Goal: Entertainment & Leisure: Browse casually

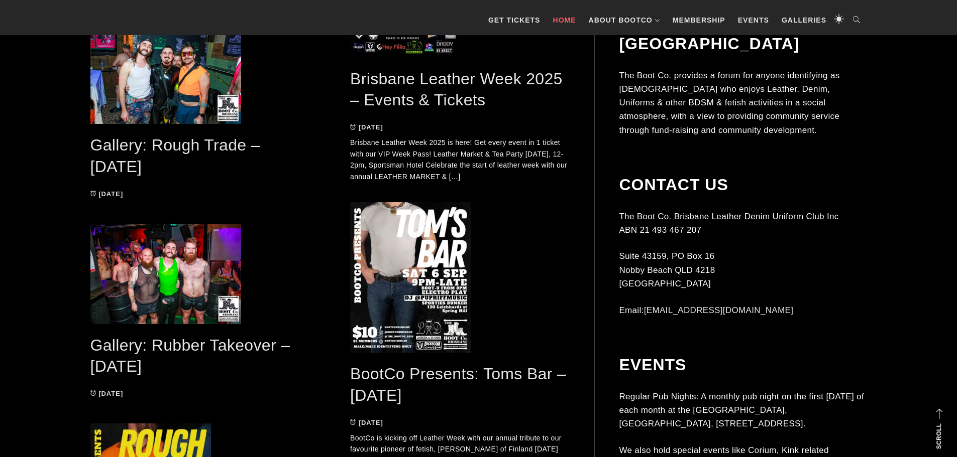
scroll to position [852, 0]
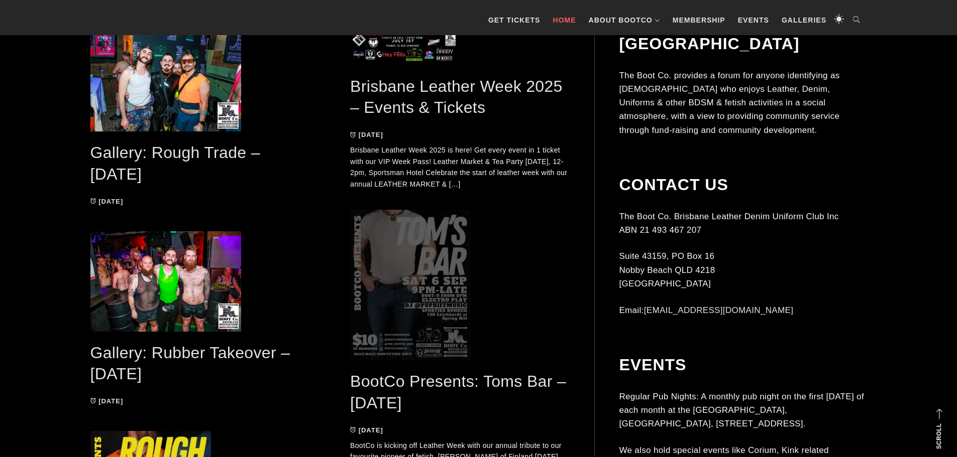
click at [423, 312] on span at bounding box center [460, 285] width 220 height 151
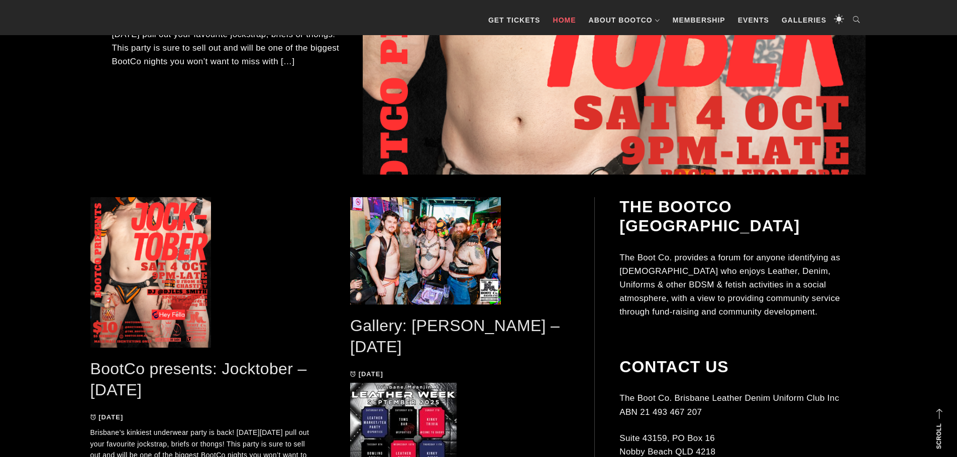
scroll to position [341, 0]
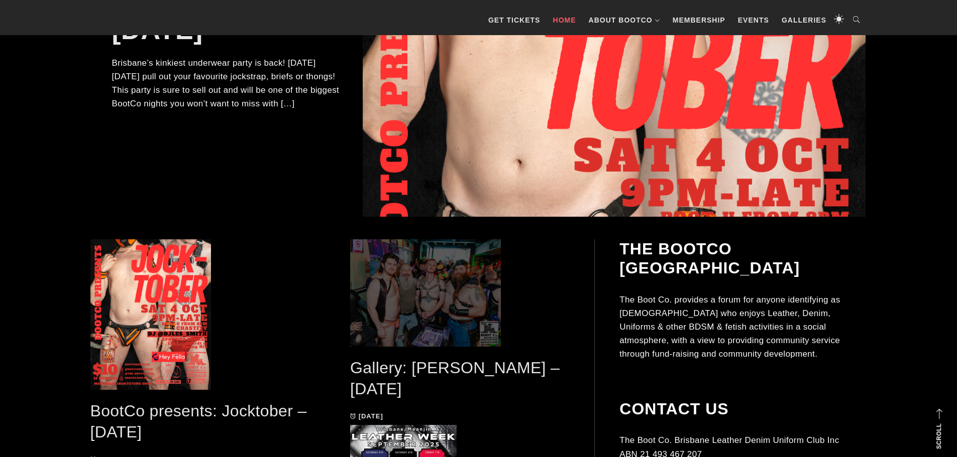
click at [409, 305] on span at bounding box center [460, 293] width 220 height 107
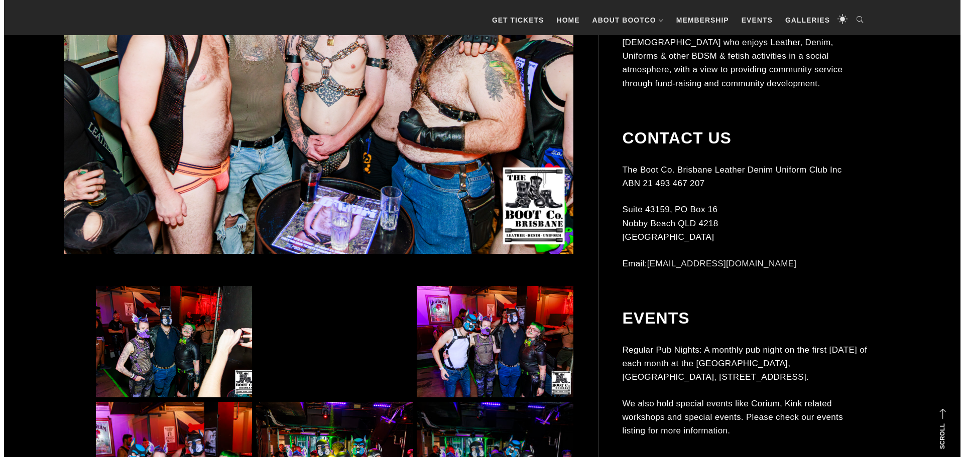
scroll to position [540, 0]
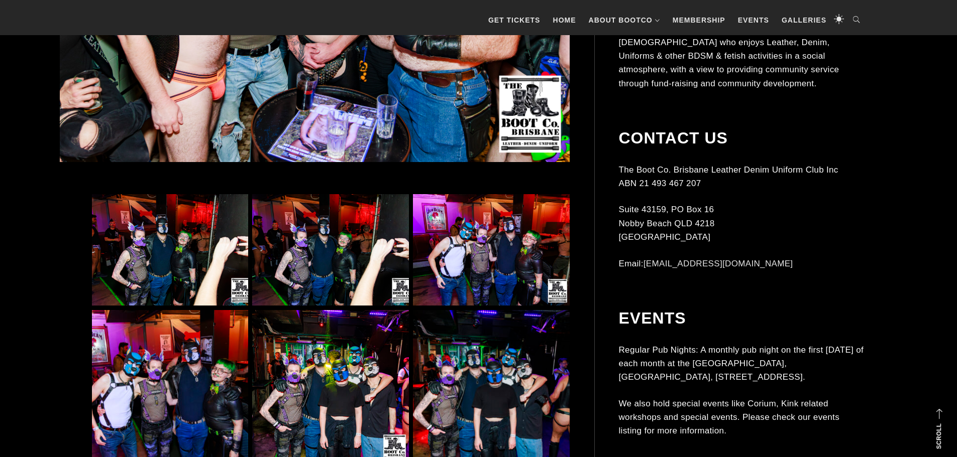
click at [154, 262] on img at bounding box center [170, 250] width 156 height 112
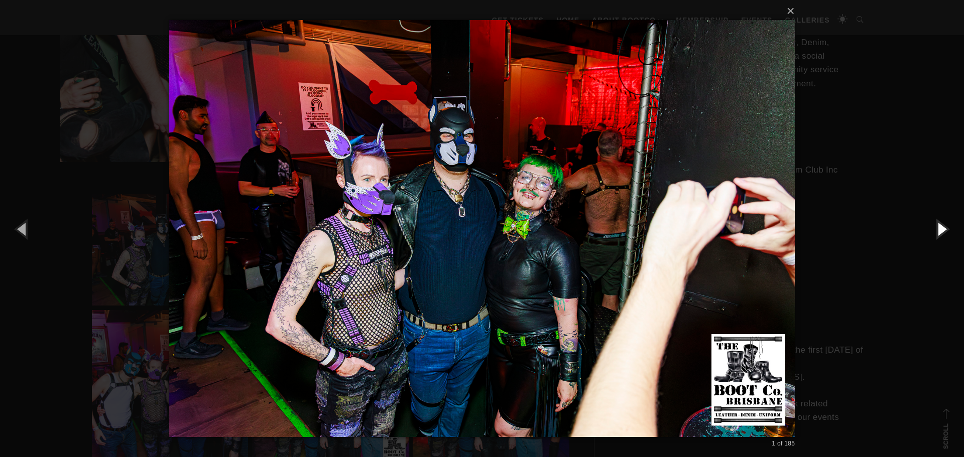
click at [941, 224] on button "button" at bounding box center [941, 228] width 45 height 55
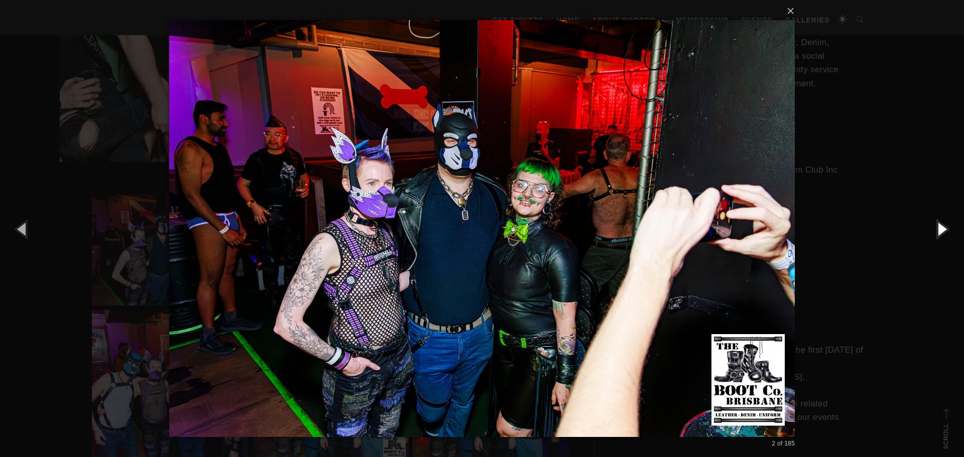
click at [940, 231] on button "button" at bounding box center [941, 228] width 45 height 55
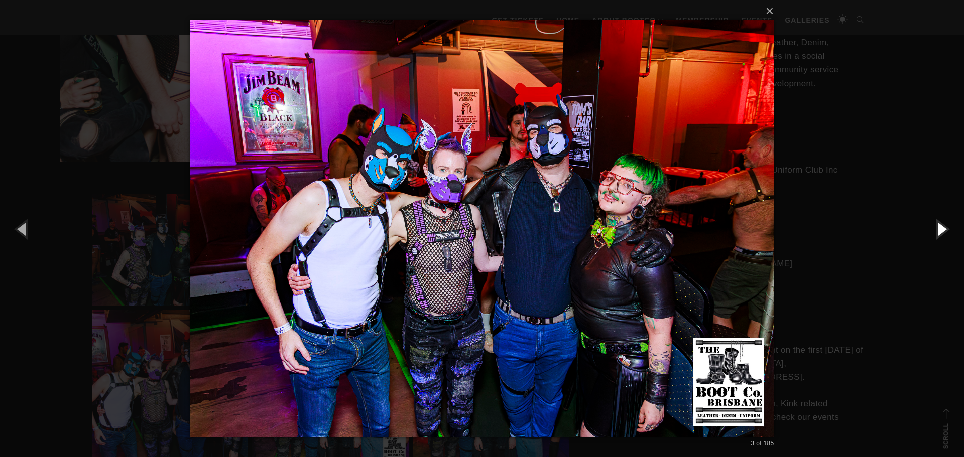
click at [940, 231] on button "button" at bounding box center [941, 228] width 45 height 55
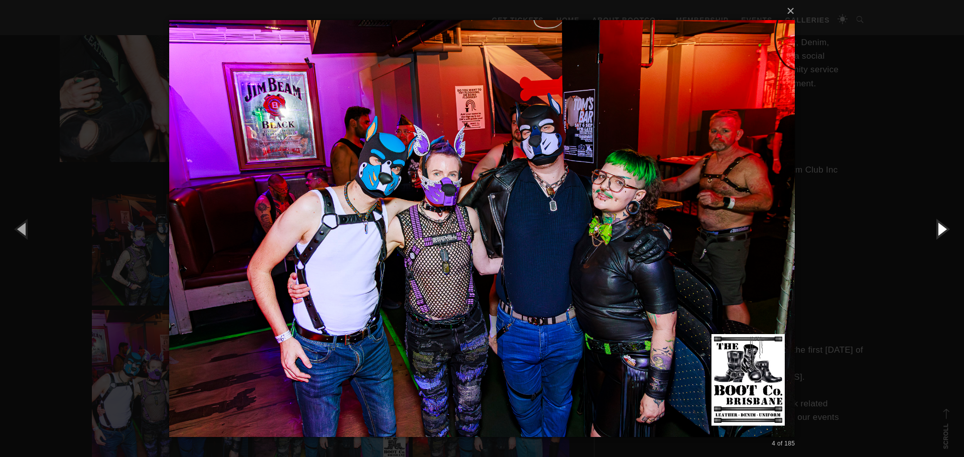
click at [940, 231] on button "button" at bounding box center [941, 228] width 45 height 55
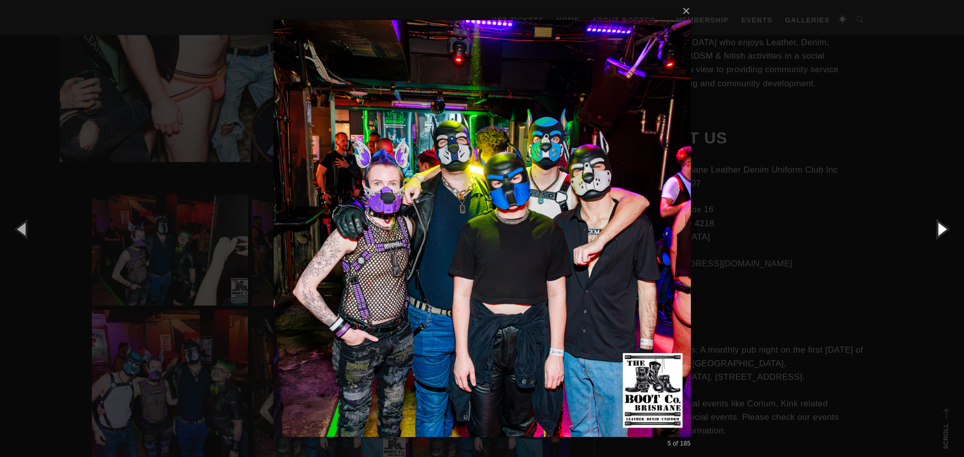
click at [940, 229] on button "button" at bounding box center [941, 228] width 45 height 55
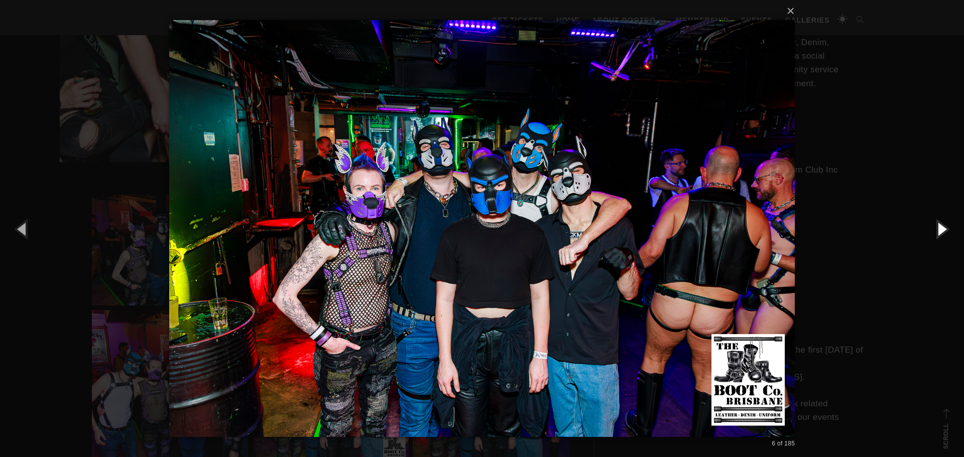
click at [940, 229] on button "button" at bounding box center [941, 228] width 45 height 55
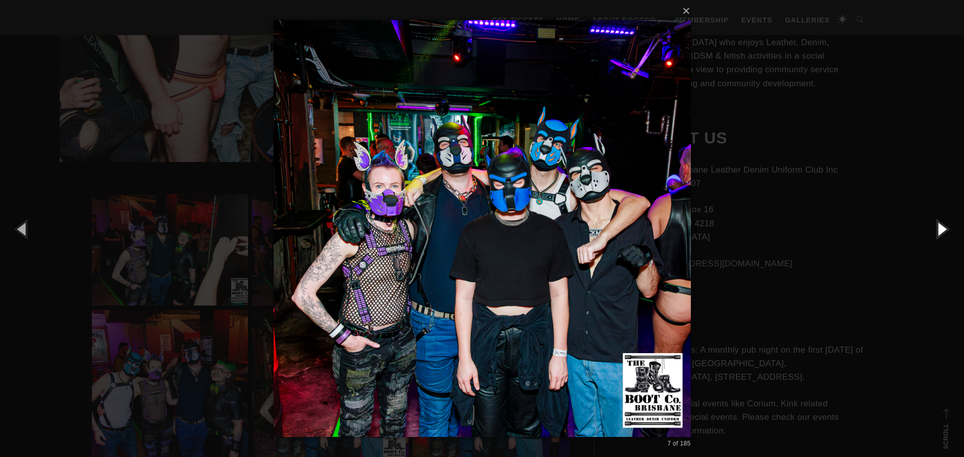
click at [940, 229] on button "button" at bounding box center [941, 228] width 45 height 55
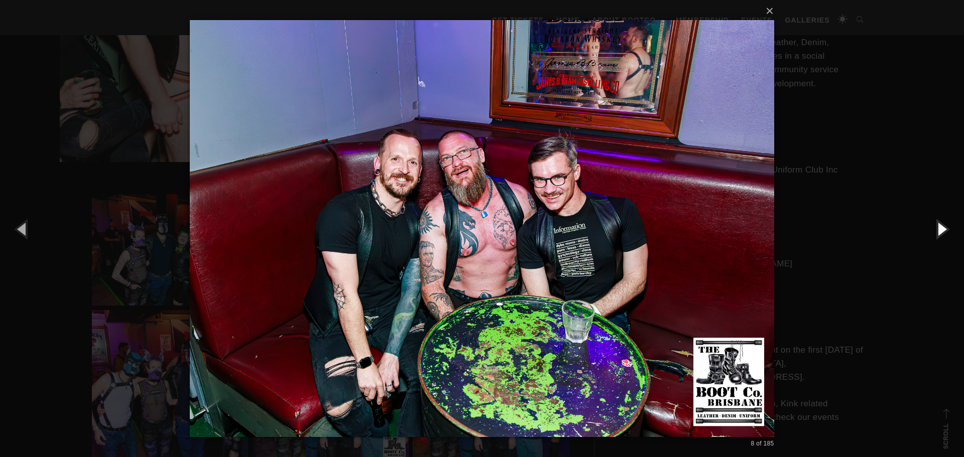
click at [940, 229] on button "button" at bounding box center [941, 228] width 45 height 55
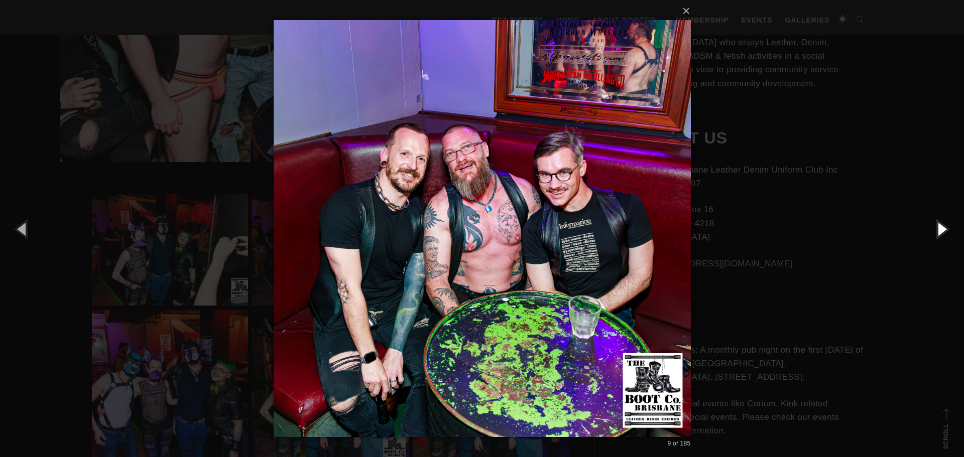
click at [940, 229] on button "button" at bounding box center [941, 228] width 45 height 55
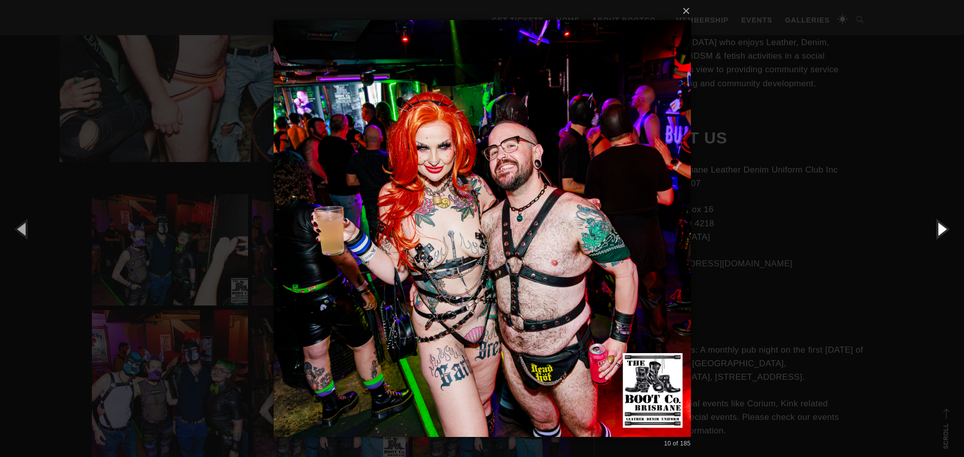
click at [940, 229] on button "button" at bounding box center [941, 228] width 45 height 55
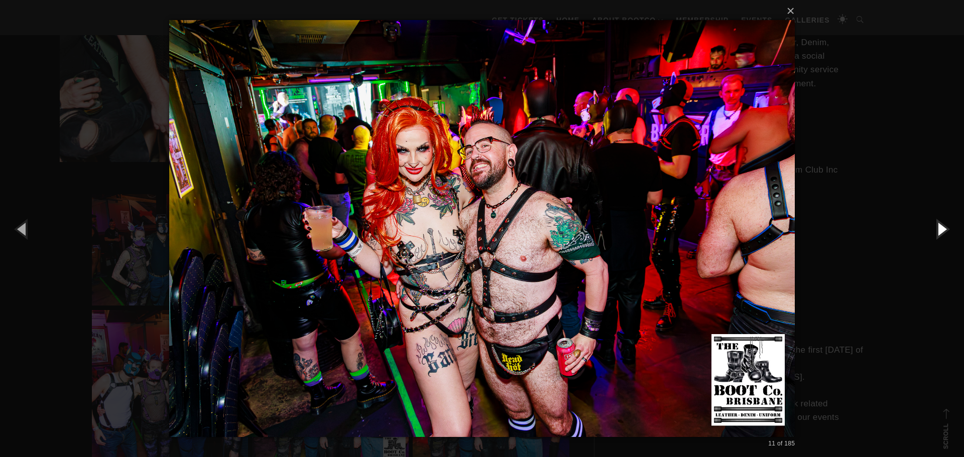
click at [940, 228] on button "button" at bounding box center [941, 228] width 45 height 55
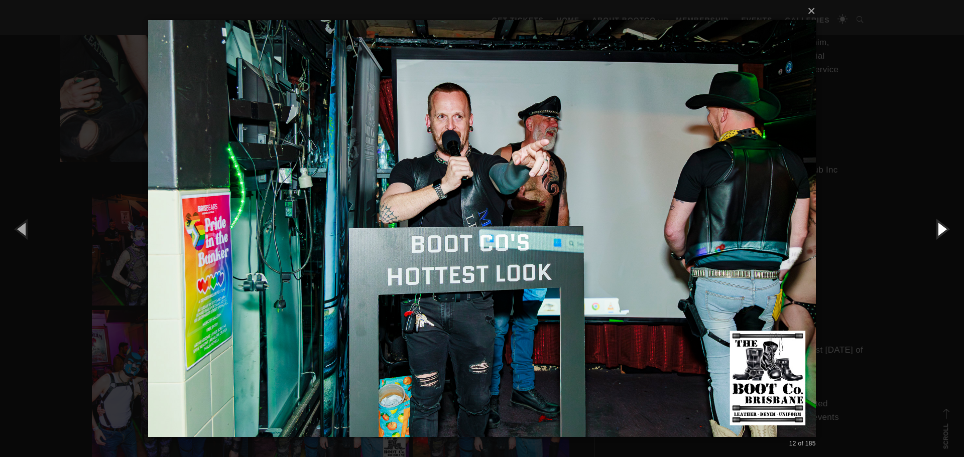
click at [940, 228] on button "button" at bounding box center [941, 228] width 45 height 55
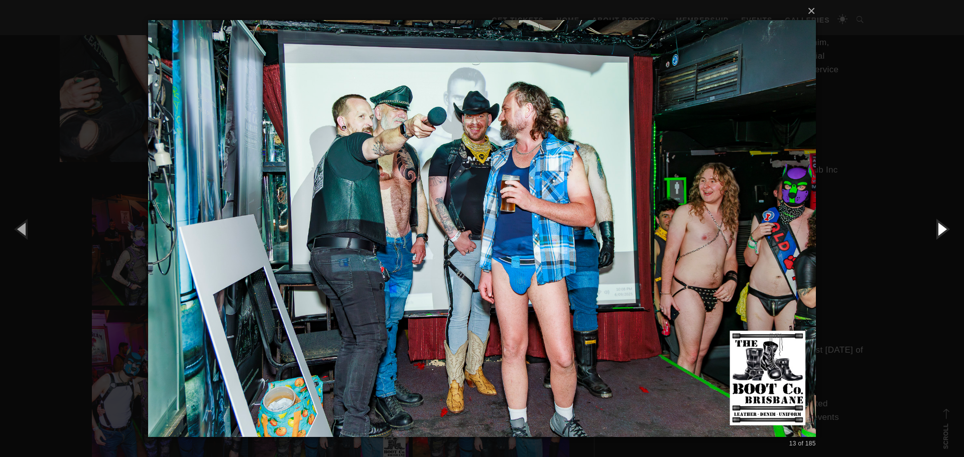
click at [940, 227] on button "button" at bounding box center [941, 228] width 45 height 55
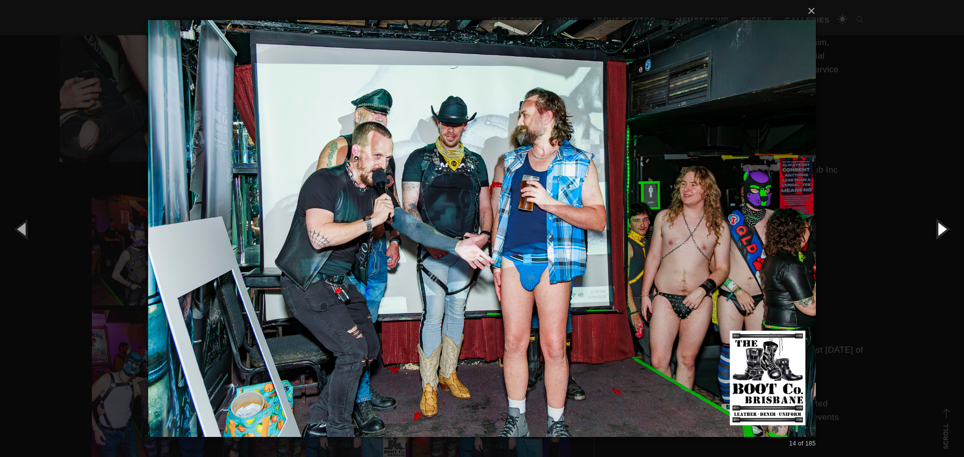
click at [941, 227] on button "button" at bounding box center [941, 228] width 45 height 55
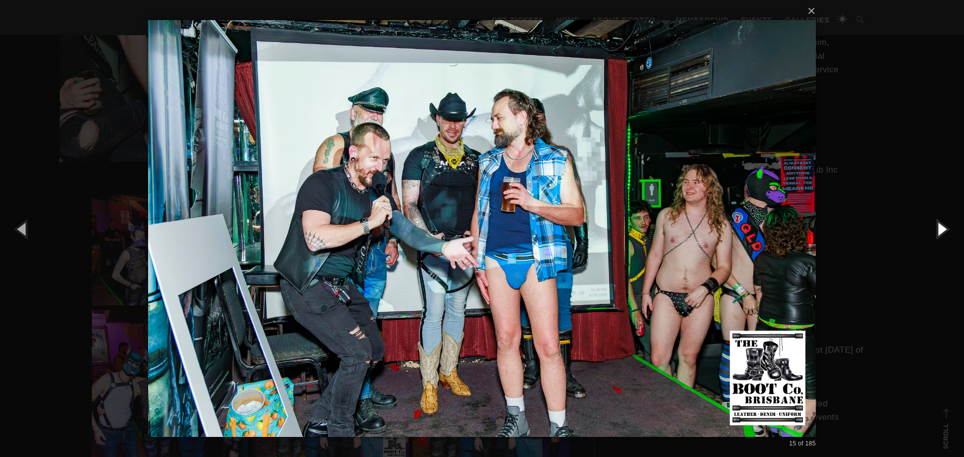
click at [941, 227] on button "button" at bounding box center [941, 228] width 45 height 55
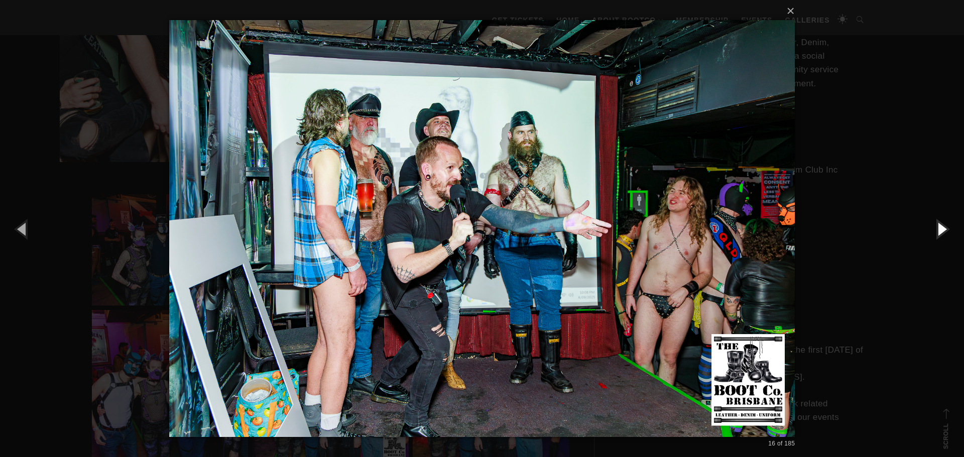
click at [941, 227] on button "button" at bounding box center [941, 228] width 45 height 55
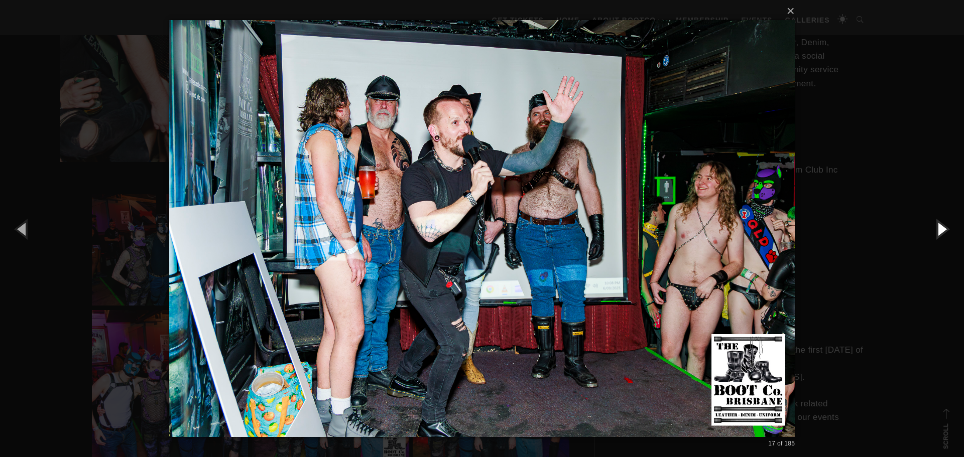
click at [941, 227] on button "button" at bounding box center [941, 228] width 45 height 55
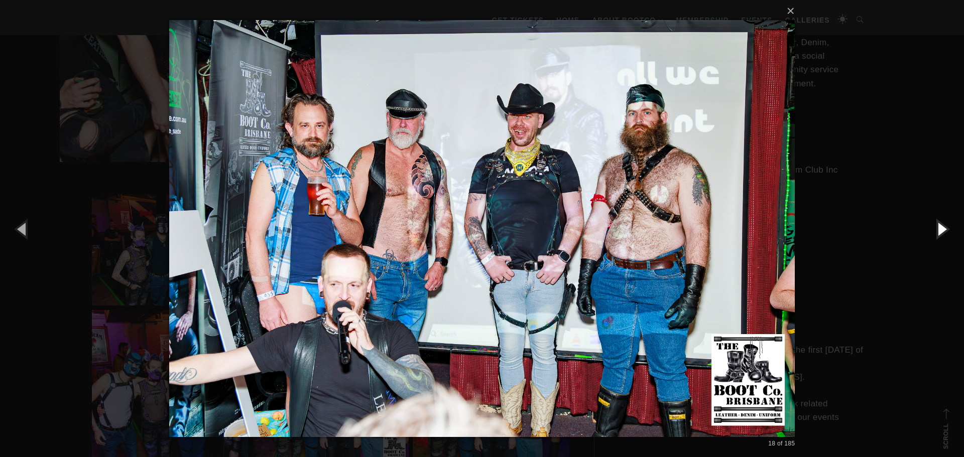
click at [941, 227] on button "button" at bounding box center [941, 228] width 45 height 55
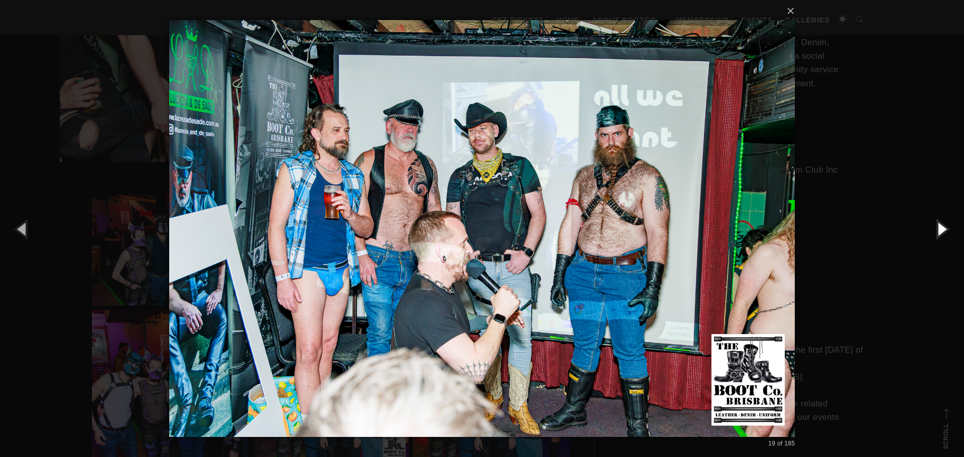
click at [941, 227] on button "button" at bounding box center [941, 228] width 45 height 55
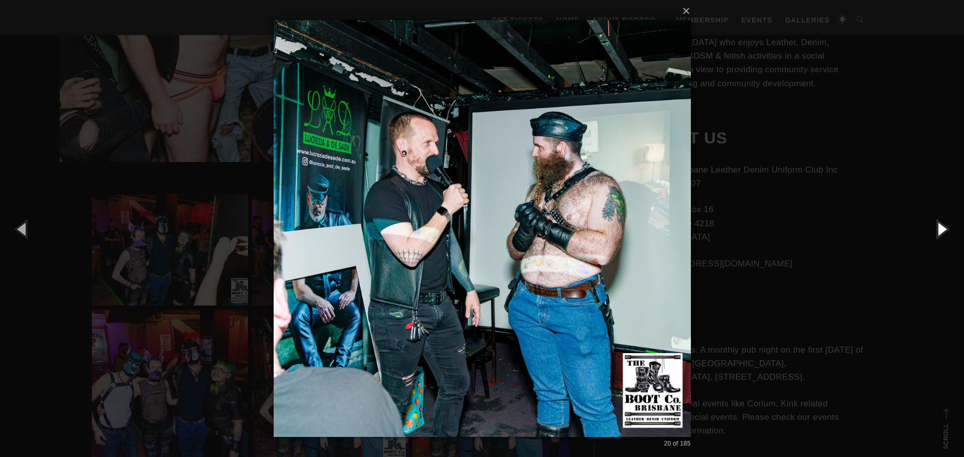
click at [941, 227] on button "button" at bounding box center [941, 228] width 45 height 55
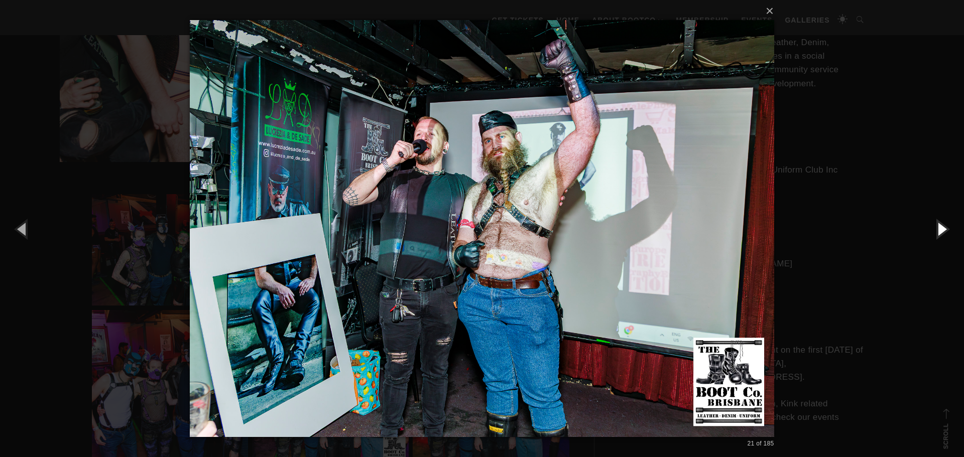
click at [941, 227] on button "button" at bounding box center [941, 228] width 45 height 55
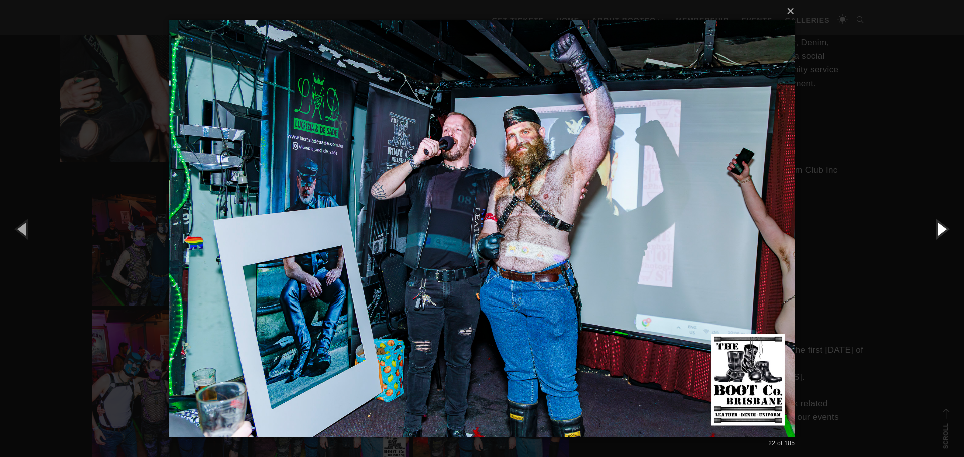
click at [941, 227] on button "button" at bounding box center [941, 228] width 45 height 55
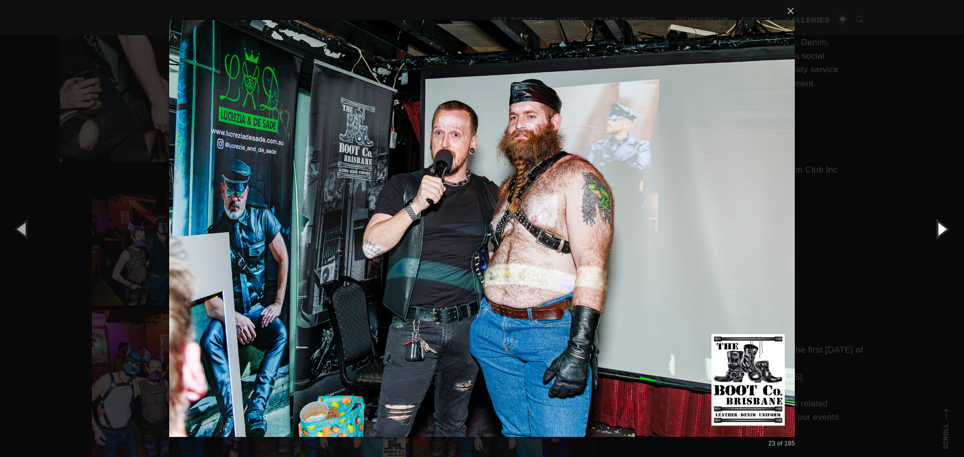
click at [941, 227] on button "button" at bounding box center [941, 228] width 45 height 55
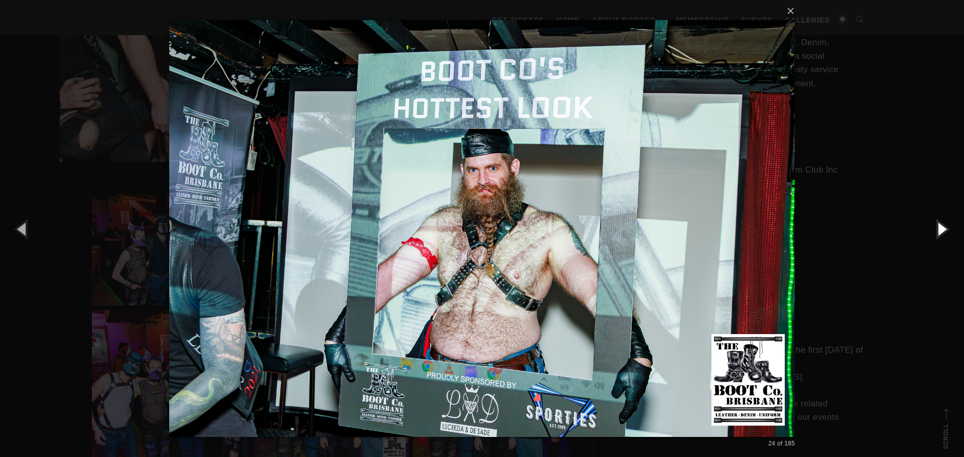
click at [941, 227] on button "button" at bounding box center [941, 228] width 45 height 55
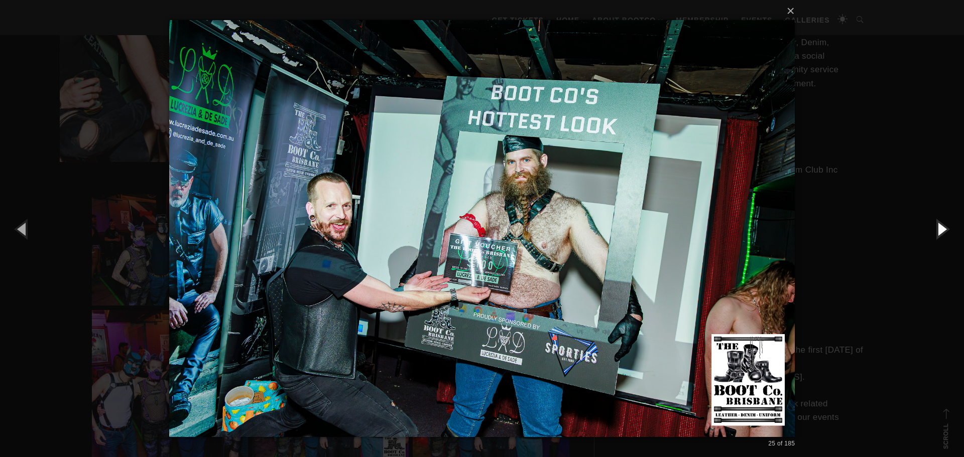
click at [941, 227] on button "button" at bounding box center [941, 228] width 45 height 55
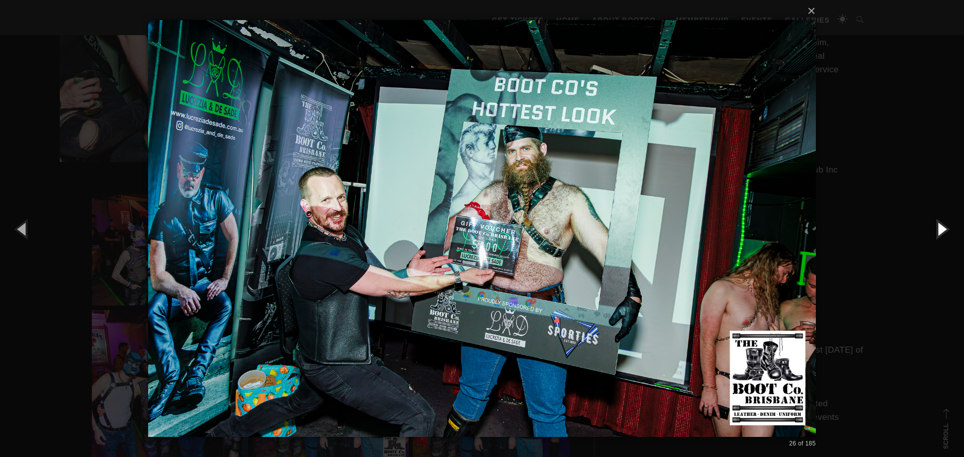
click at [941, 227] on button "button" at bounding box center [941, 228] width 45 height 55
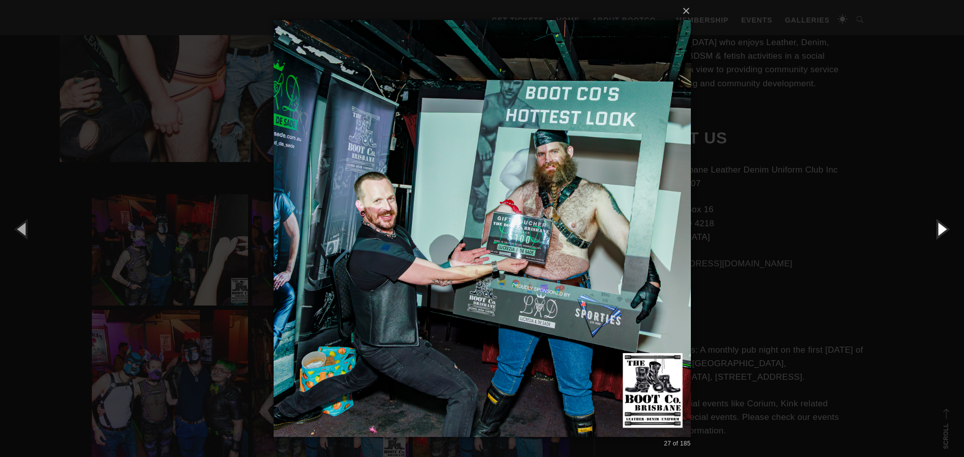
click at [941, 227] on button "button" at bounding box center [941, 228] width 45 height 55
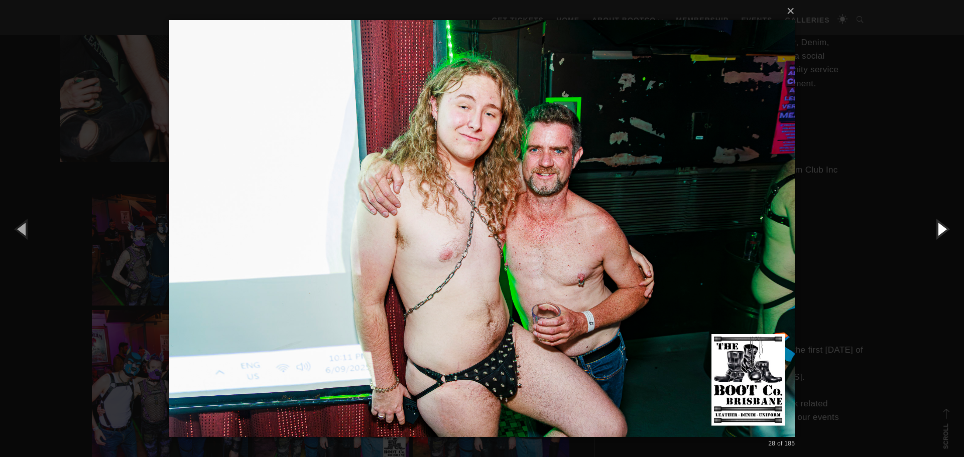
click at [941, 226] on button "button" at bounding box center [941, 228] width 45 height 55
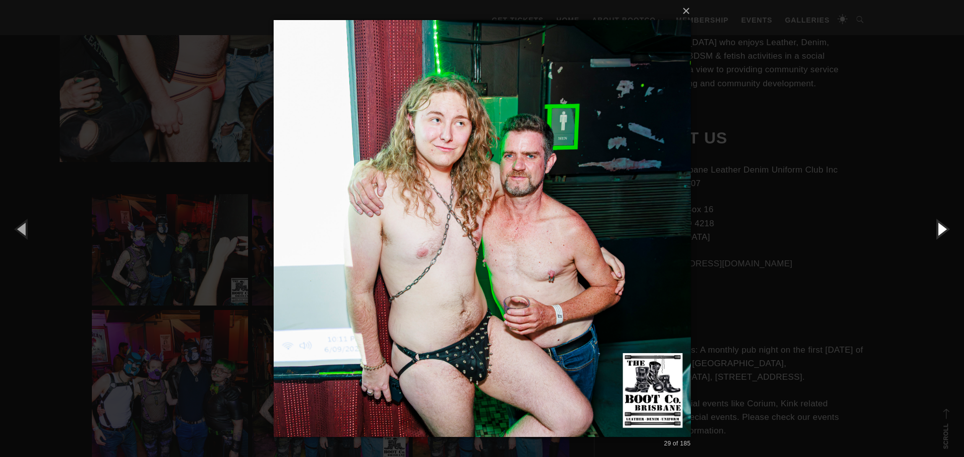
click at [940, 229] on button "button" at bounding box center [941, 228] width 45 height 55
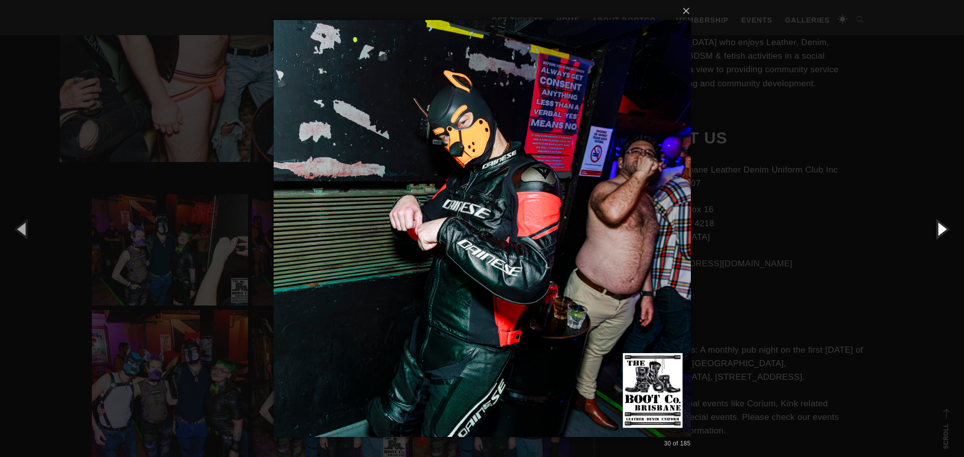
click at [940, 228] on button "button" at bounding box center [941, 228] width 45 height 55
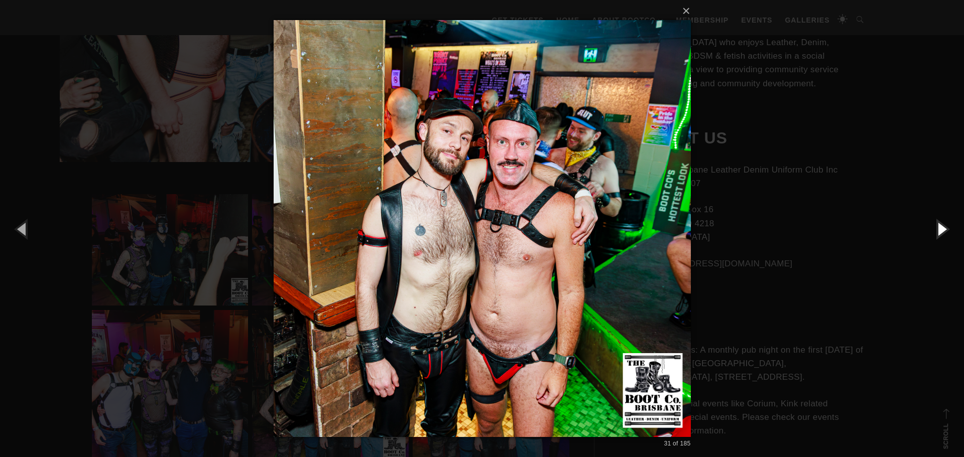
click at [940, 228] on button "button" at bounding box center [941, 228] width 45 height 55
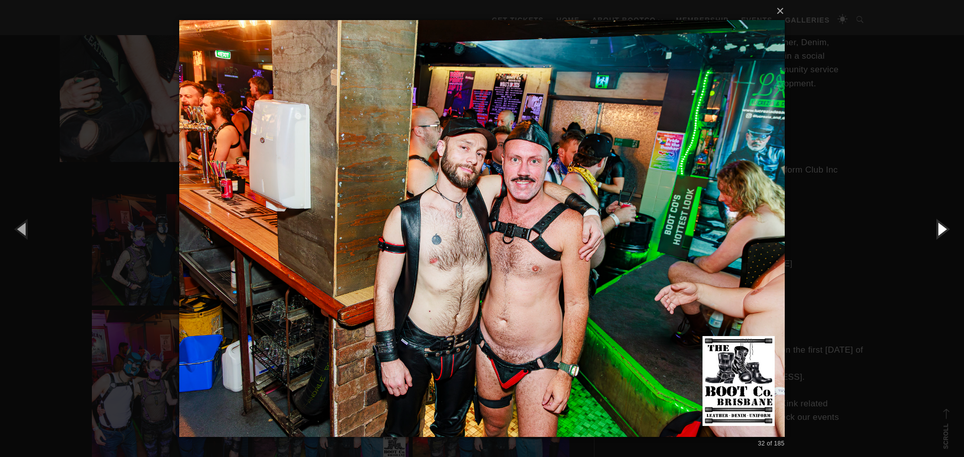
click at [940, 227] on button "button" at bounding box center [941, 228] width 45 height 55
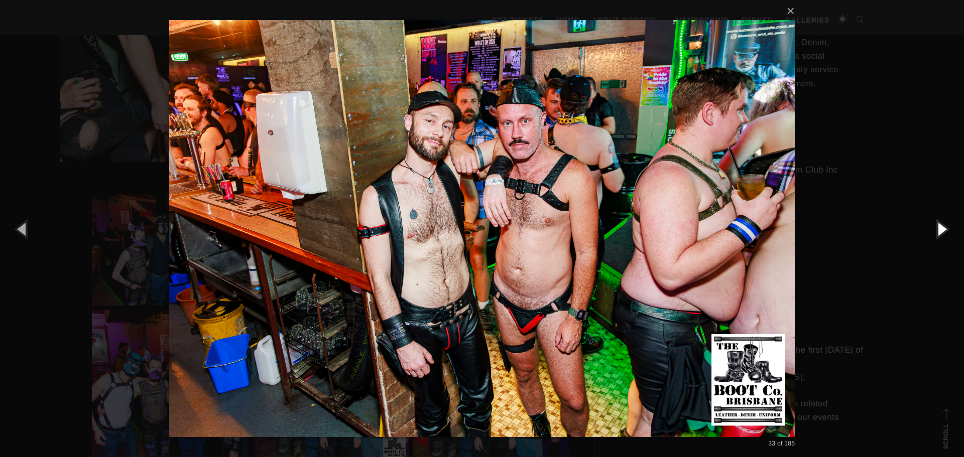
click at [940, 227] on button "button" at bounding box center [941, 228] width 45 height 55
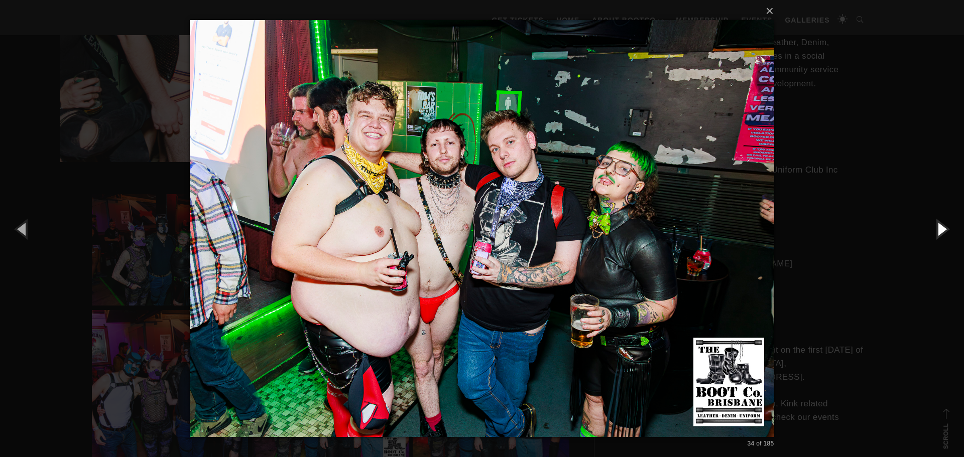
click at [940, 227] on button "button" at bounding box center [941, 228] width 45 height 55
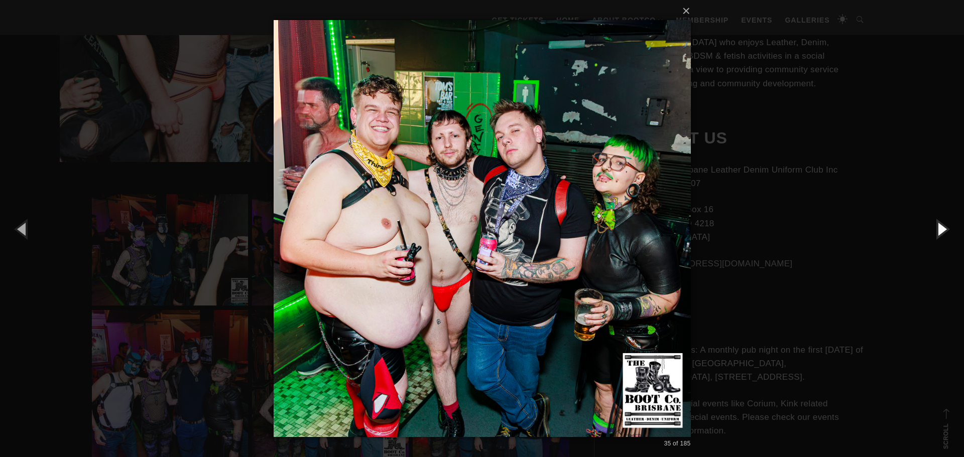
click at [940, 227] on button "button" at bounding box center [941, 228] width 45 height 55
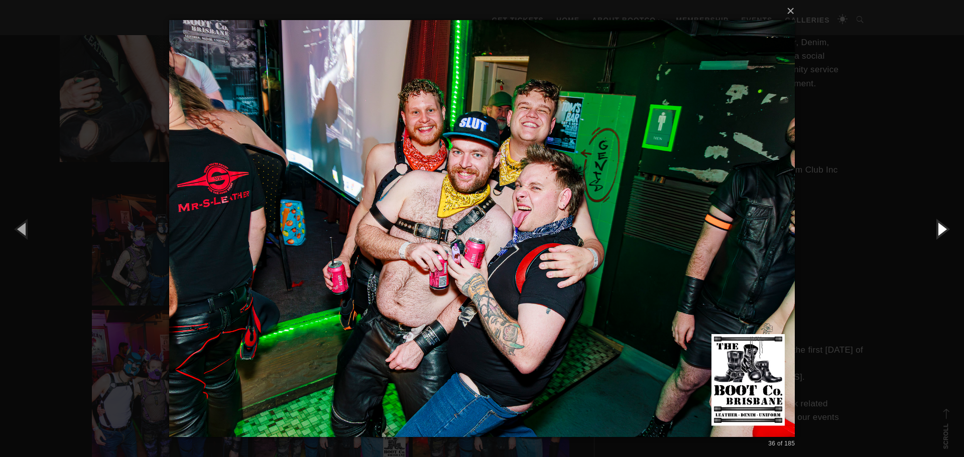
click at [940, 227] on button "button" at bounding box center [941, 228] width 45 height 55
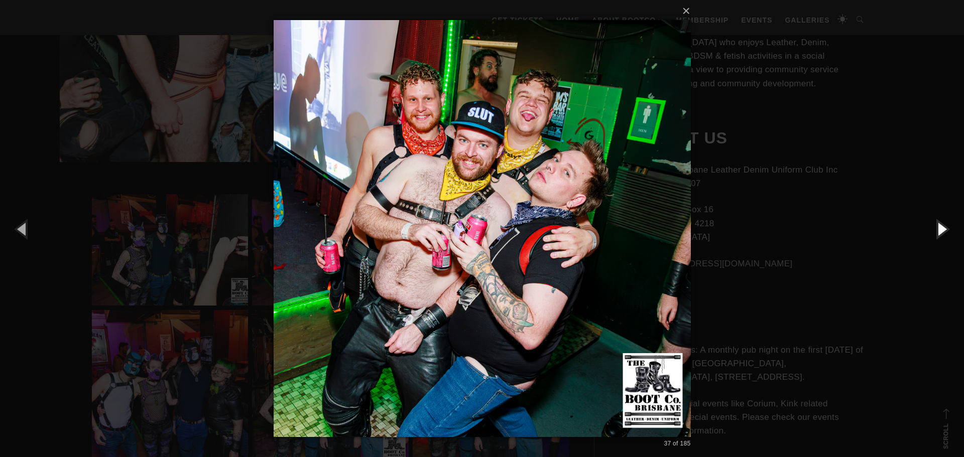
click at [941, 227] on button "button" at bounding box center [941, 228] width 45 height 55
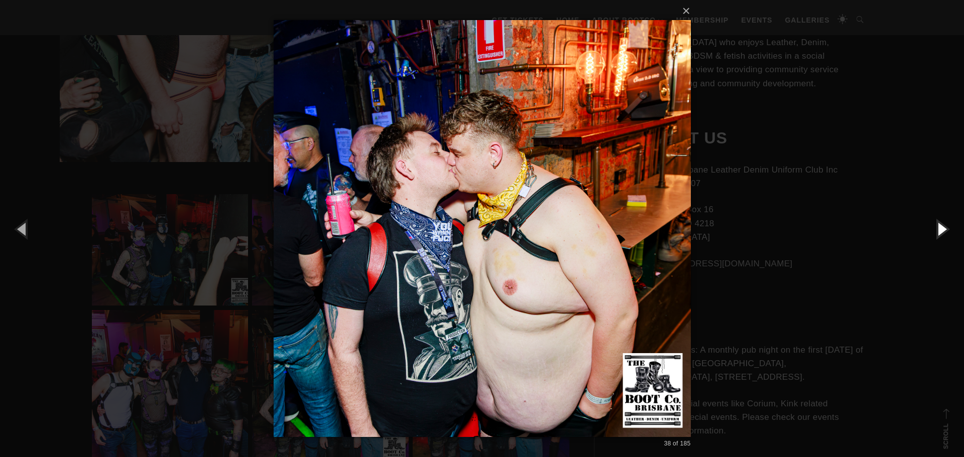
click at [941, 227] on button "button" at bounding box center [941, 228] width 45 height 55
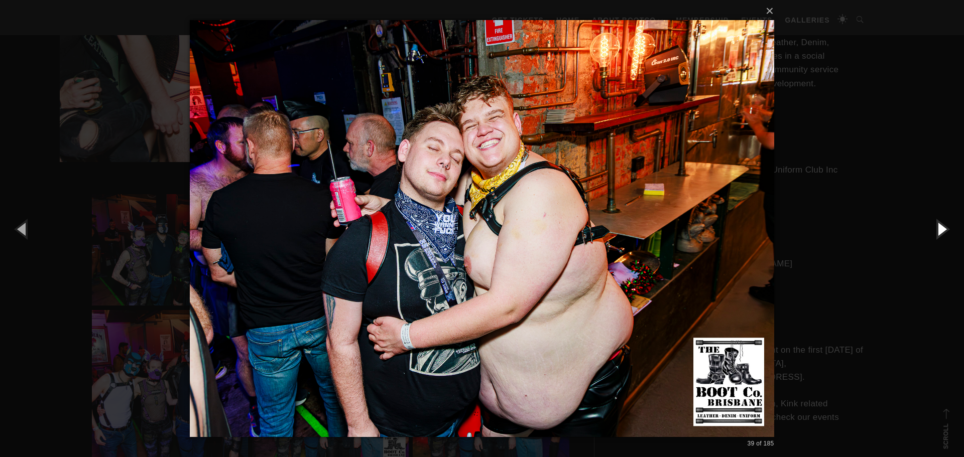
click at [941, 227] on button "button" at bounding box center [941, 228] width 45 height 55
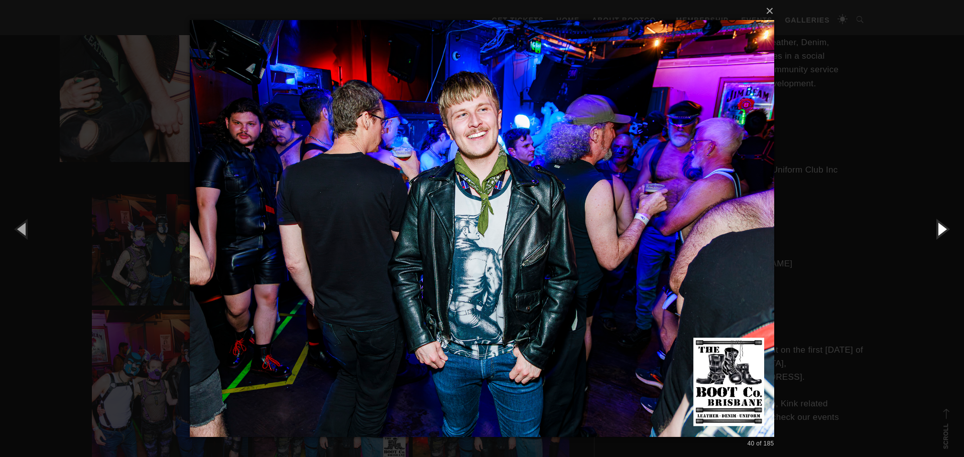
click at [941, 227] on button "button" at bounding box center [941, 228] width 45 height 55
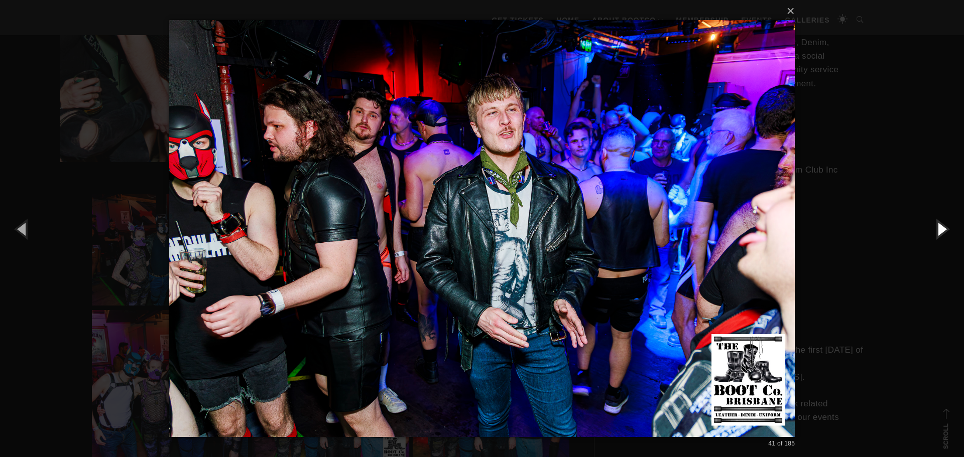
click at [941, 227] on button "button" at bounding box center [941, 228] width 45 height 55
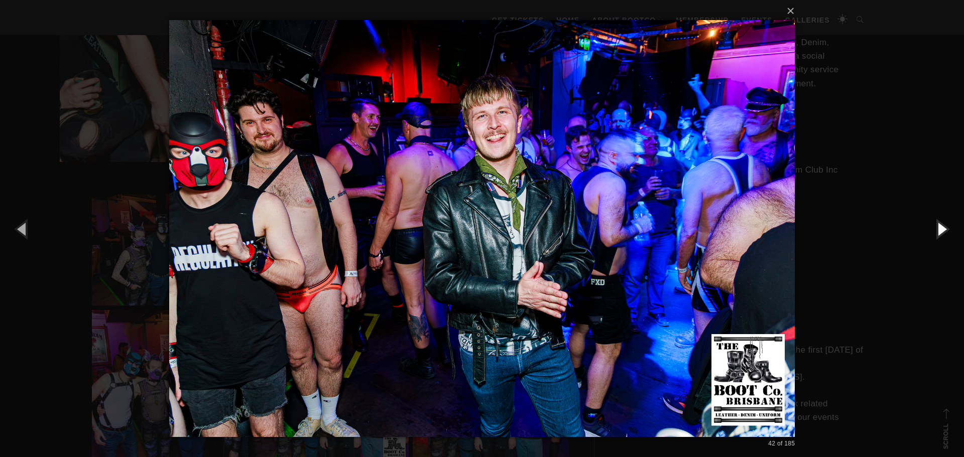
click at [938, 227] on button "button" at bounding box center [941, 228] width 45 height 55
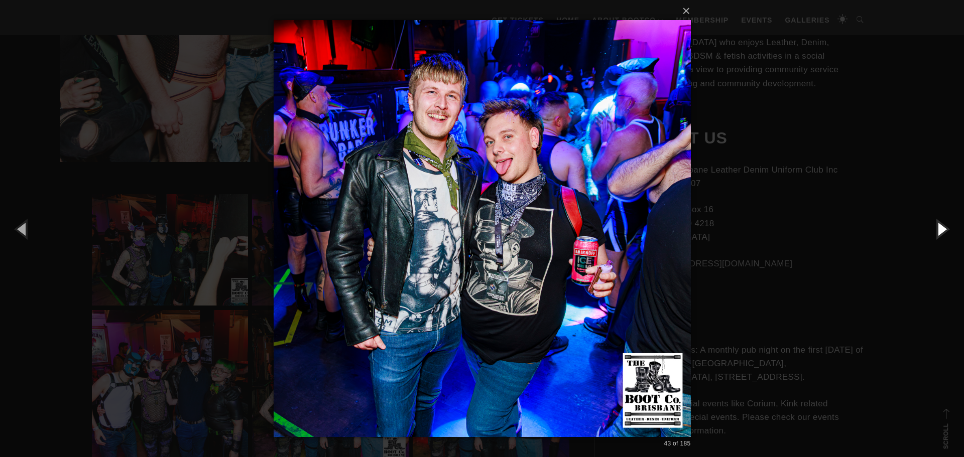
click at [938, 227] on button "button" at bounding box center [941, 228] width 45 height 55
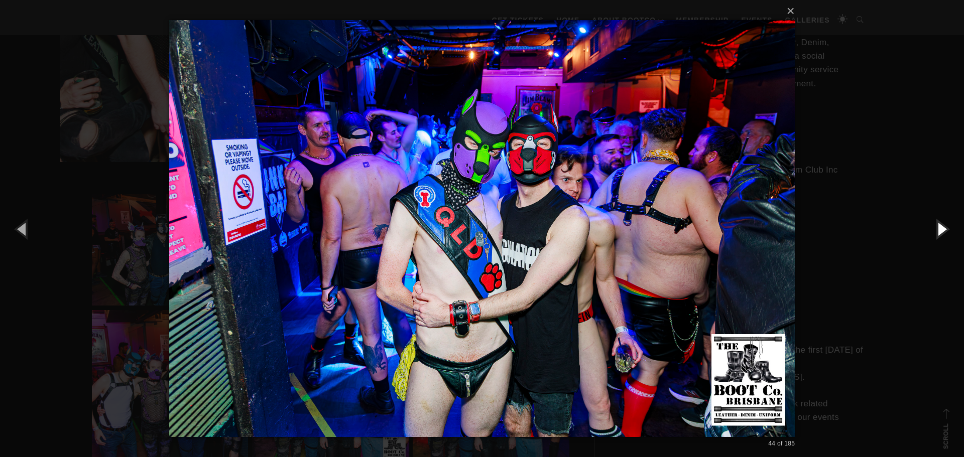
click at [938, 227] on button "button" at bounding box center [941, 228] width 45 height 55
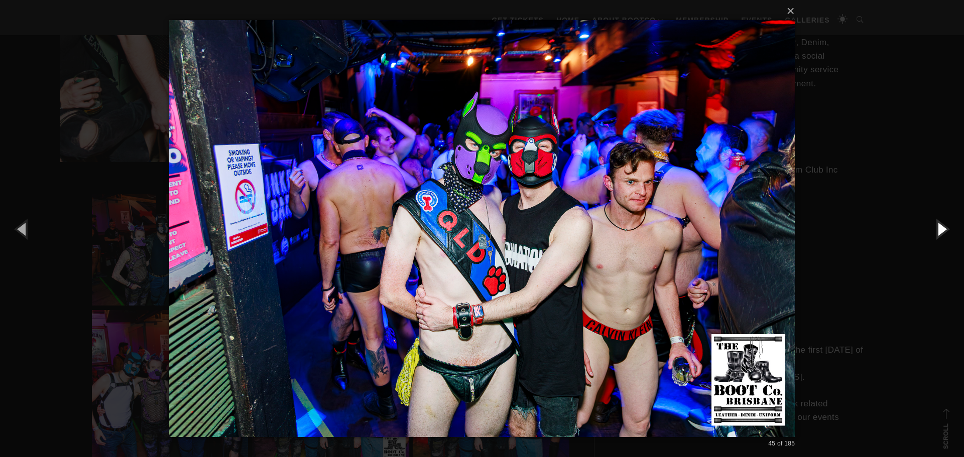
click at [938, 227] on button "button" at bounding box center [941, 228] width 45 height 55
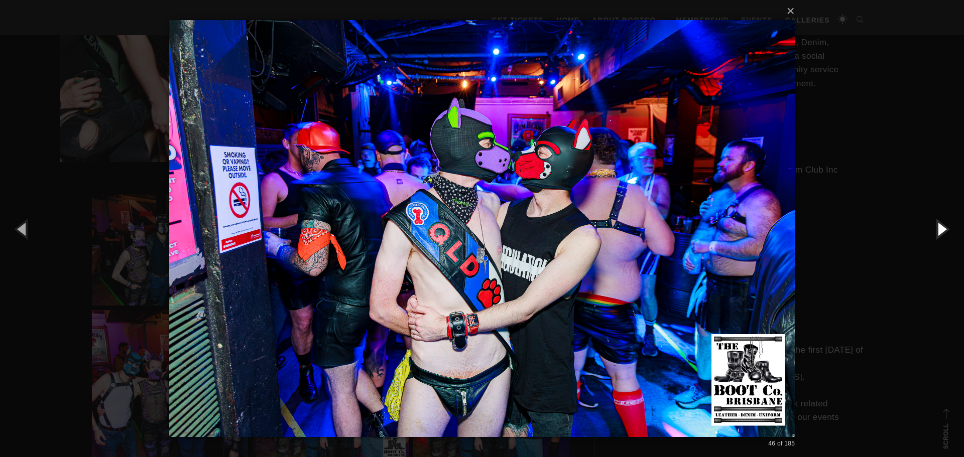
click at [938, 227] on button "button" at bounding box center [941, 228] width 45 height 55
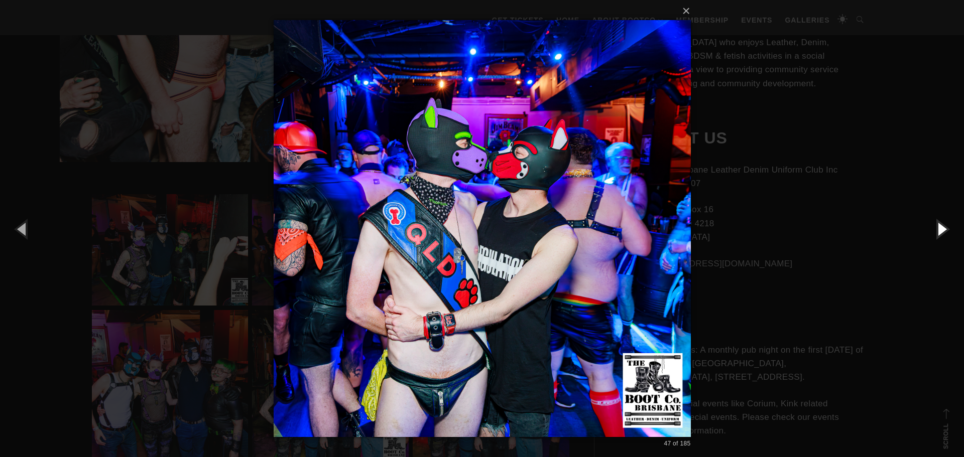
click at [938, 227] on button "button" at bounding box center [941, 228] width 45 height 55
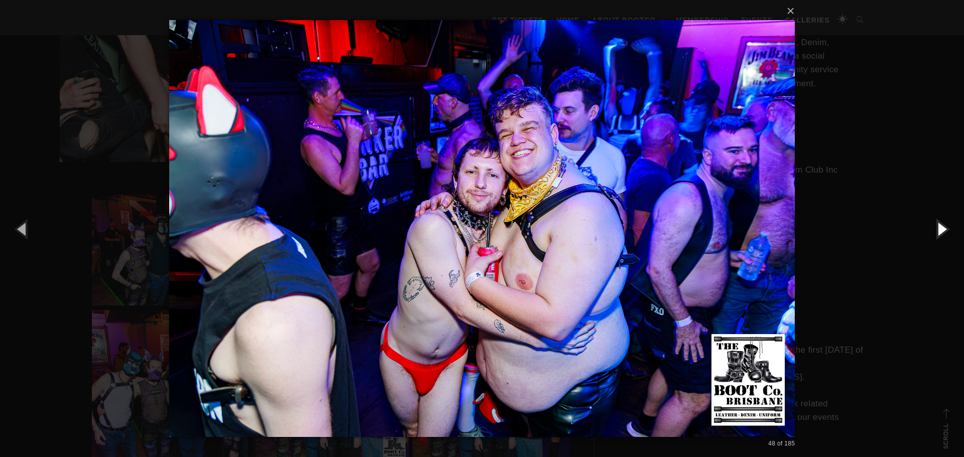
click at [938, 227] on button "button" at bounding box center [941, 228] width 45 height 55
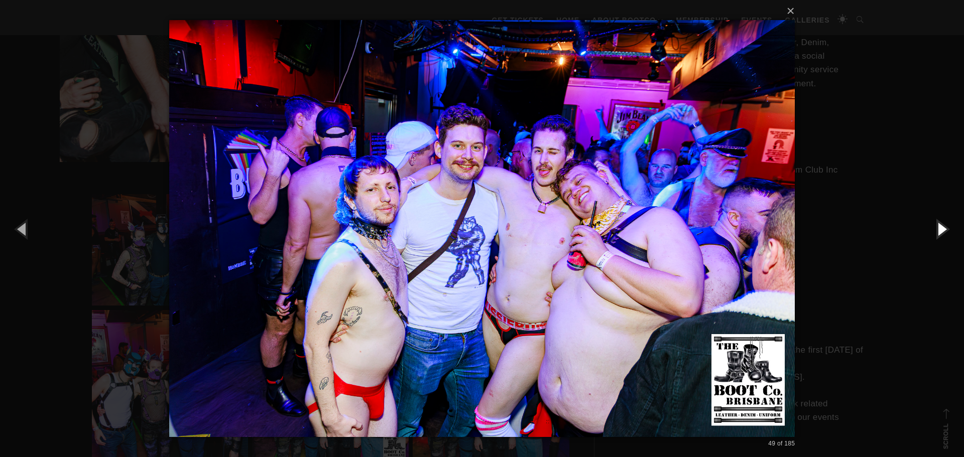
click at [938, 227] on button "button" at bounding box center [941, 228] width 45 height 55
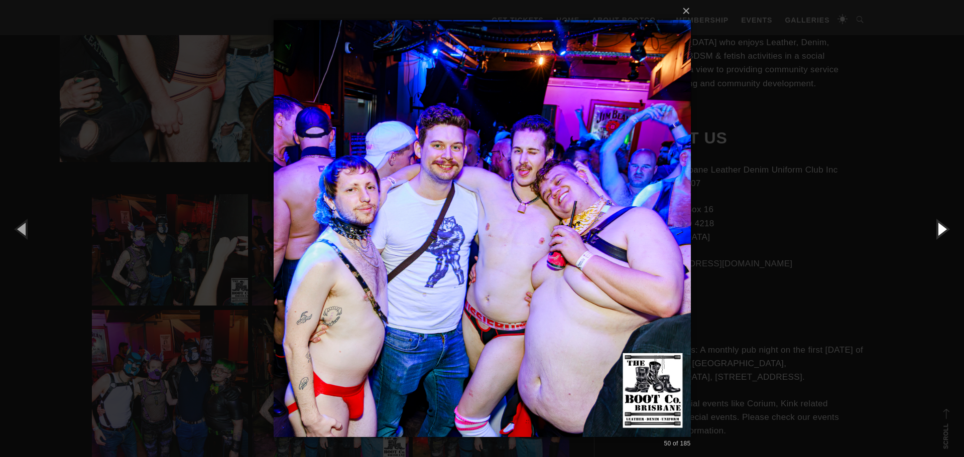
click at [938, 227] on button "button" at bounding box center [941, 228] width 45 height 55
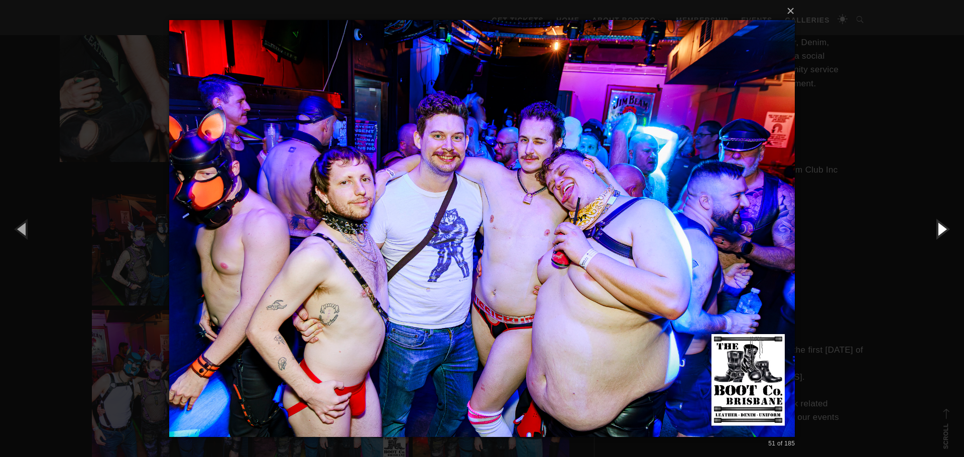
click at [939, 227] on button "button" at bounding box center [941, 228] width 45 height 55
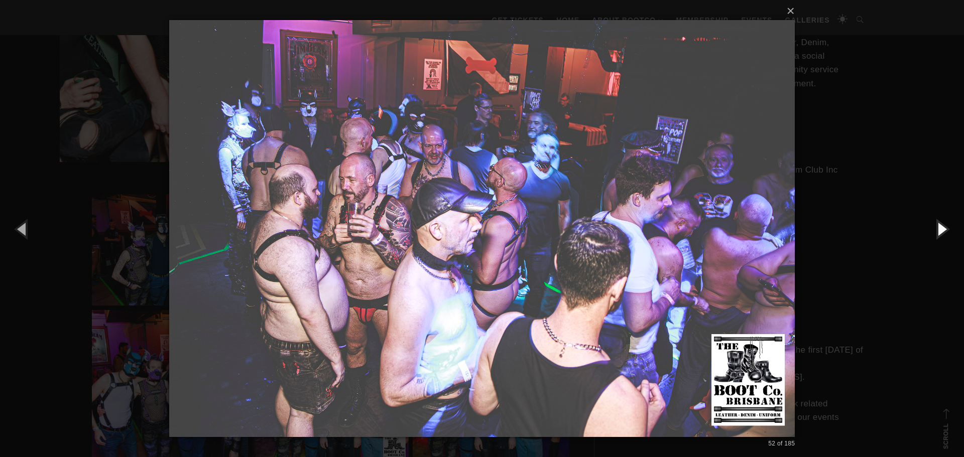
click at [939, 225] on button "button" at bounding box center [941, 228] width 45 height 55
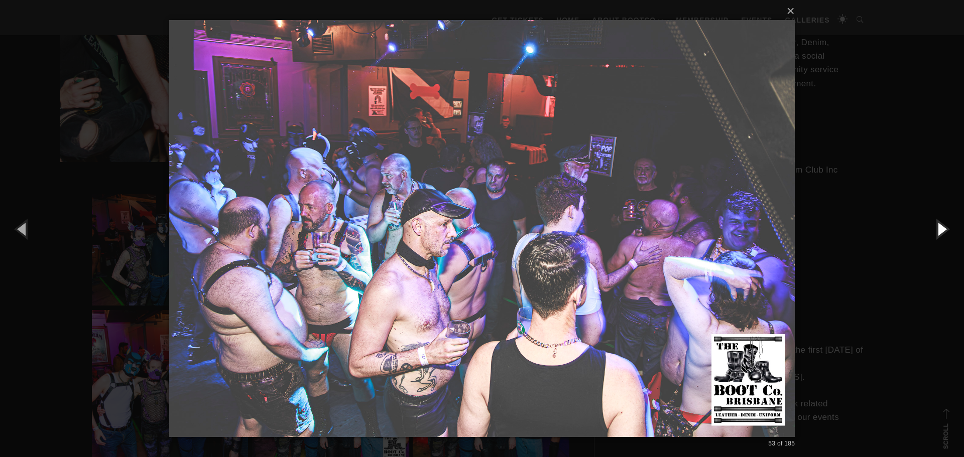
click at [941, 224] on button "button" at bounding box center [941, 228] width 45 height 55
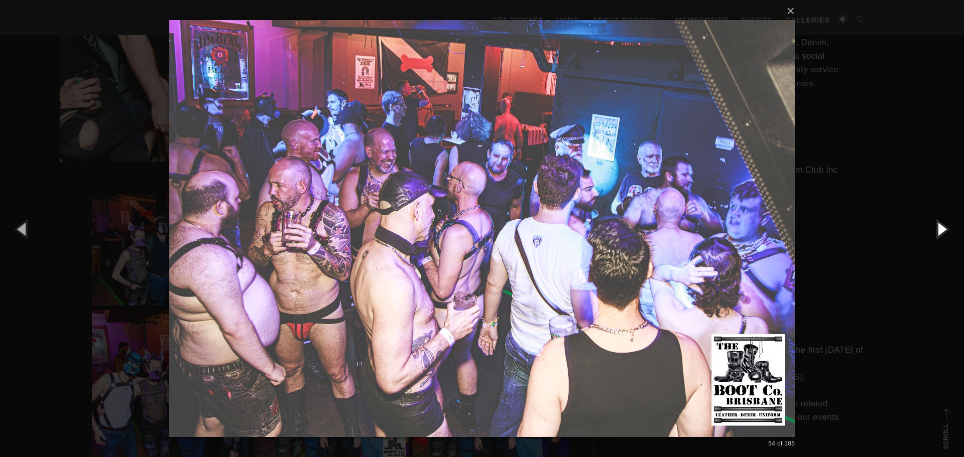
click at [941, 224] on button "button" at bounding box center [941, 228] width 45 height 55
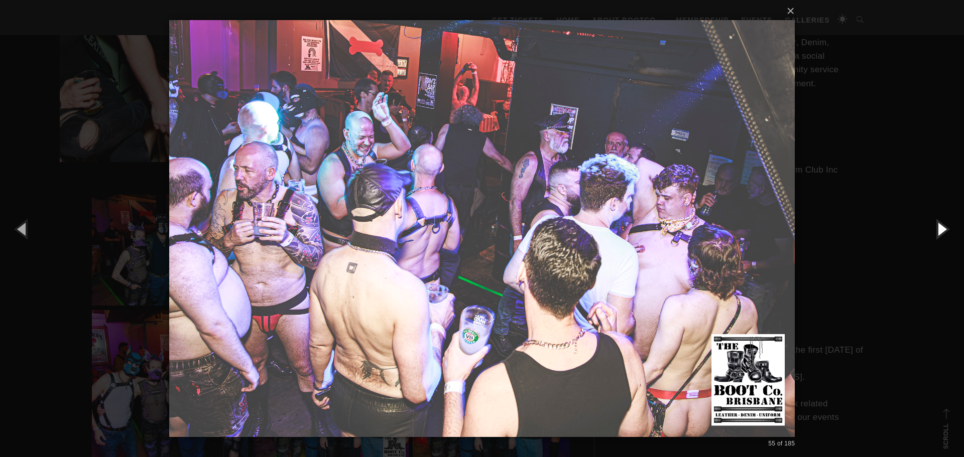
click at [941, 224] on button "button" at bounding box center [941, 228] width 45 height 55
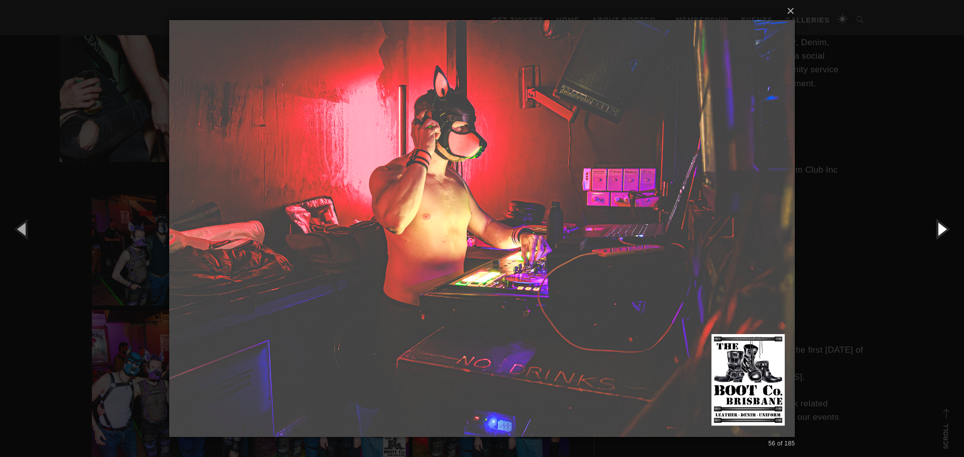
click at [941, 224] on button "button" at bounding box center [941, 228] width 45 height 55
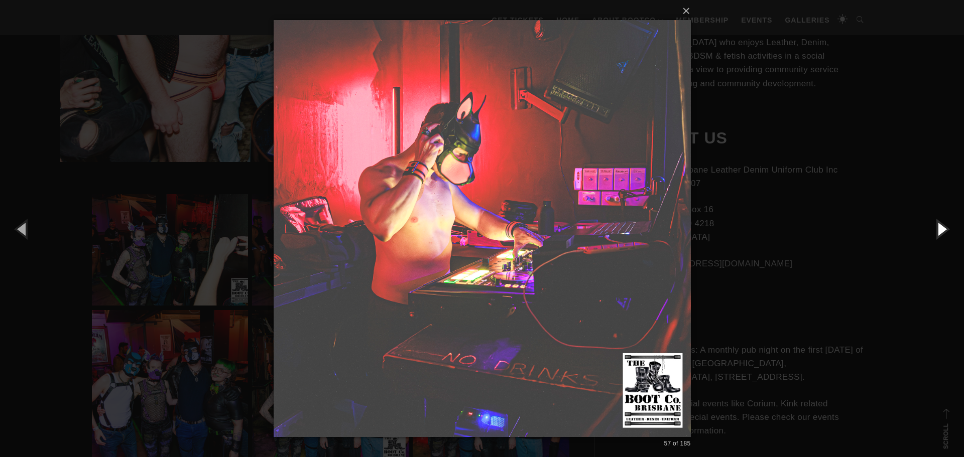
click at [941, 224] on button "button" at bounding box center [941, 228] width 45 height 55
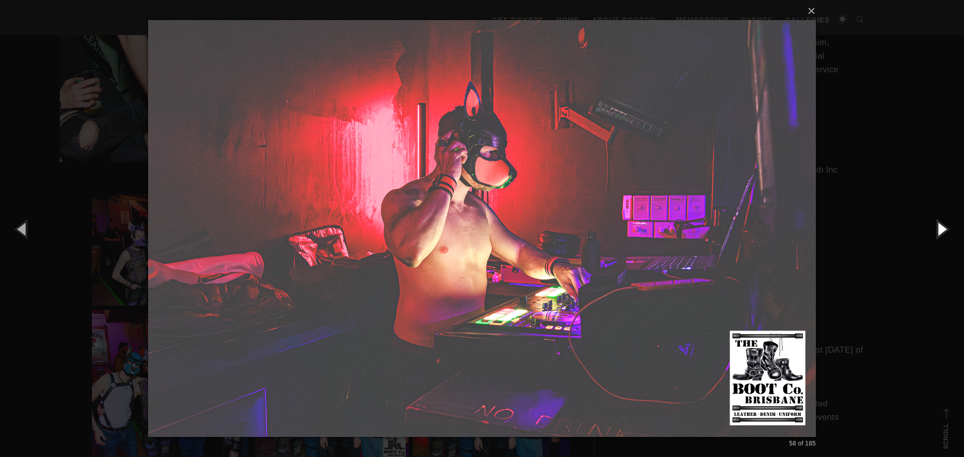
click at [941, 224] on button "button" at bounding box center [941, 228] width 45 height 55
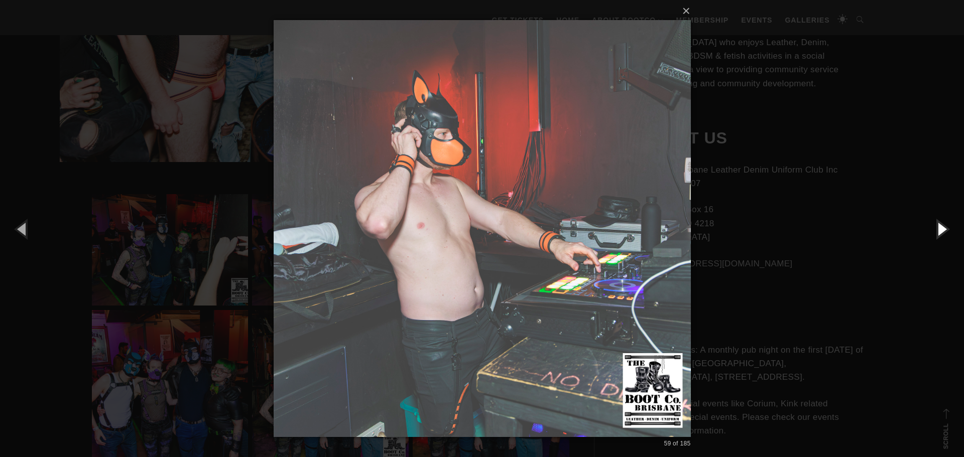
click at [941, 224] on button "button" at bounding box center [941, 228] width 45 height 55
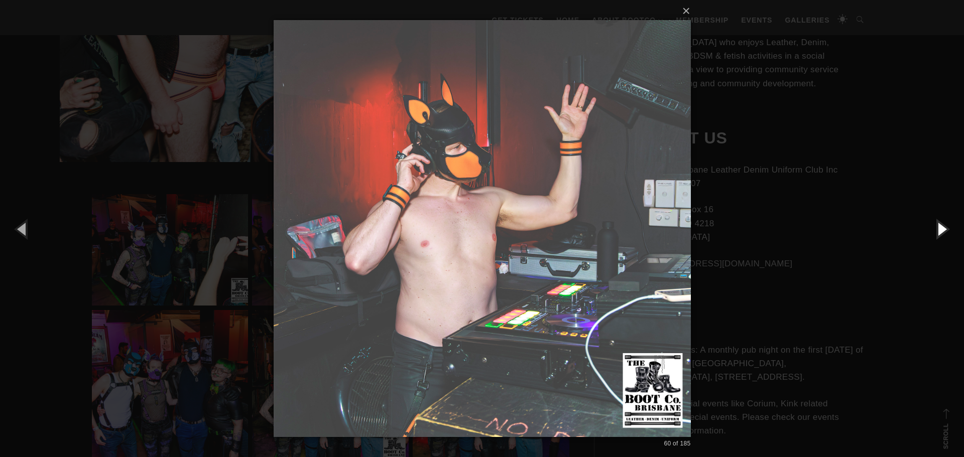
click at [941, 224] on button "button" at bounding box center [941, 228] width 45 height 55
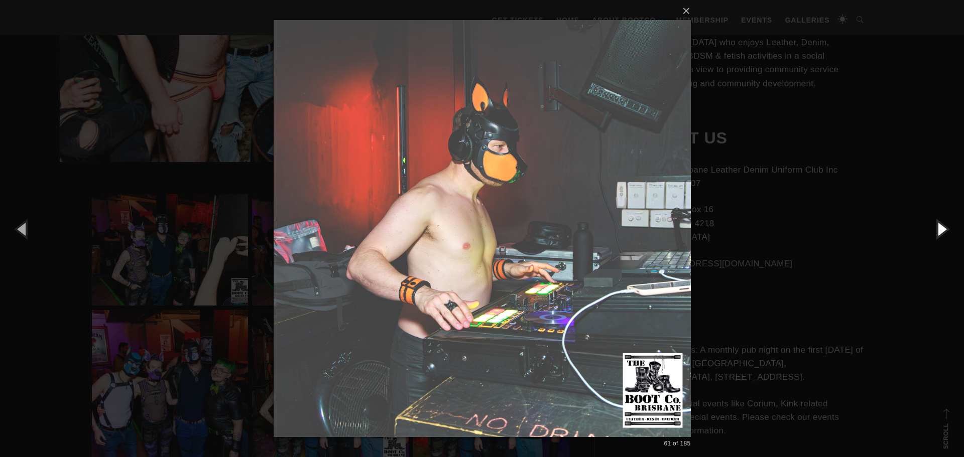
click at [941, 224] on button "button" at bounding box center [941, 228] width 45 height 55
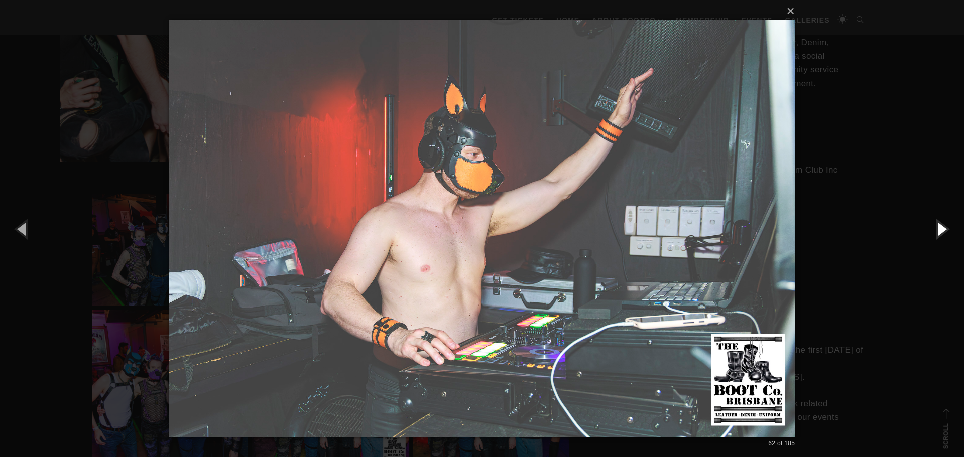
click at [941, 224] on button "button" at bounding box center [941, 228] width 45 height 55
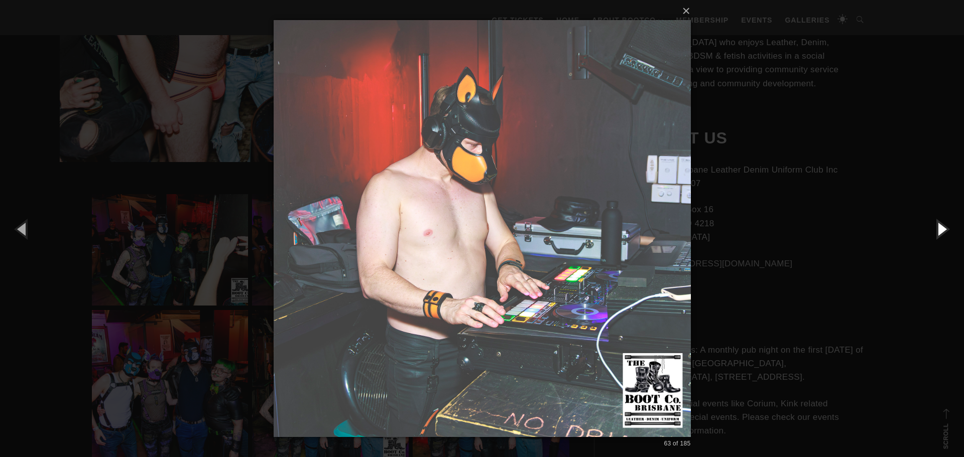
click at [941, 224] on button "button" at bounding box center [941, 228] width 45 height 55
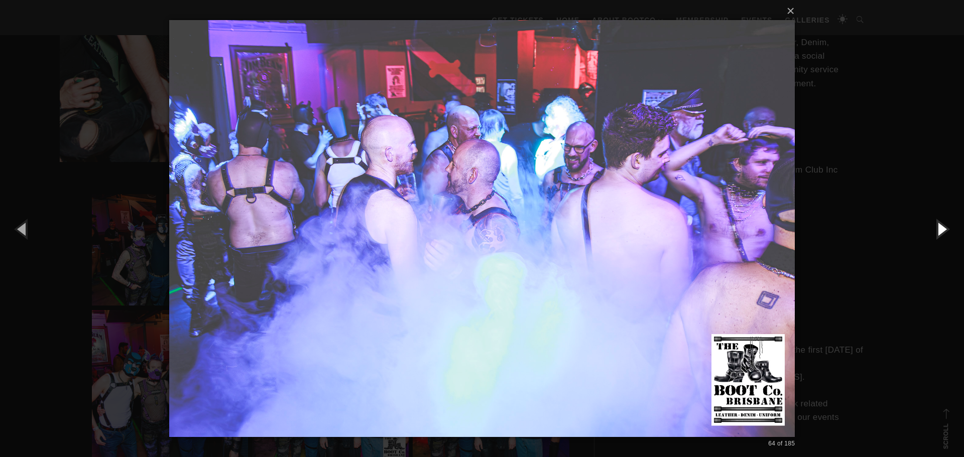
click at [941, 224] on button "button" at bounding box center [941, 228] width 45 height 55
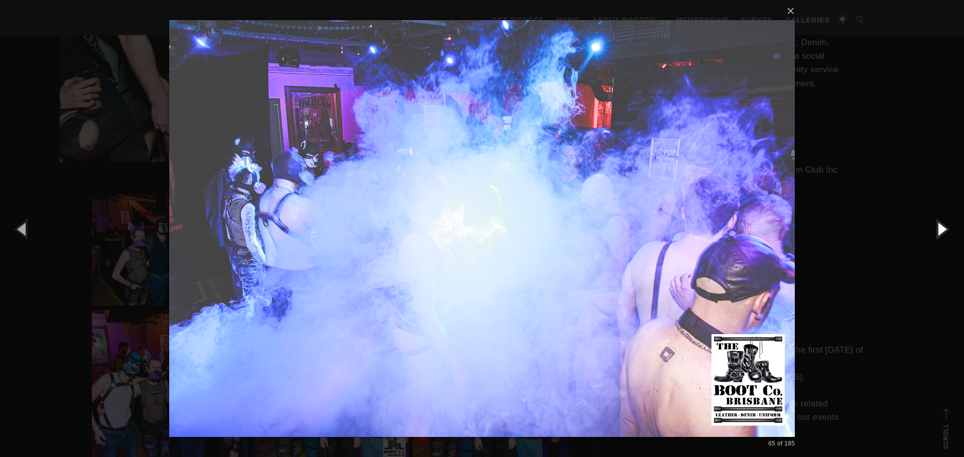
click at [941, 224] on button "button" at bounding box center [941, 228] width 45 height 55
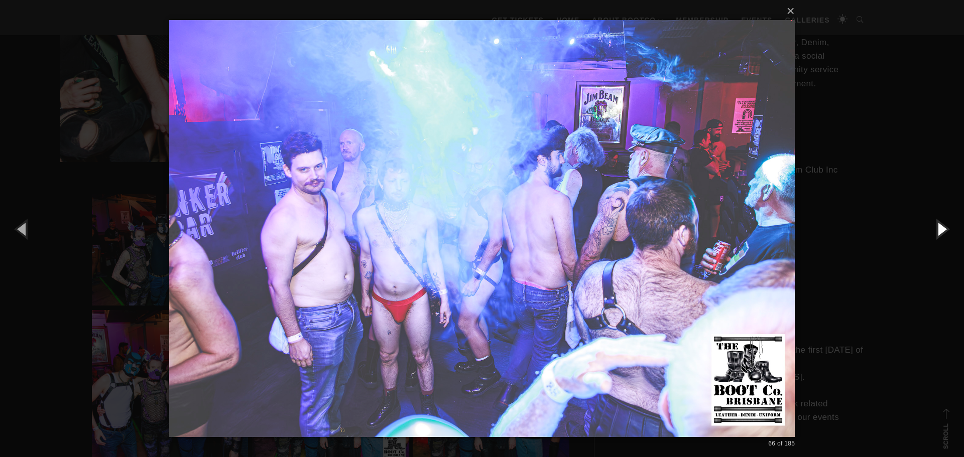
click at [941, 224] on button "button" at bounding box center [941, 228] width 45 height 55
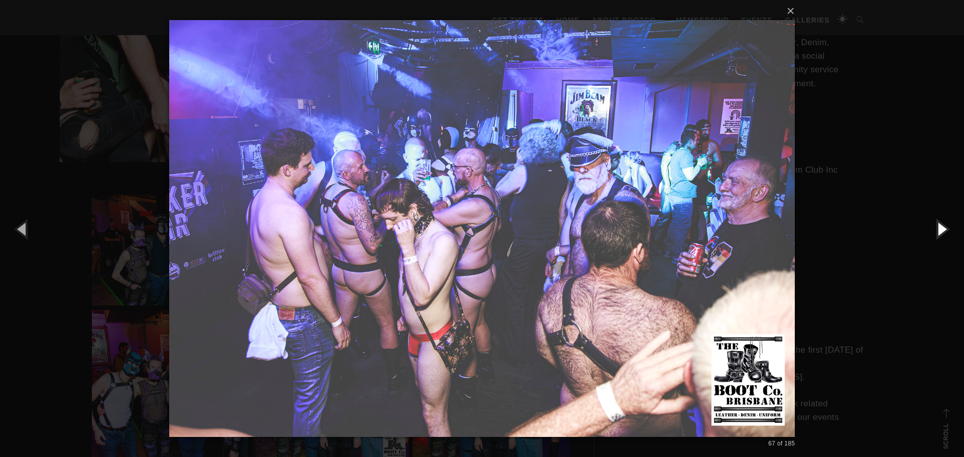
click at [941, 224] on button "button" at bounding box center [941, 228] width 45 height 55
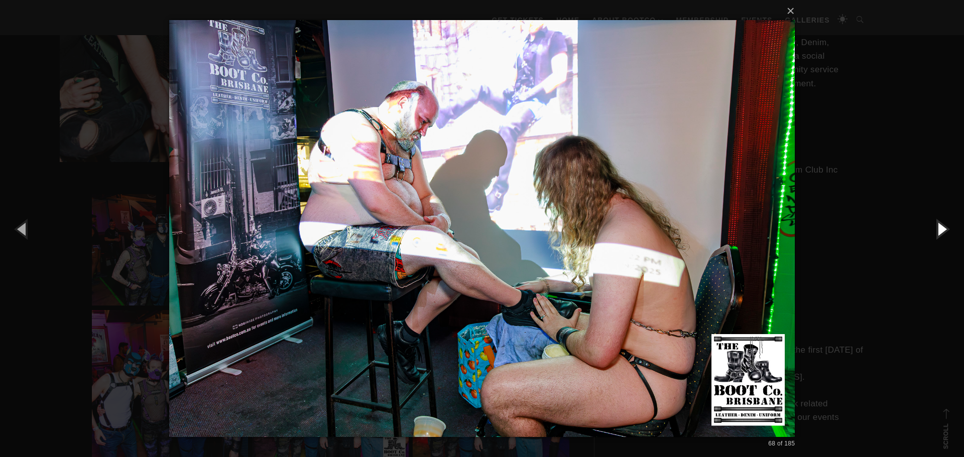
click at [941, 224] on button "button" at bounding box center [941, 228] width 45 height 55
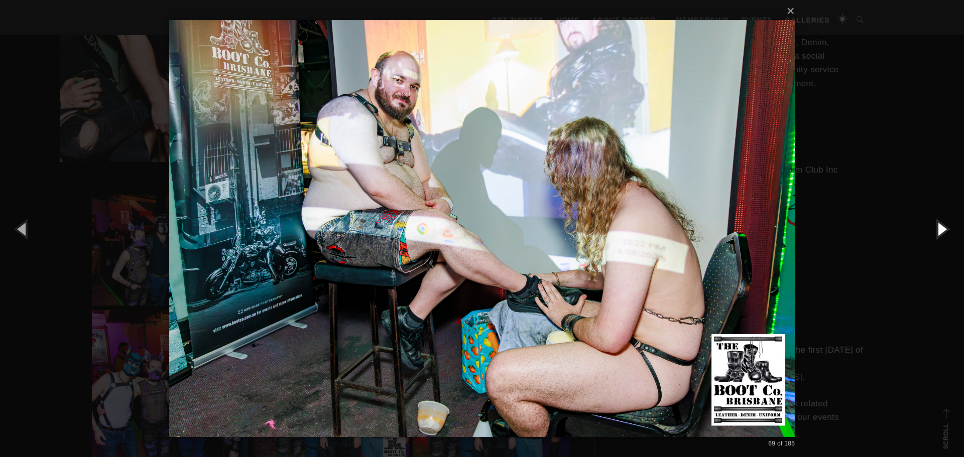
click at [941, 224] on button "button" at bounding box center [941, 228] width 45 height 55
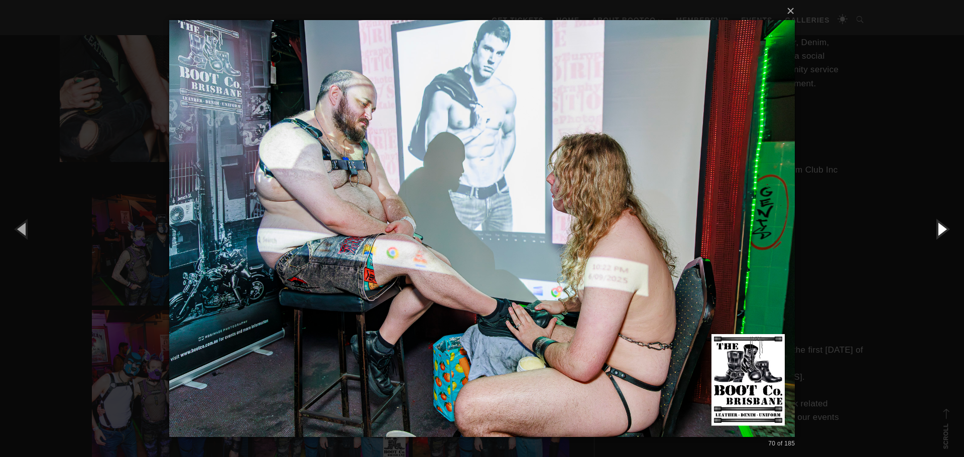
click at [941, 224] on button "button" at bounding box center [941, 228] width 45 height 55
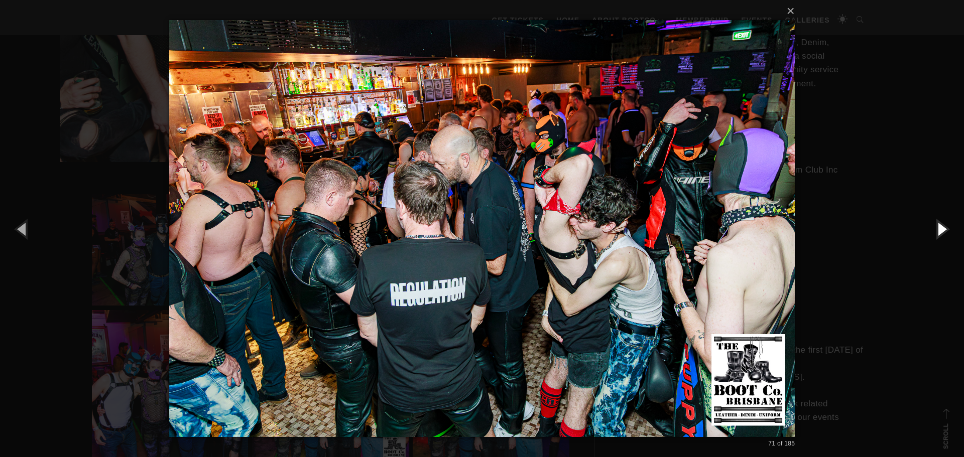
click at [941, 224] on button "button" at bounding box center [941, 228] width 45 height 55
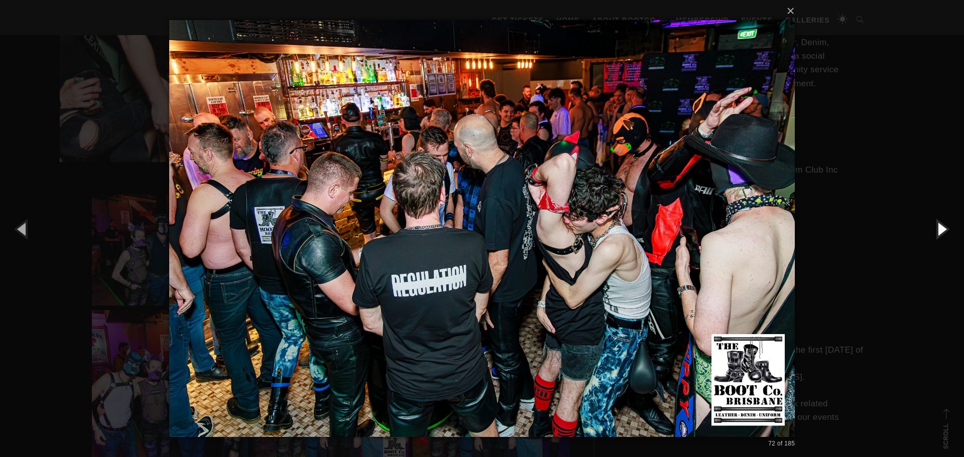
click at [941, 224] on button "button" at bounding box center [941, 228] width 45 height 55
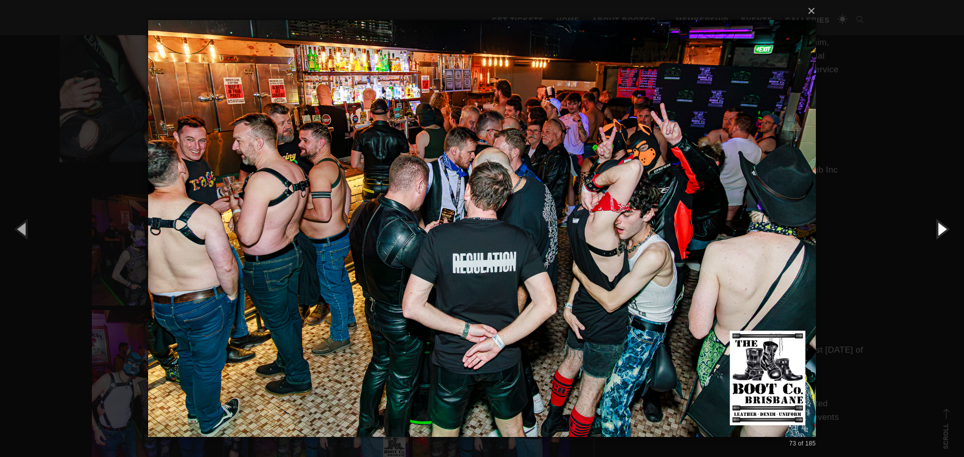
click at [941, 224] on button "button" at bounding box center [941, 228] width 45 height 55
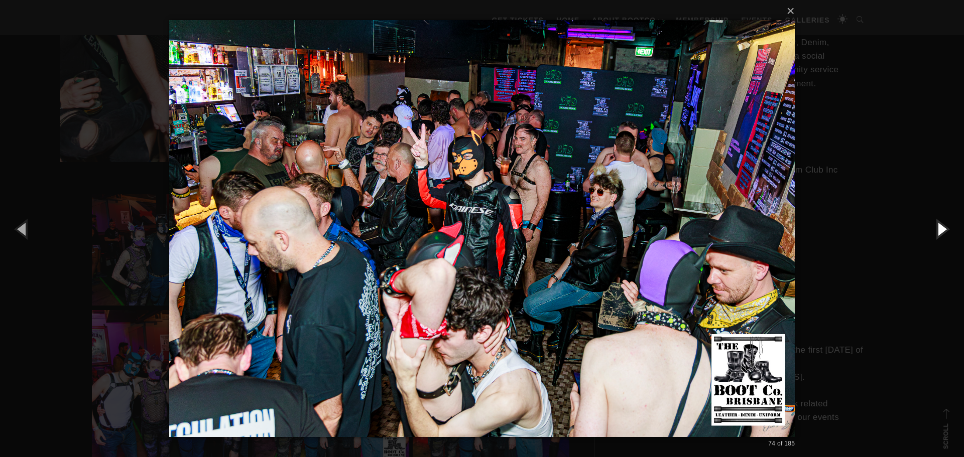
click at [941, 224] on button "button" at bounding box center [941, 228] width 45 height 55
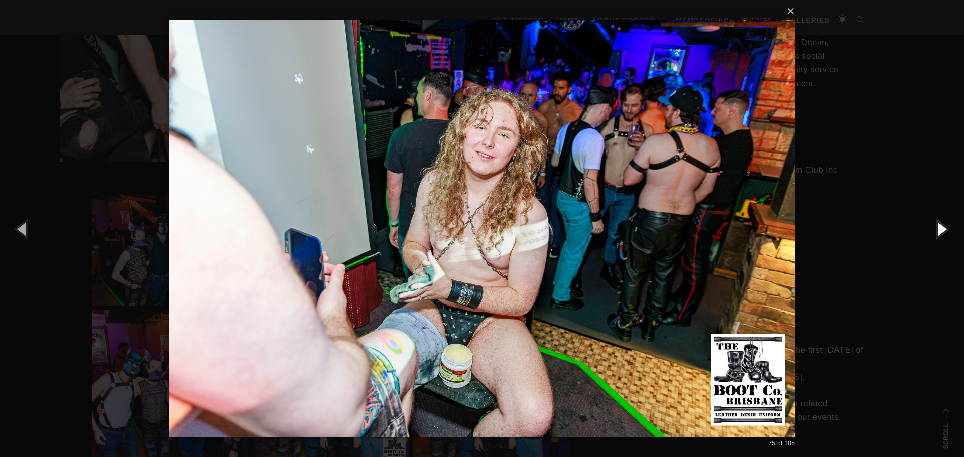
click at [942, 223] on button "button" at bounding box center [941, 228] width 45 height 55
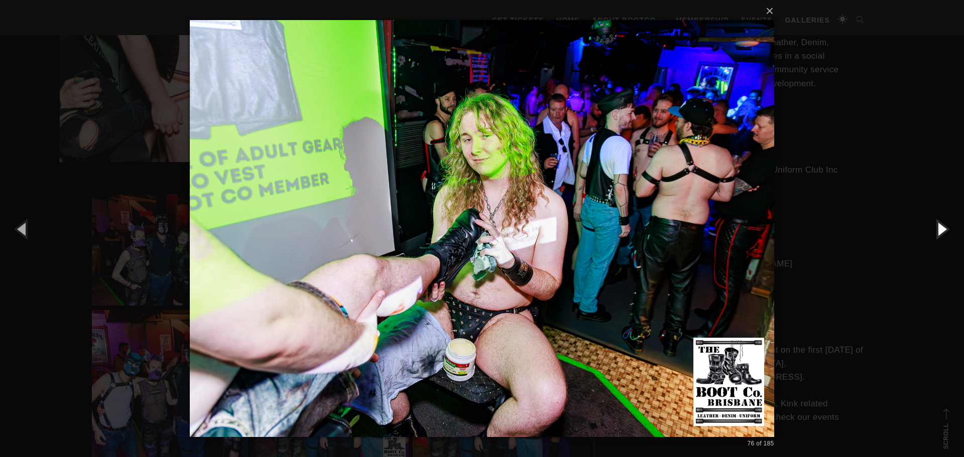
click at [943, 223] on button "button" at bounding box center [941, 228] width 45 height 55
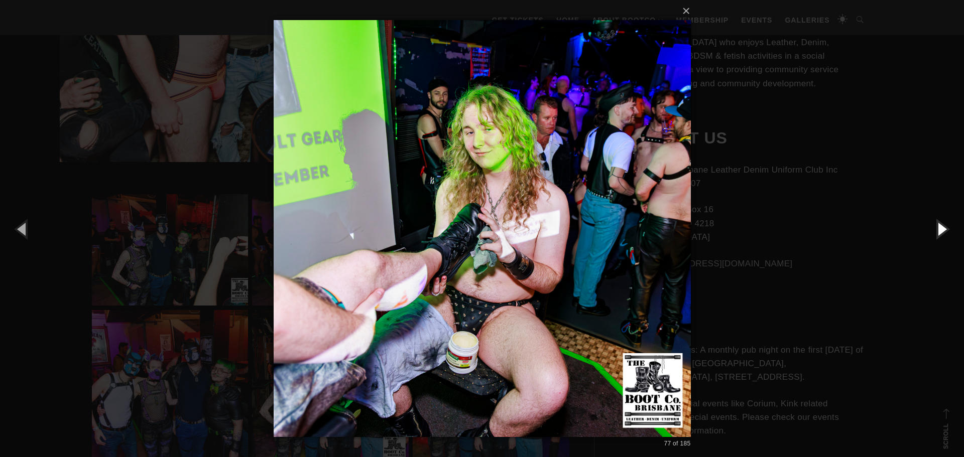
click at [943, 223] on button "button" at bounding box center [941, 228] width 45 height 55
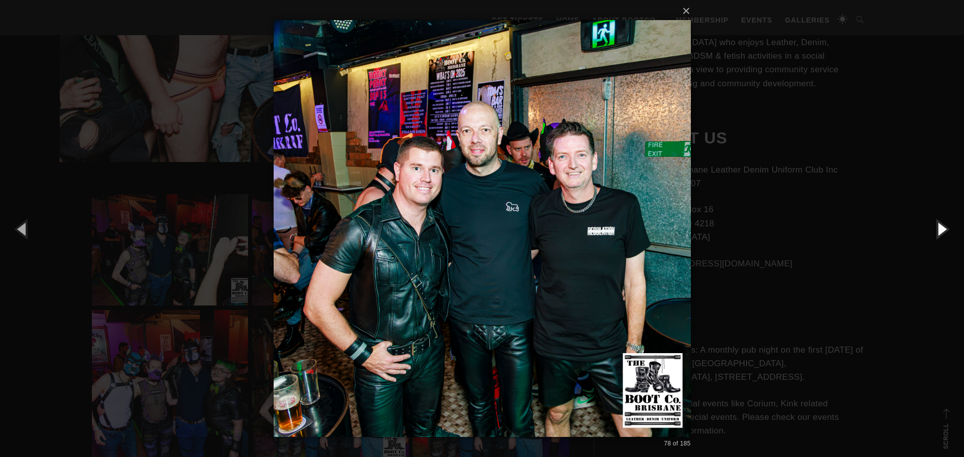
click at [943, 223] on button "button" at bounding box center [941, 228] width 45 height 55
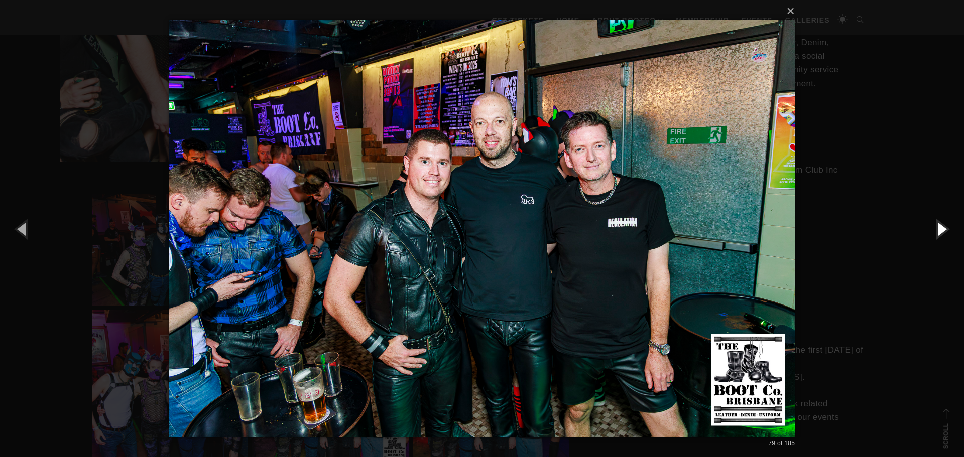
click at [943, 223] on button "button" at bounding box center [941, 228] width 45 height 55
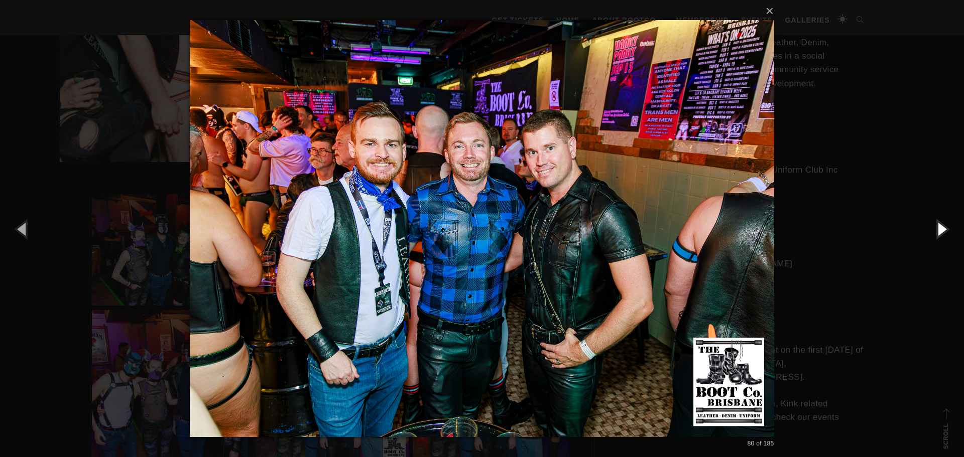
click at [944, 222] on button "button" at bounding box center [941, 228] width 45 height 55
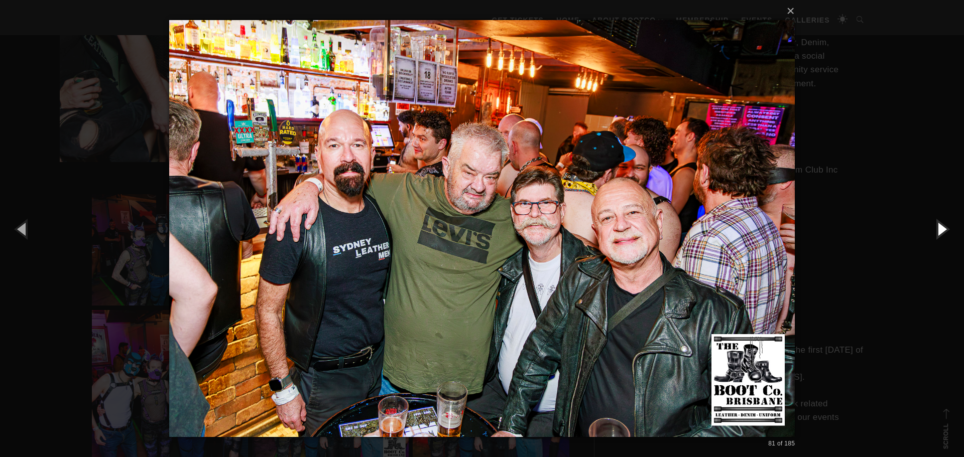
click at [944, 222] on button "button" at bounding box center [941, 228] width 45 height 55
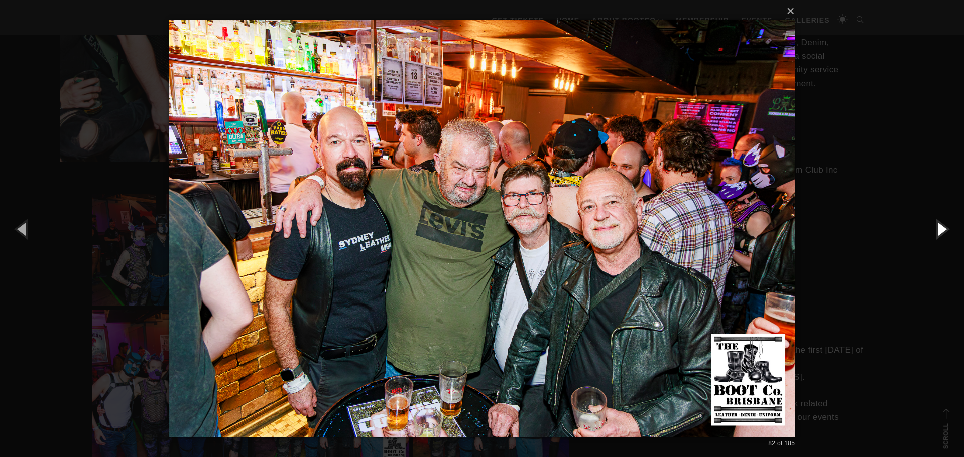
click at [944, 222] on button "button" at bounding box center [941, 228] width 45 height 55
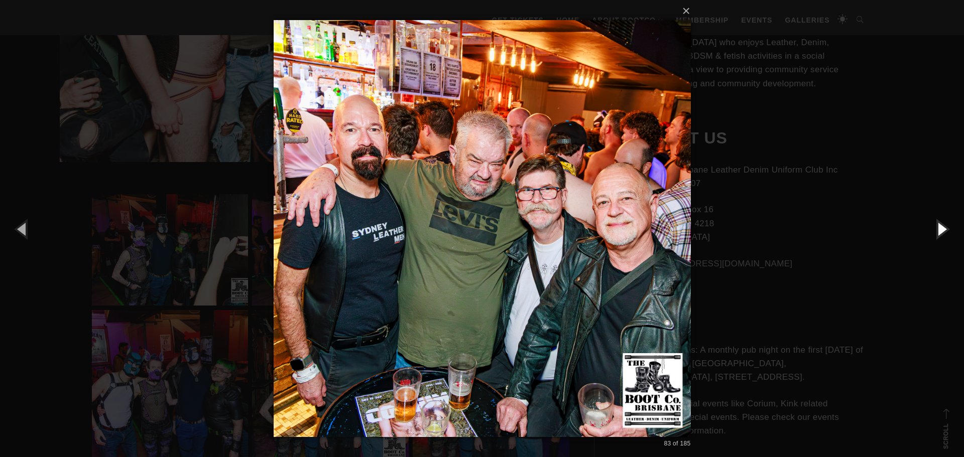
click at [944, 222] on button "button" at bounding box center [941, 228] width 45 height 55
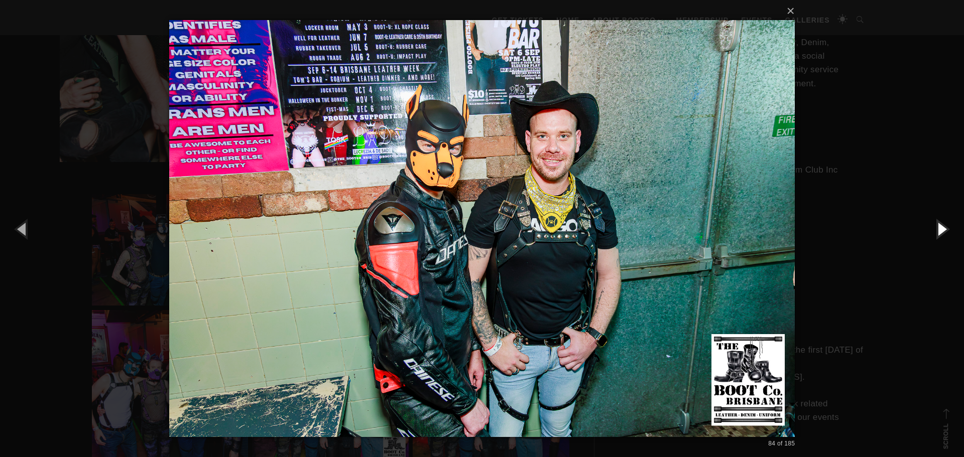
click at [944, 222] on button "button" at bounding box center [941, 228] width 45 height 55
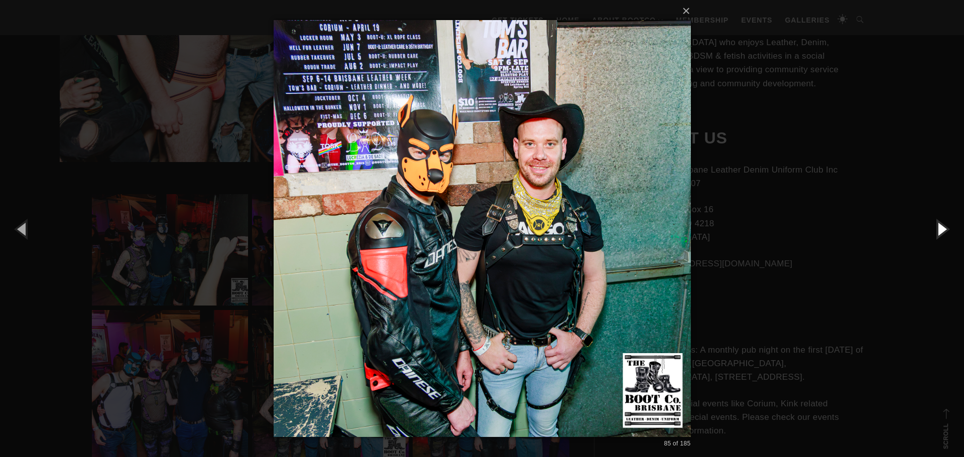
click at [944, 222] on button "button" at bounding box center [941, 228] width 45 height 55
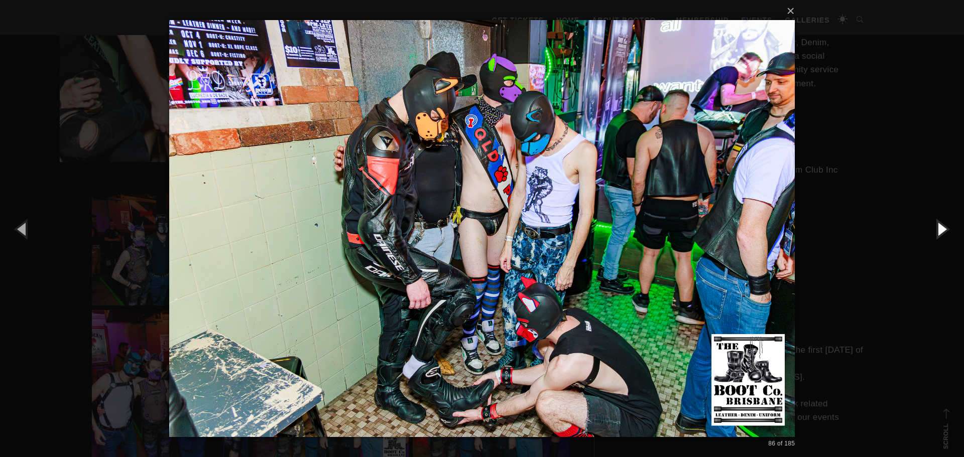
click at [944, 222] on button "button" at bounding box center [941, 228] width 45 height 55
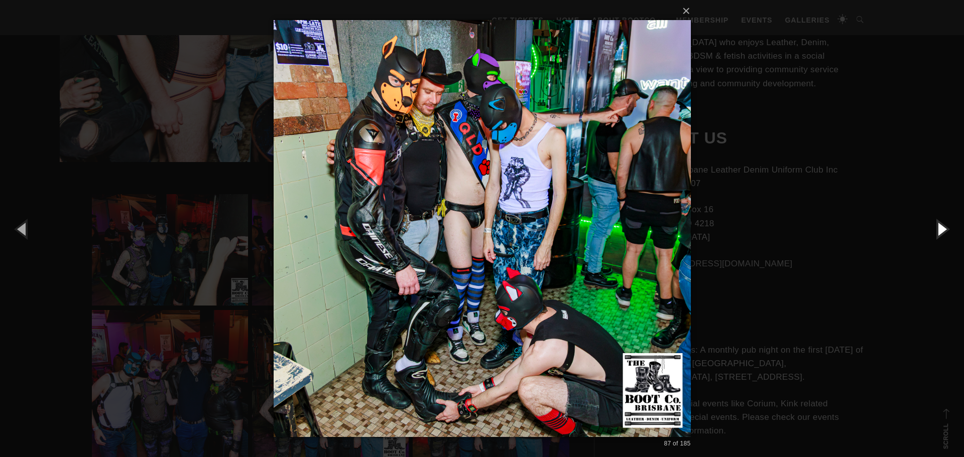
click at [944, 222] on button "button" at bounding box center [941, 228] width 45 height 55
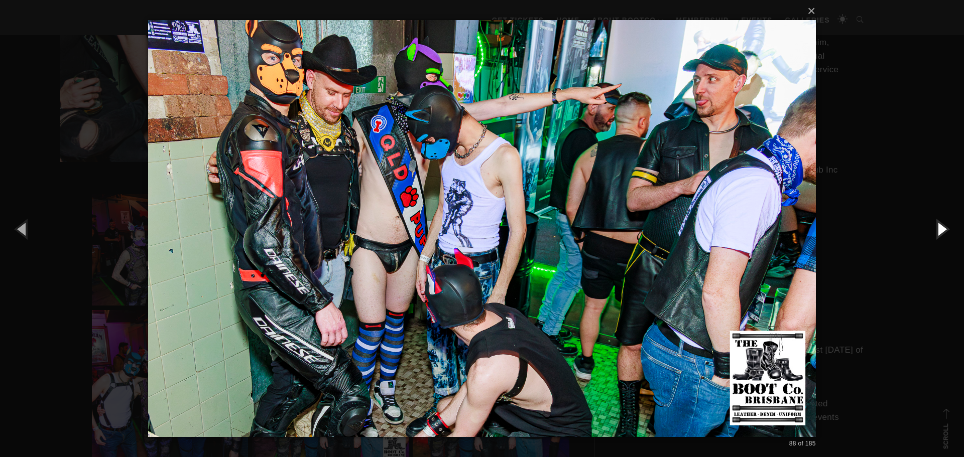
click at [944, 222] on button "button" at bounding box center [941, 228] width 45 height 55
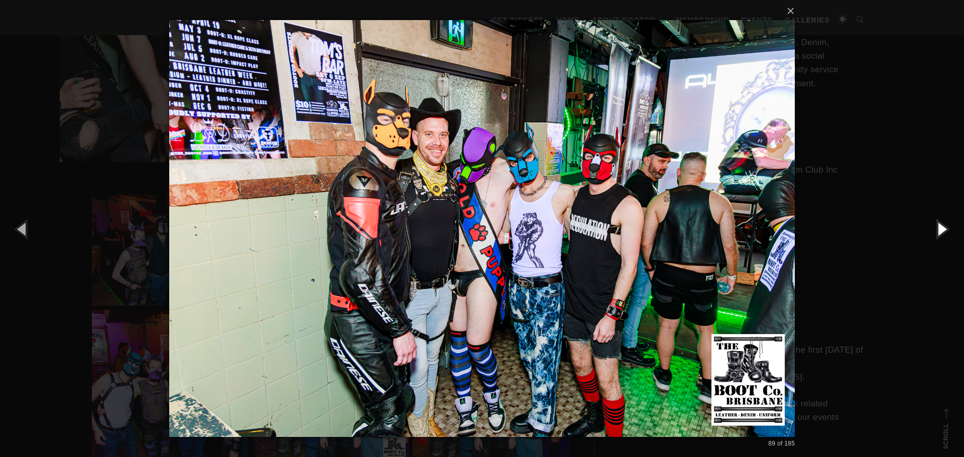
click at [944, 222] on button "button" at bounding box center [941, 228] width 45 height 55
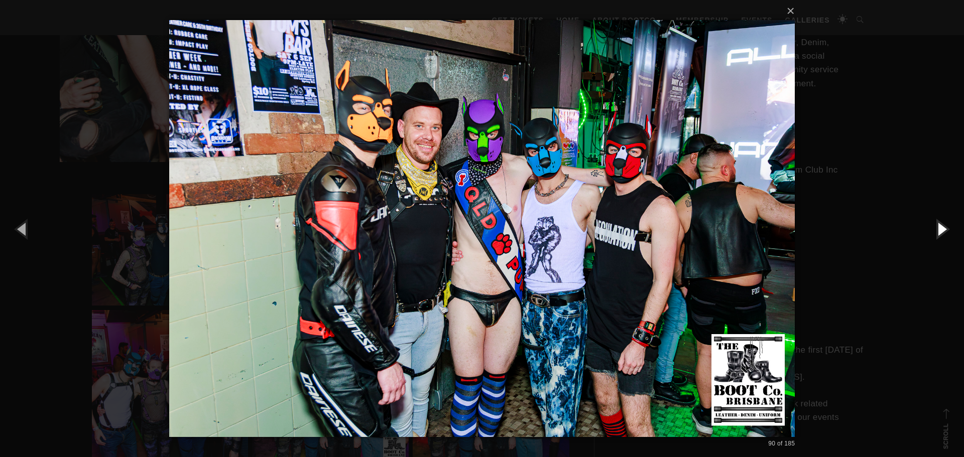
click at [944, 222] on button "button" at bounding box center [941, 228] width 45 height 55
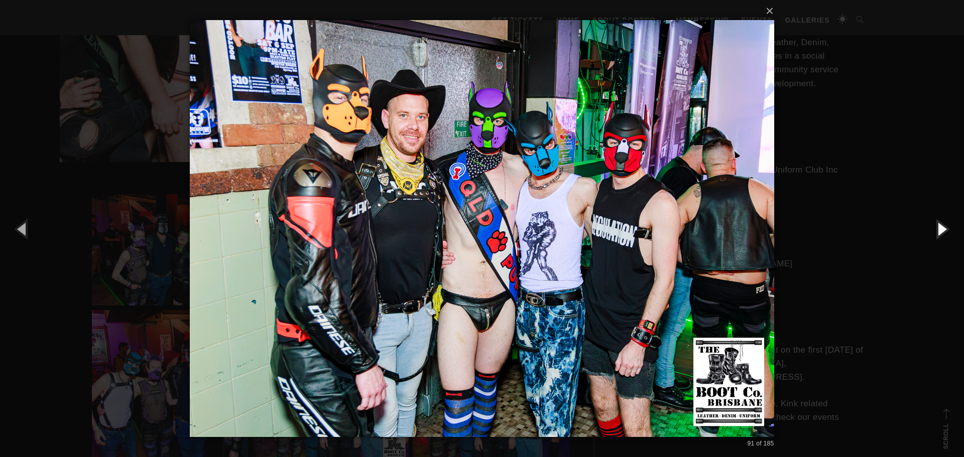
click at [944, 222] on button "button" at bounding box center [941, 228] width 45 height 55
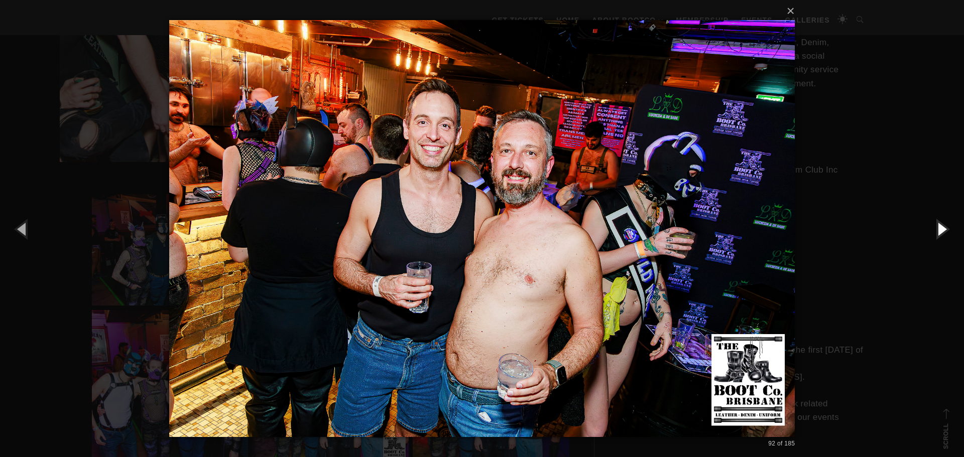
click at [944, 222] on button "button" at bounding box center [941, 228] width 45 height 55
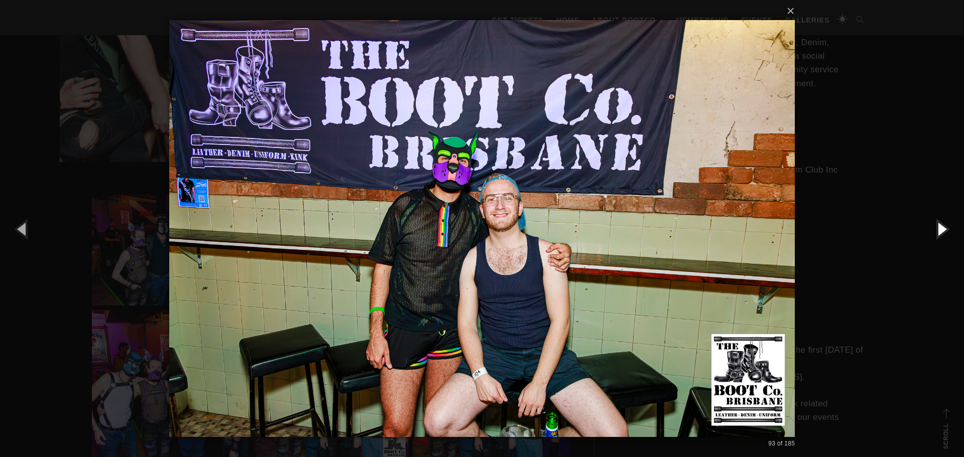
click at [944, 224] on button "button" at bounding box center [941, 228] width 45 height 55
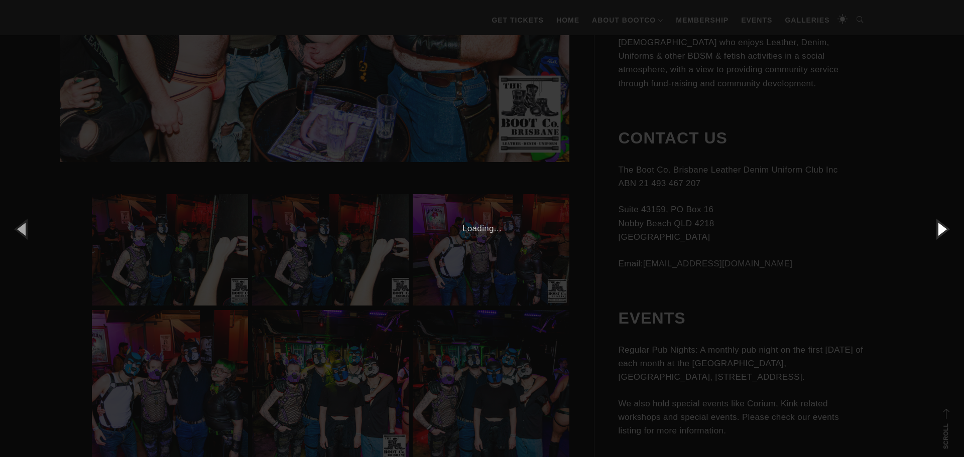
click at [944, 224] on button "button" at bounding box center [941, 228] width 45 height 55
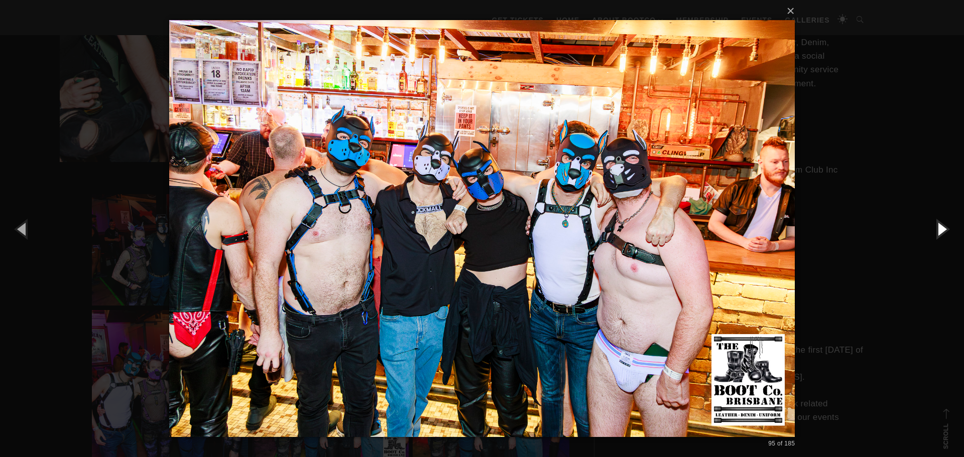
click at [942, 222] on button "button" at bounding box center [941, 228] width 45 height 55
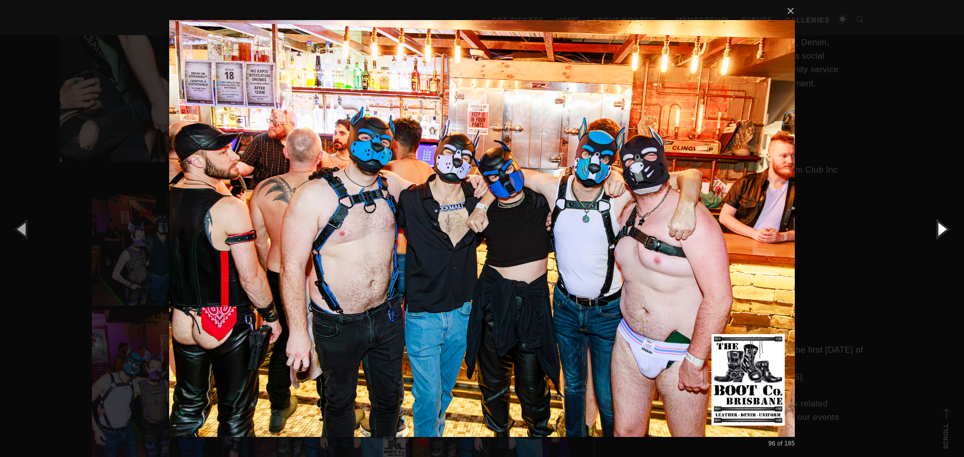
click at [942, 222] on button "button" at bounding box center [941, 228] width 45 height 55
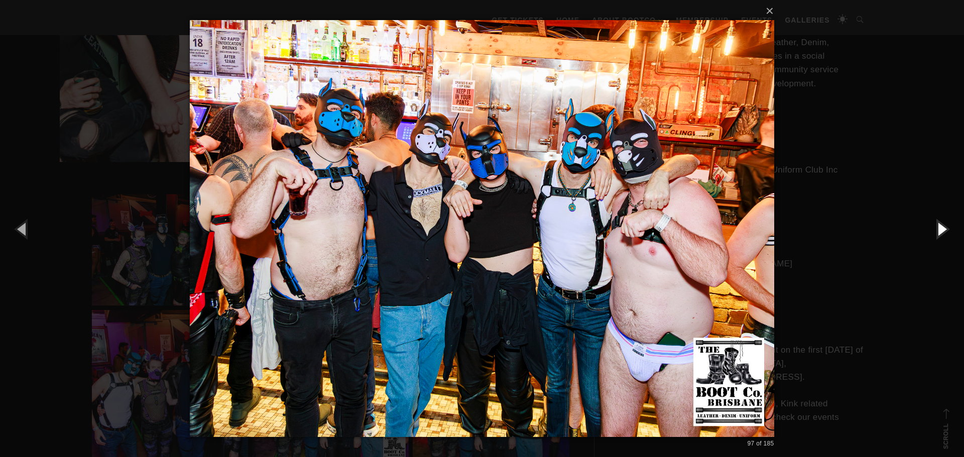
click at [942, 222] on button "button" at bounding box center [941, 228] width 45 height 55
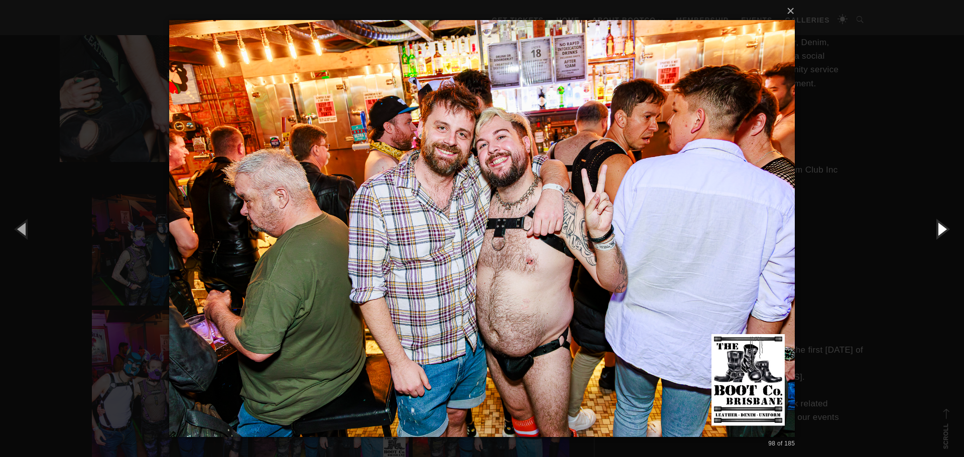
click at [944, 222] on button "button" at bounding box center [941, 228] width 45 height 55
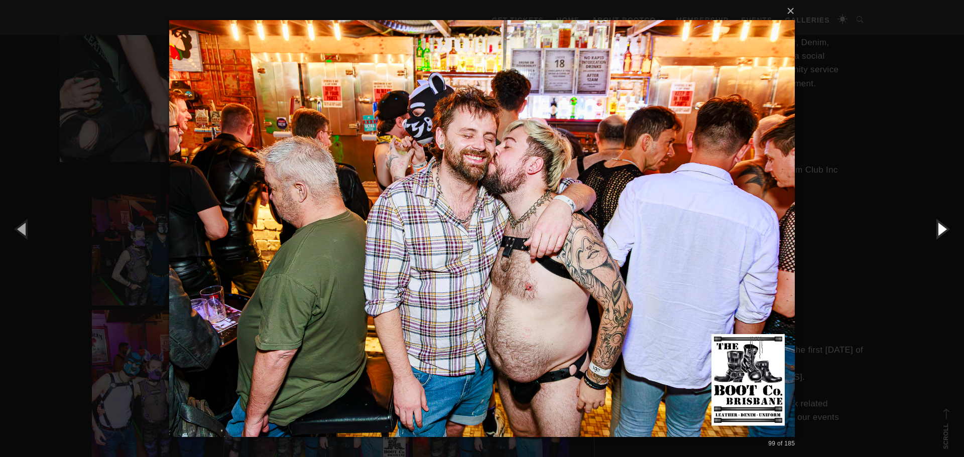
click at [944, 222] on button "button" at bounding box center [941, 228] width 45 height 55
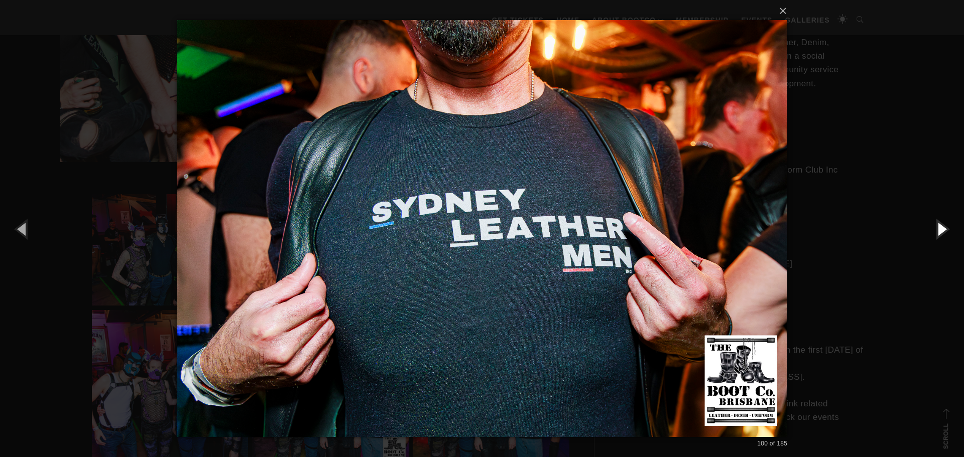
click at [944, 222] on button "button" at bounding box center [941, 228] width 45 height 55
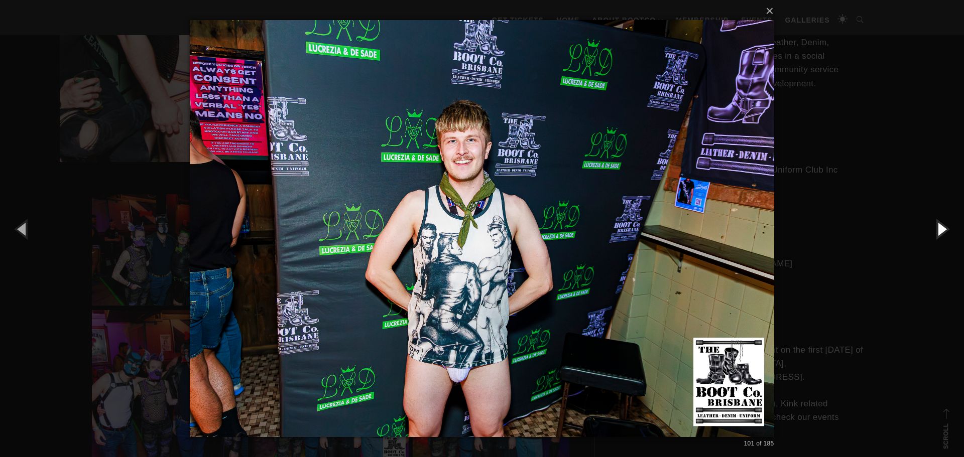
click at [948, 222] on button "button" at bounding box center [941, 228] width 45 height 55
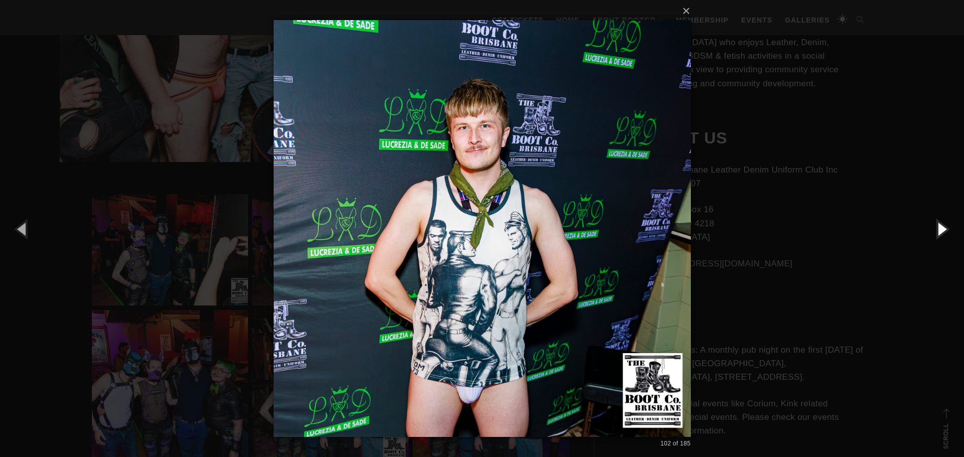
click at [948, 222] on button "button" at bounding box center [941, 228] width 45 height 55
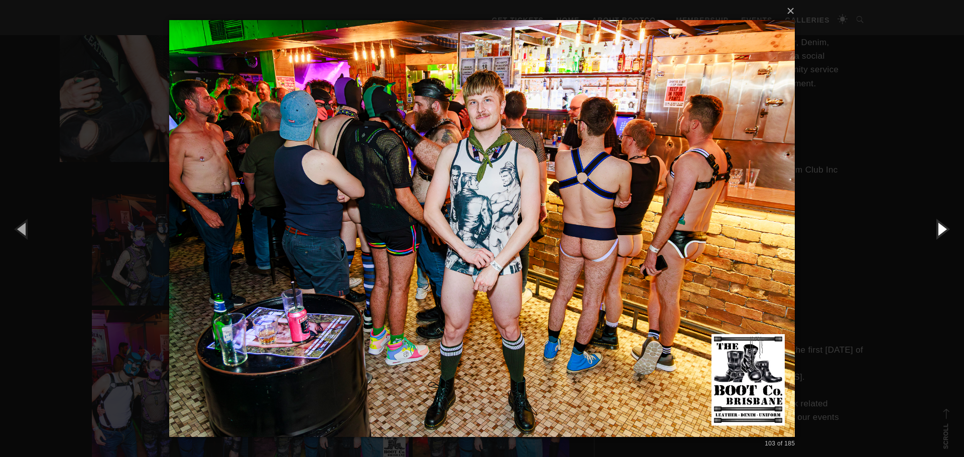
click at [948, 222] on button "button" at bounding box center [941, 228] width 45 height 55
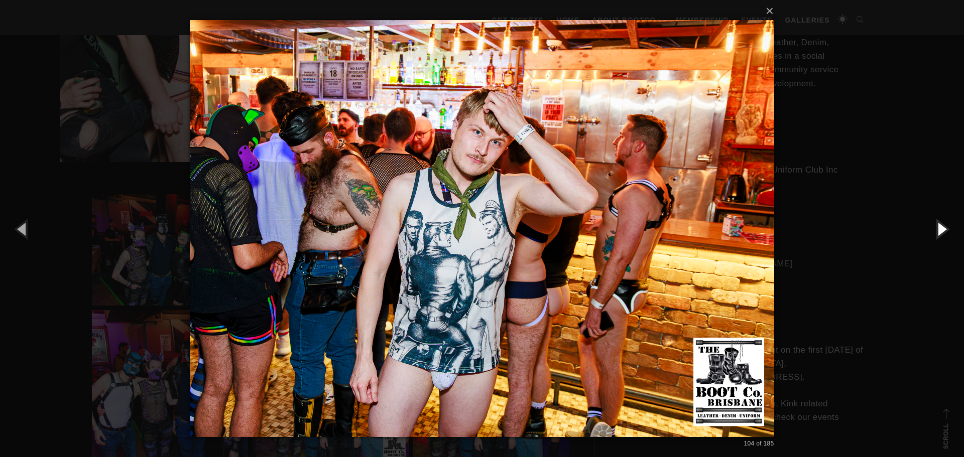
click at [948, 222] on button "button" at bounding box center [941, 228] width 45 height 55
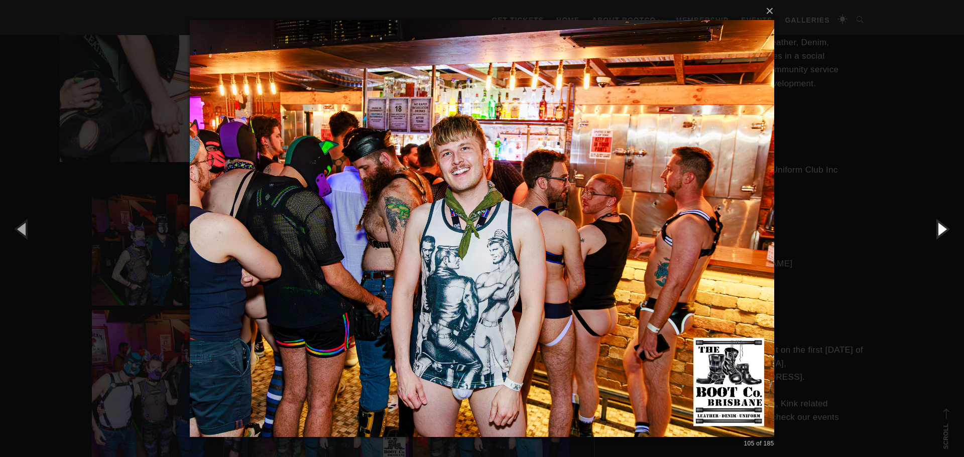
click at [948, 222] on button "button" at bounding box center [941, 228] width 45 height 55
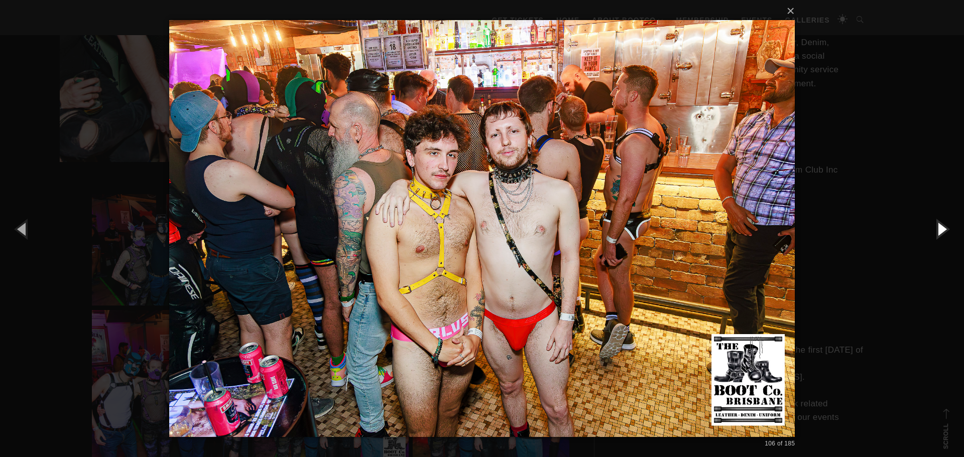
click at [949, 222] on button "button" at bounding box center [941, 228] width 45 height 55
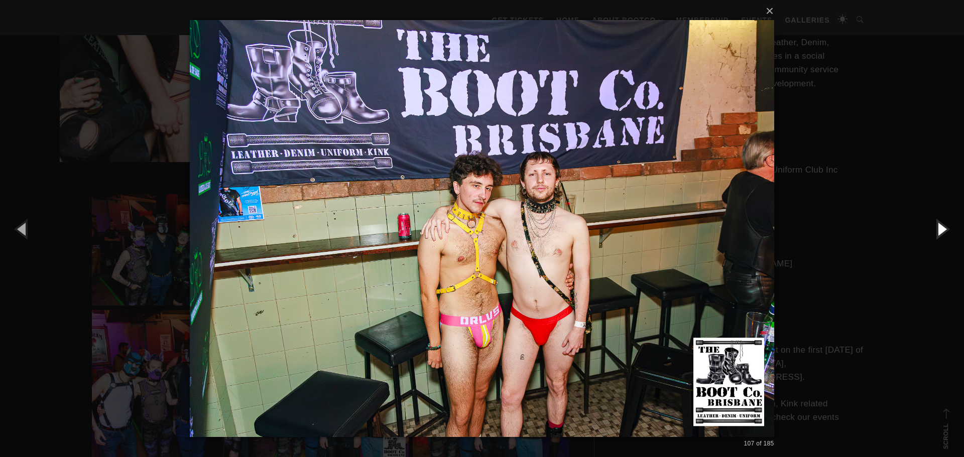
click at [949, 222] on button "button" at bounding box center [941, 228] width 45 height 55
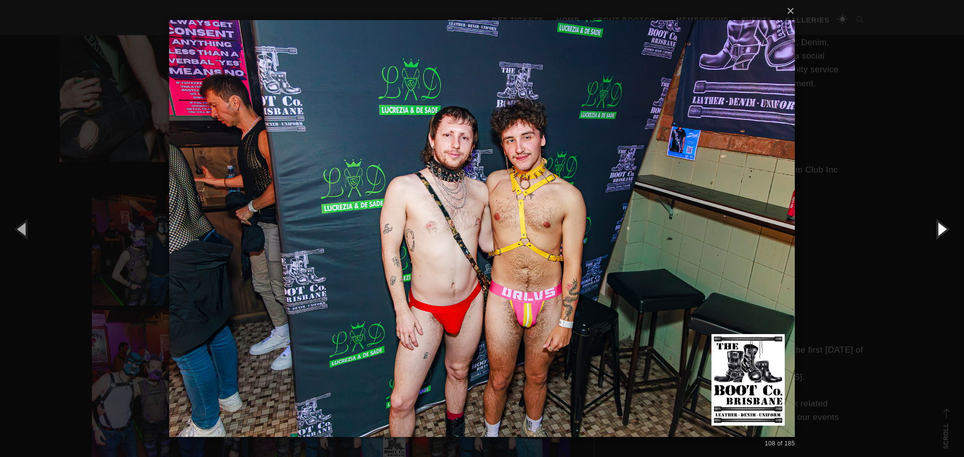
click at [949, 222] on button "button" at bounding box center [941, 228] width 45 height 55
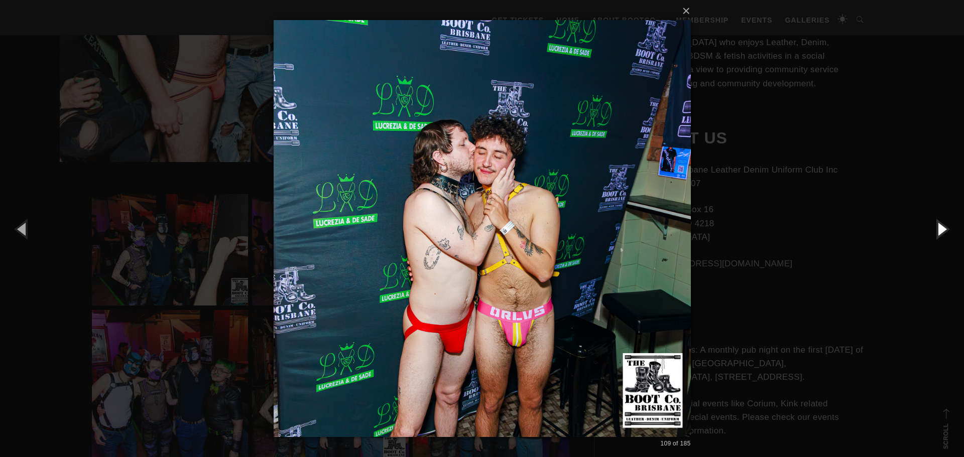
click at [949, 222] on button "button" at bounding box center [941, 228] width 45 height 55
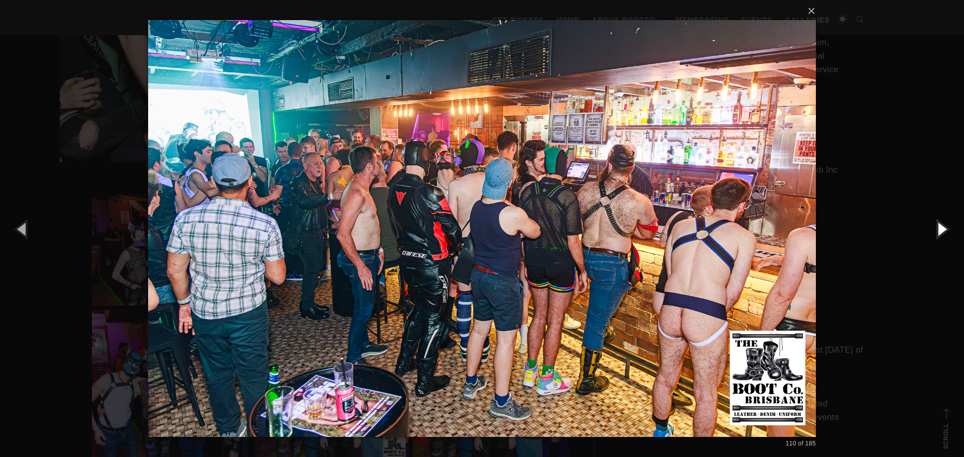
click at [949, 222] on button "button" at bounding box center [941, 228] width 45 height 55
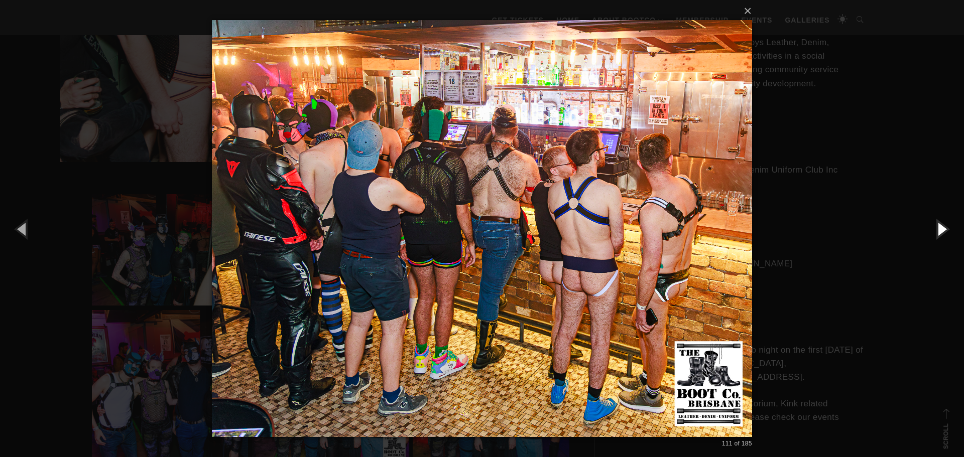
click at [949, 222] on button "button" at bounding box center [941, 228] width 45 height 55
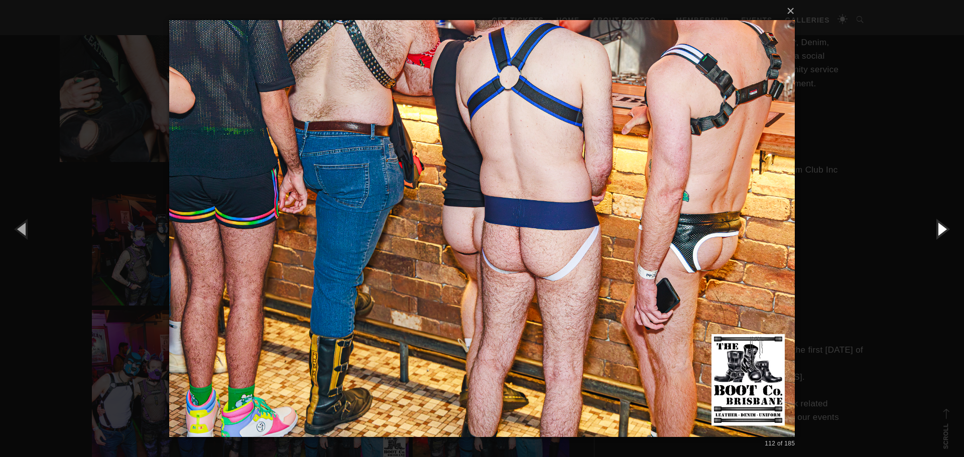
click at [949, 222] on button "button" at bounding box center [941, 228] width 45 height 55
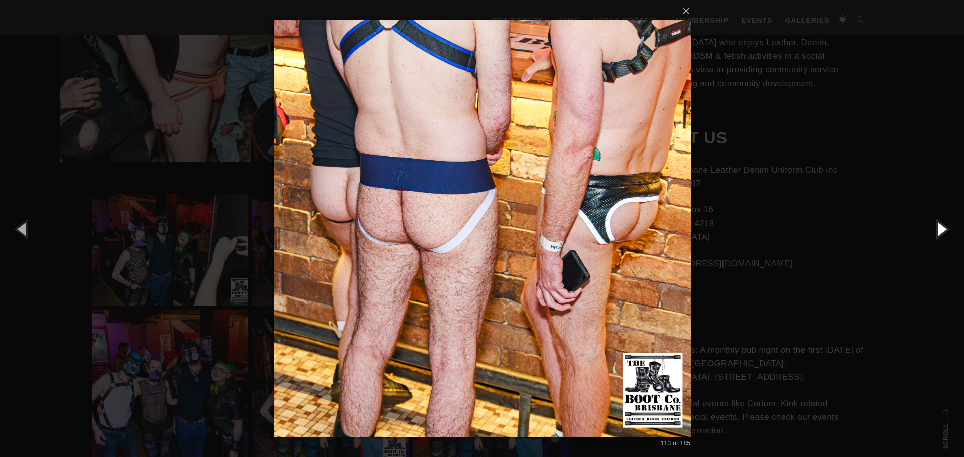
click at [949, 222] on button "button" at bounding box center [941, 228] width 45 height 55
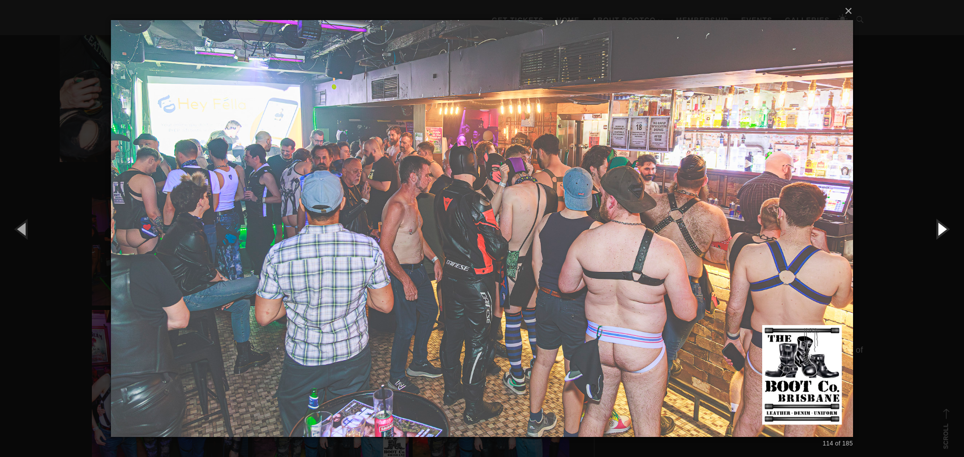
click at [948, 222] on button "button" at bounding box center [941, 228] width 45 height 55
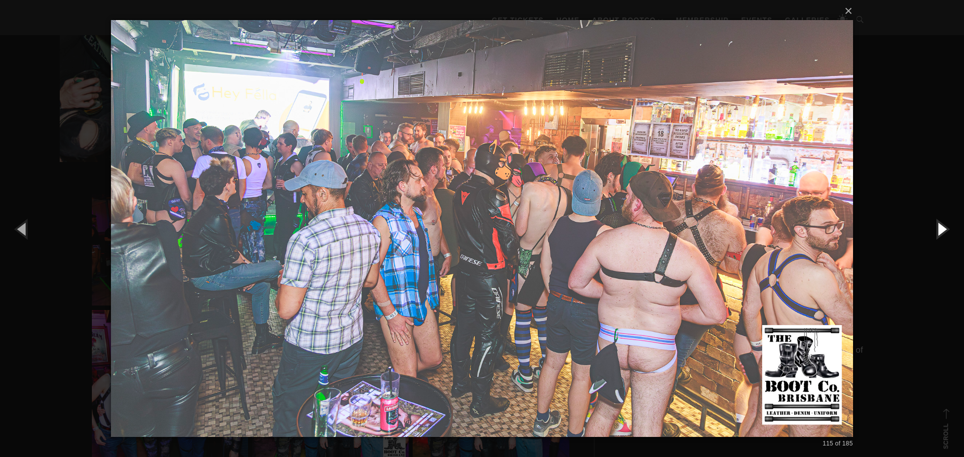
click at [948, 222] on button "button" at bounding box center [941, 228] width 45 height 55
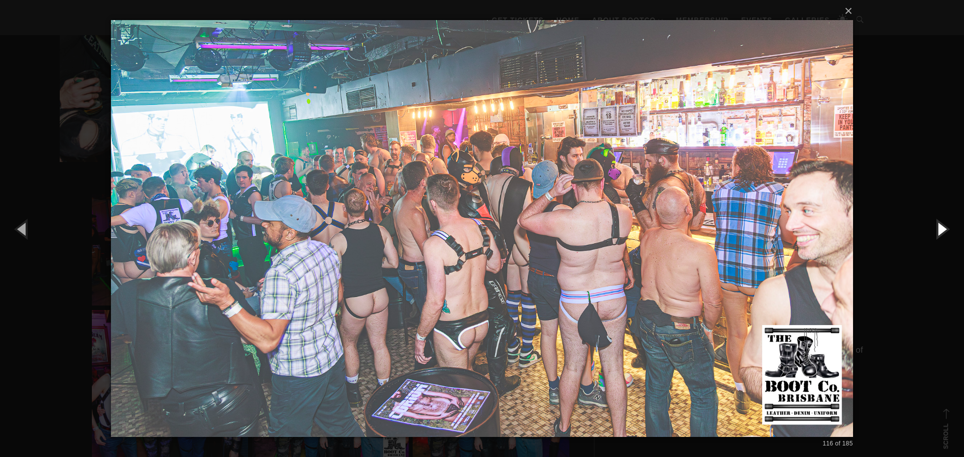
click at [948, 222] on button "button" at bounding box center [941, 228] width 45 height 55
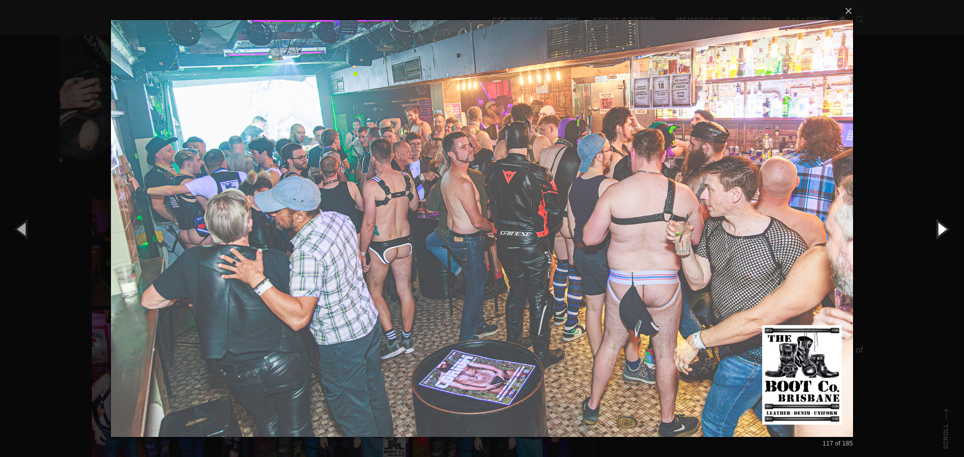
click at [947, 223] on button "button" at bounding box center [941, 228] width 45 height 55
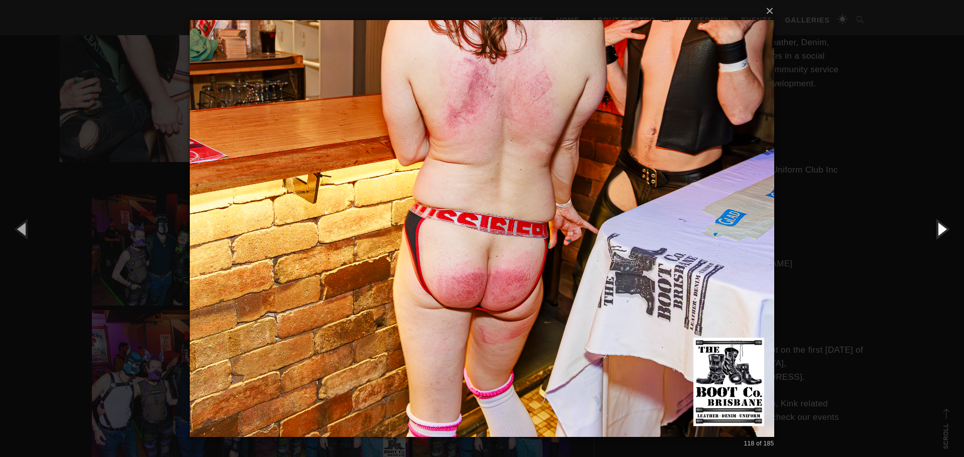
click at [947, 223] on button "button" at bounding box center [941, 228] width 45 height 55
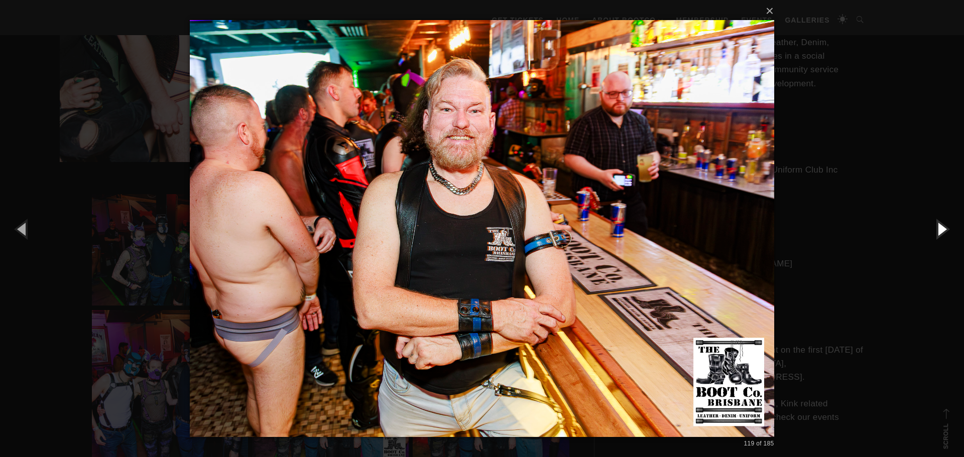
click at [947, 223] on button "button" at bounding box center [941, 228] width 45 height 55
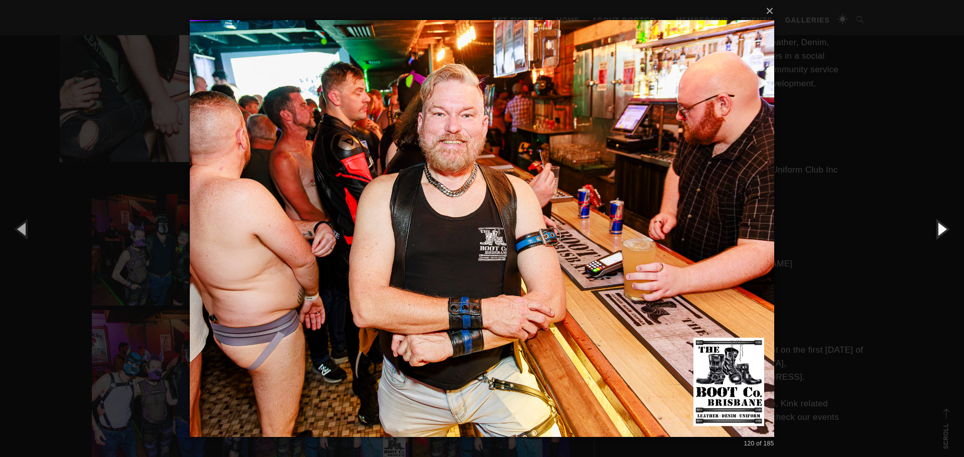
click at [947, 223] on button "button" at bounding box center [941, 228] width 45 height 55
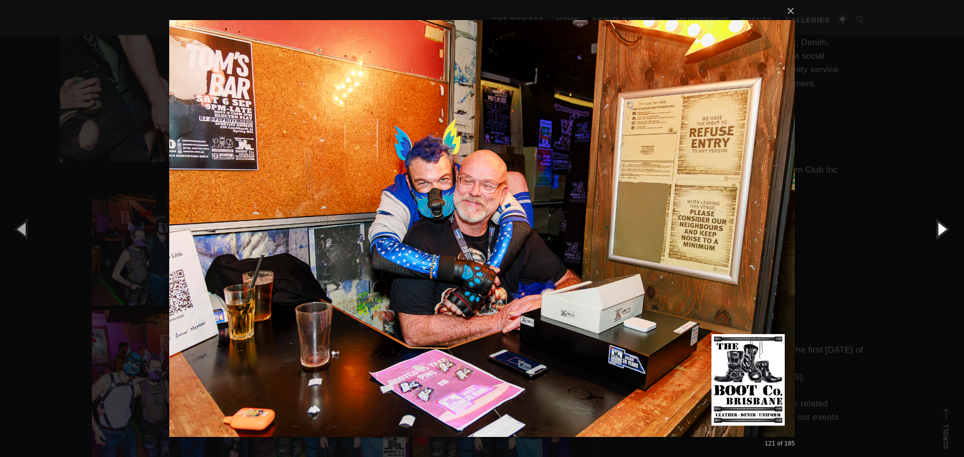
click at [947, 223] on button "button" at bounding box center [941, 228] width 45 height 55
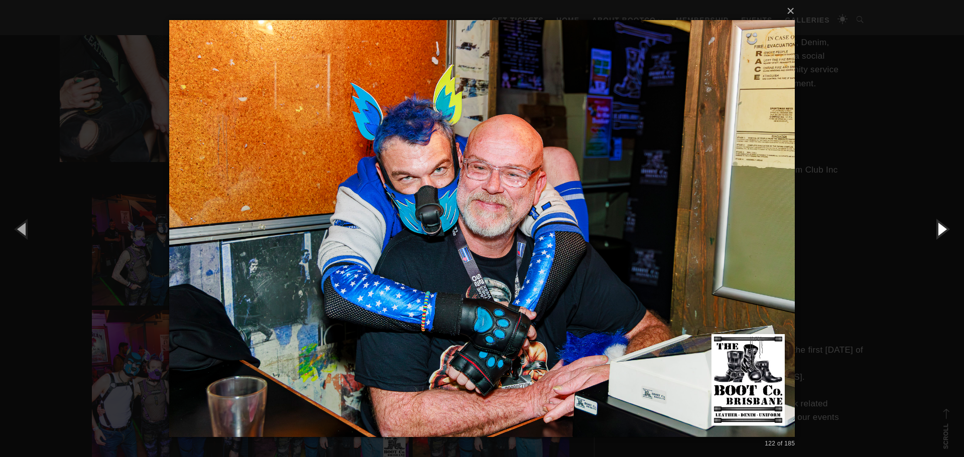
click at [947, 223] on button "button" at bounding box center [941, 228] width 45 height 55
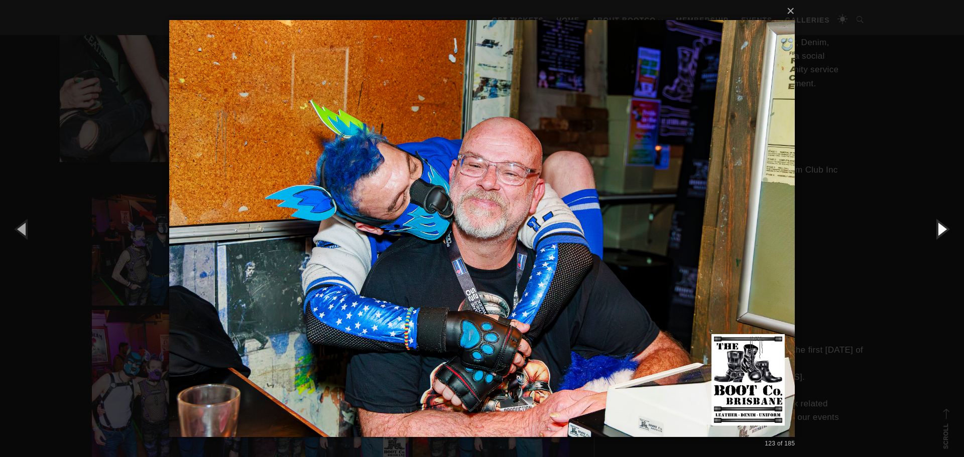
click at [947, 223] on button "button" at bounding box center [941, 228] width 45 height 55
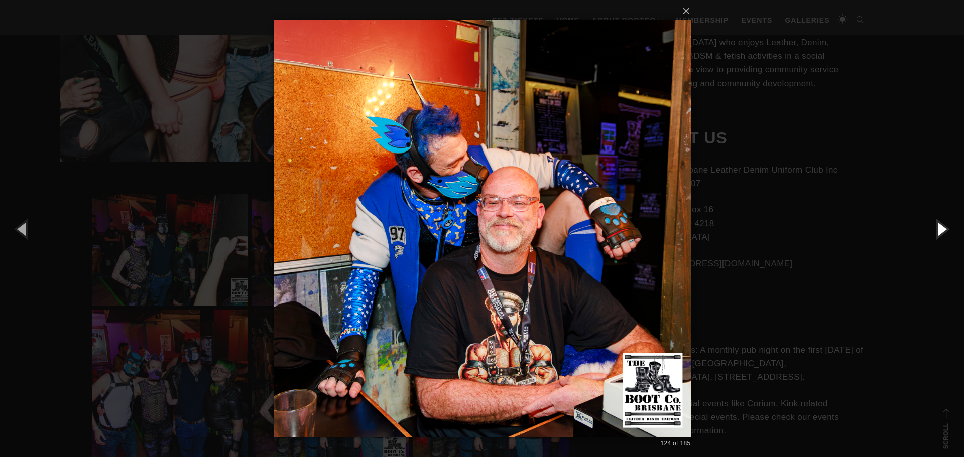
click at [947, 223] on button "button" at bounding box center [941, 228] width 45 height 55
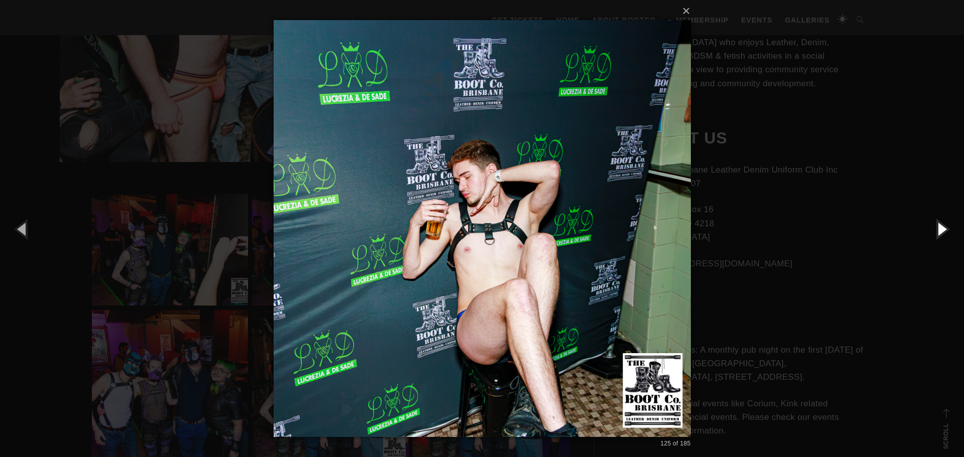
click at [947, 223] on button "button" at bounding box center [941, 228] width 45 height 55
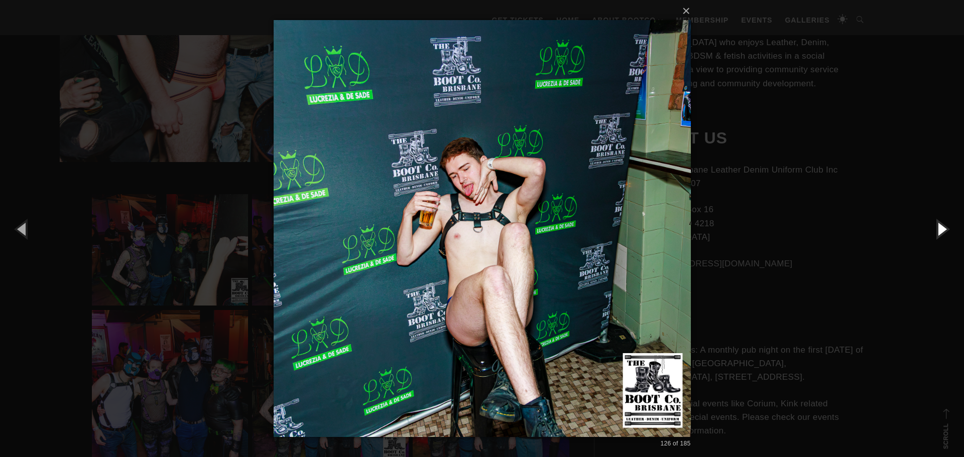
click at [947, 223] on button "button" at bounding box center [941, 228] width 45 height 55
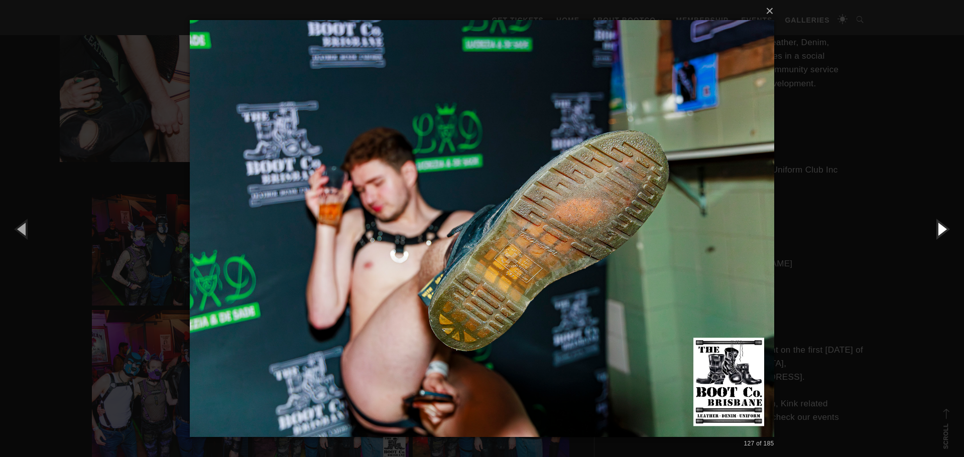
click at [947, 223] on button "button" at bounding box center [941, 228] width 45 height 55
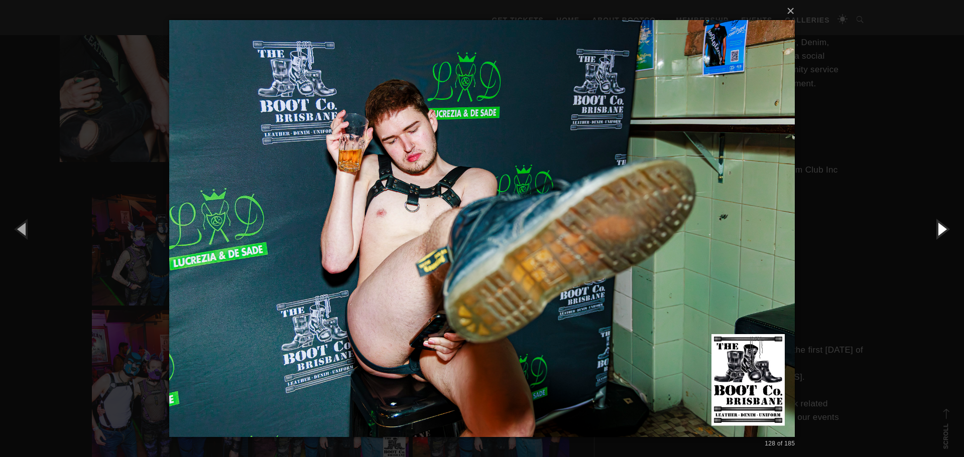
click at [947, 223] on button "button" at bounding box center [941, 228] width 45 height 55
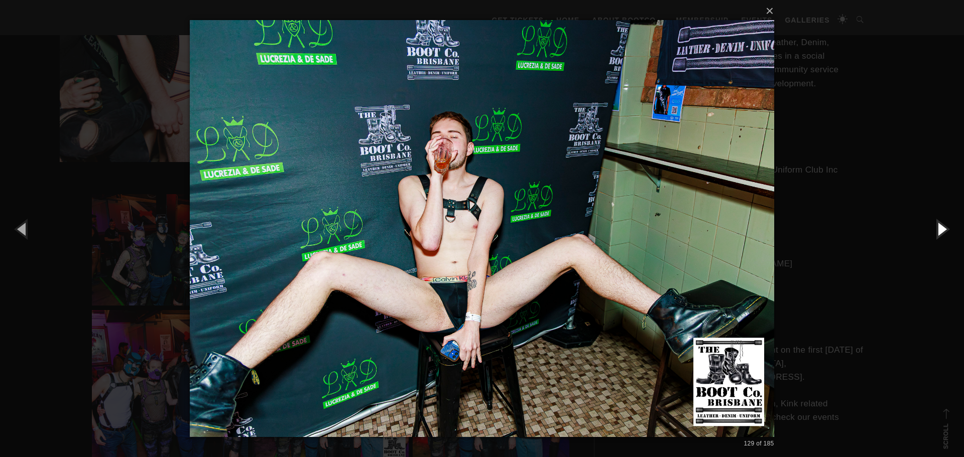
click at [947, 223] on button "button" at bounding box center [941, 228] width 45 height 55
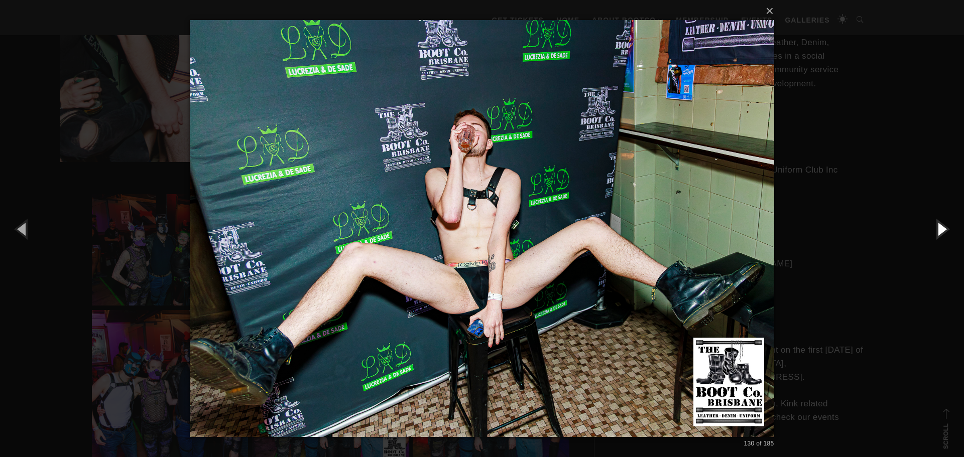
click at [947, 223] on button "button" at bounding box center [941, 228] width 45 height 55
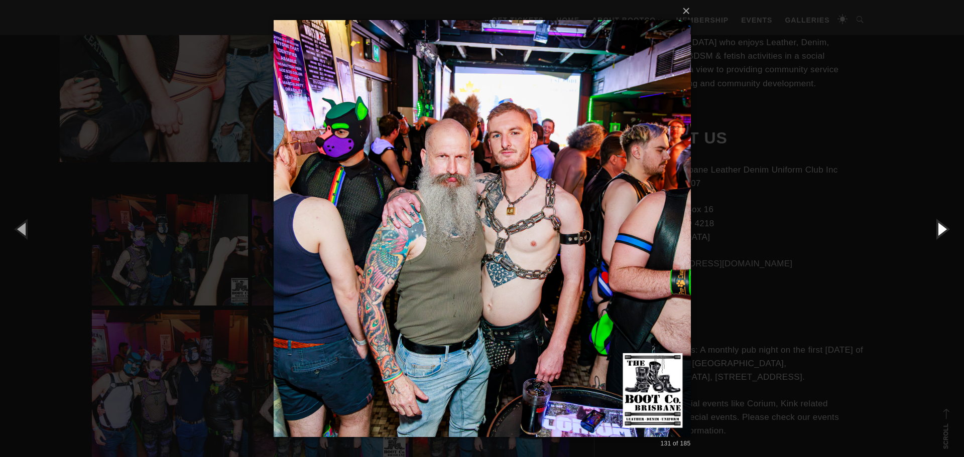
click at [947, 223] on button "button" at bounding box center [941, 228] width 45 height 55
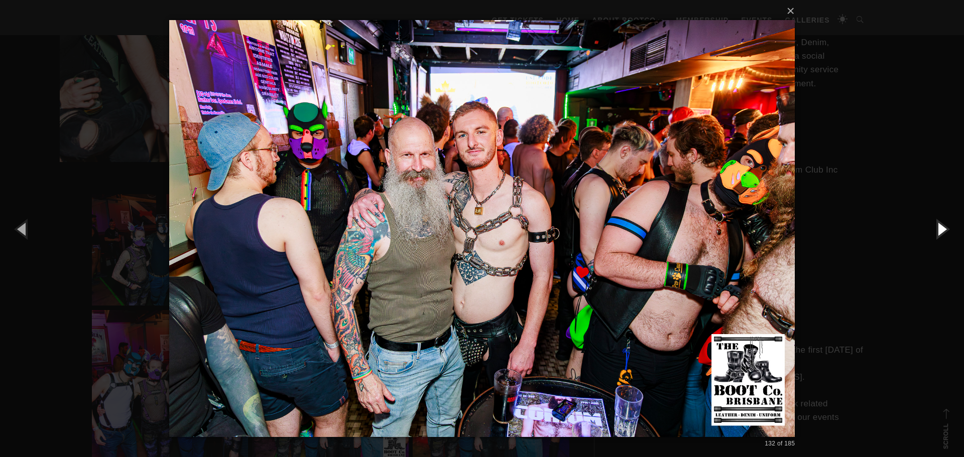
click at [947, 223] on button "button" at bounding box center [941, 228] width 45 height 55
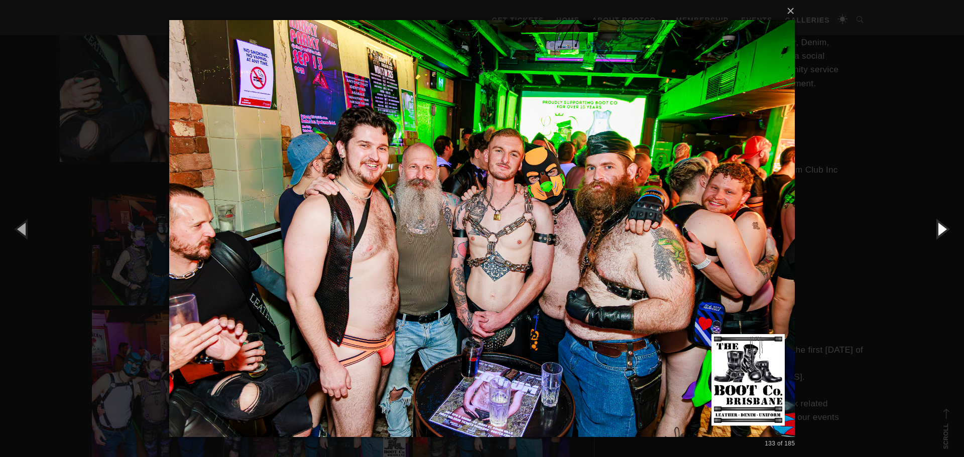
click at [947, 223] on button "button" at bounding box center [941, 228] width 45 height 55
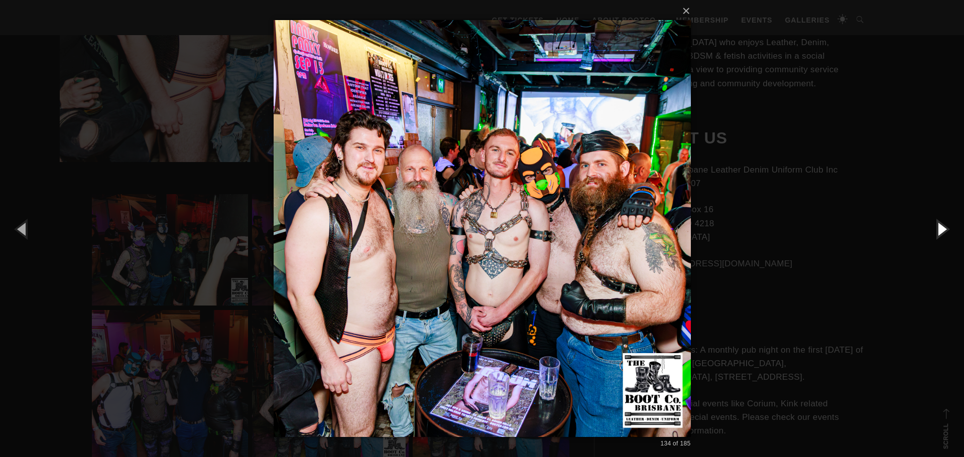
click at [939, 229] on button "button" at bounding box center [941, 228] width 45 height 55
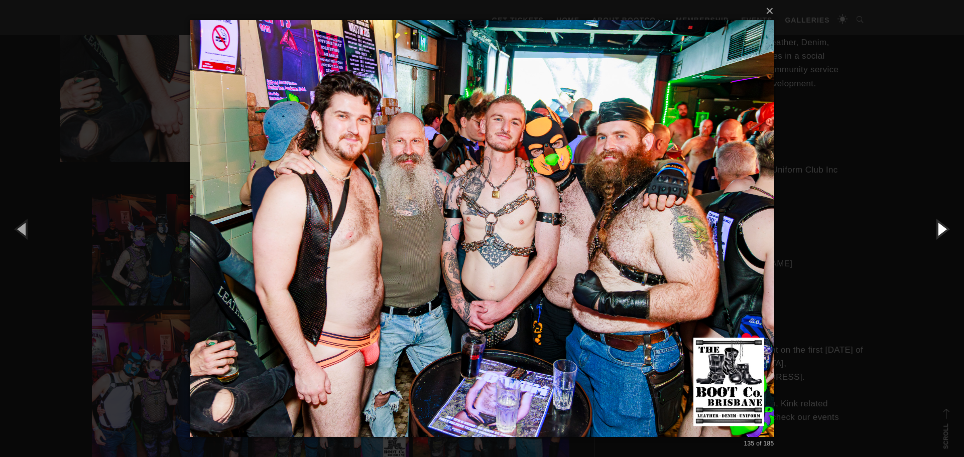
click at [939, 229] on button "button" at bounding box center [941, 228] width 45 height 55
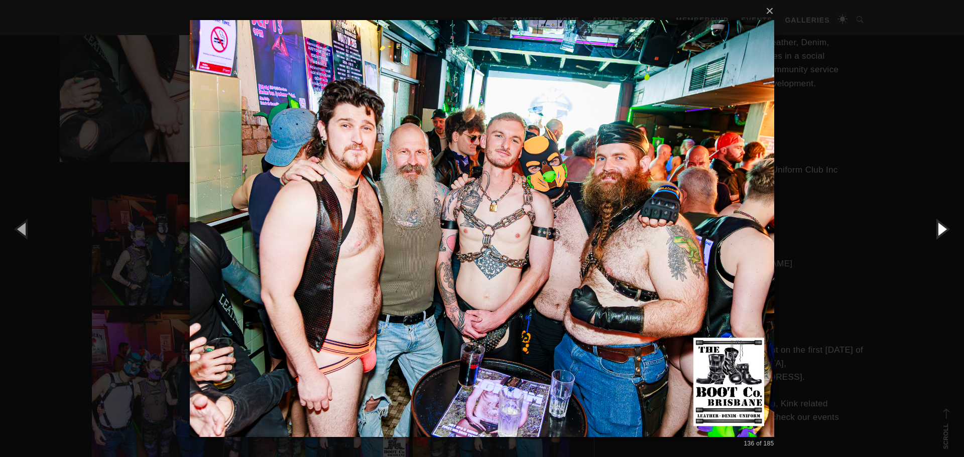
click at [939, 229] on button "button" at bounding box center [941, 228] width 45 height 55
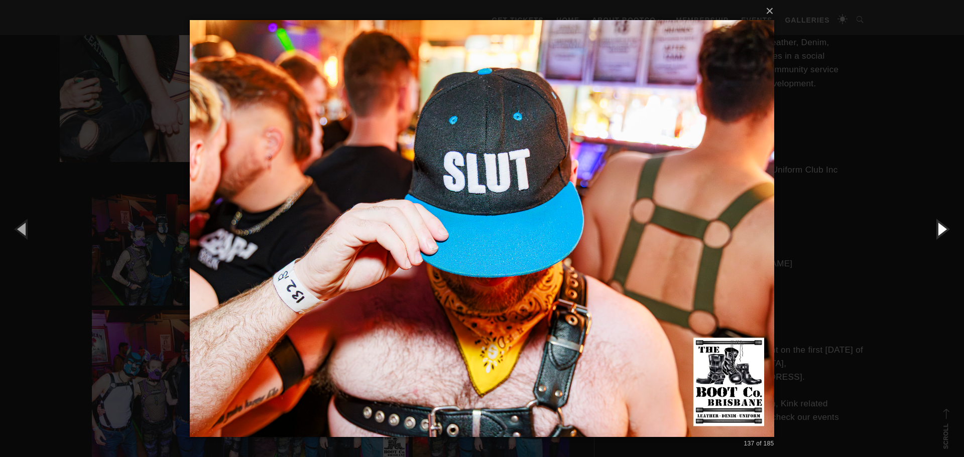
click at [939, 229] on button "button" at bounding box center [941, 228] width 45 height 55
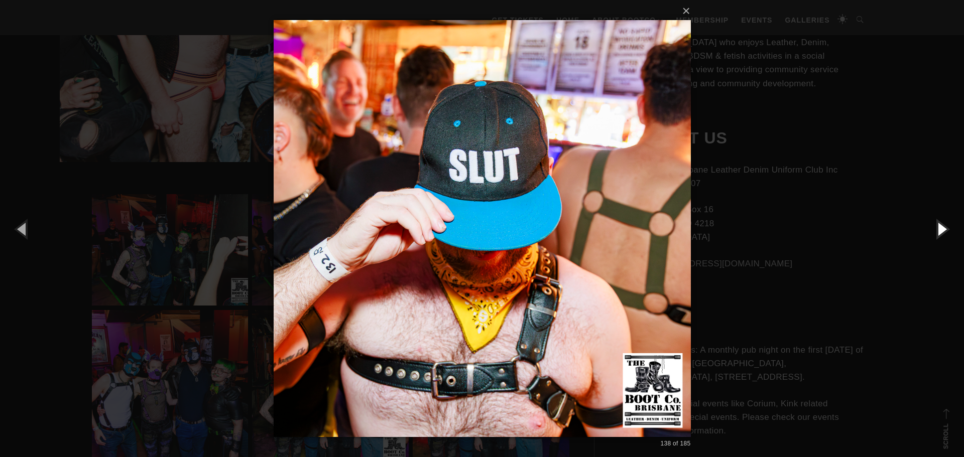
click at [939, 229] on button "button" at bounding box center [941, 228] width 45 height 55
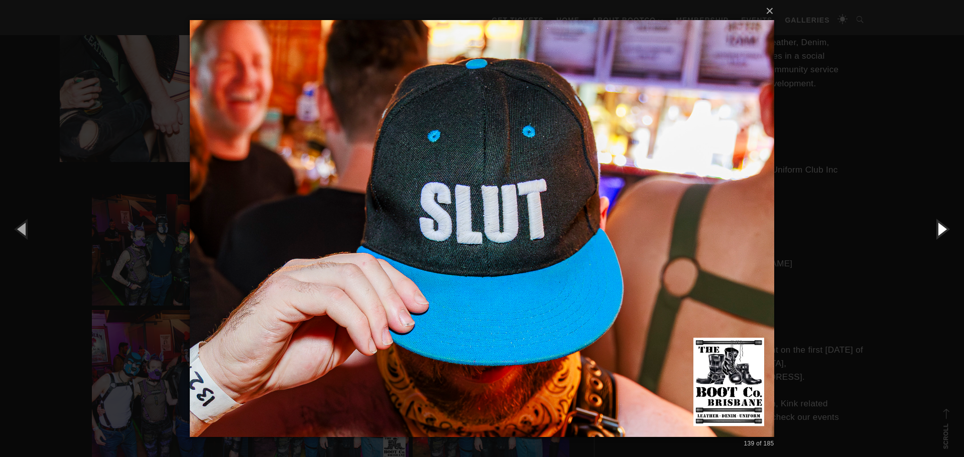
click at [939, 229] on button "button" at bounding box center [941, 228] width 45 height 55
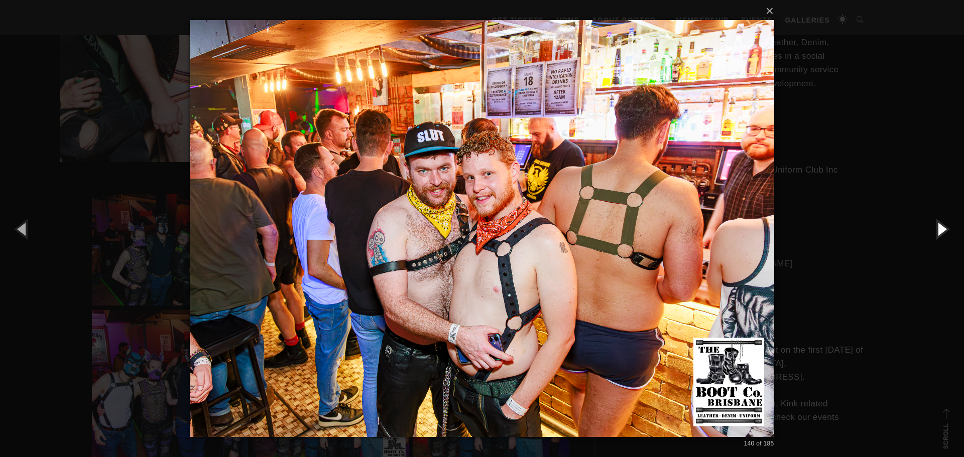
click at [939, 229] on button "button" at bounding box center [941, 228] width 45 height 55
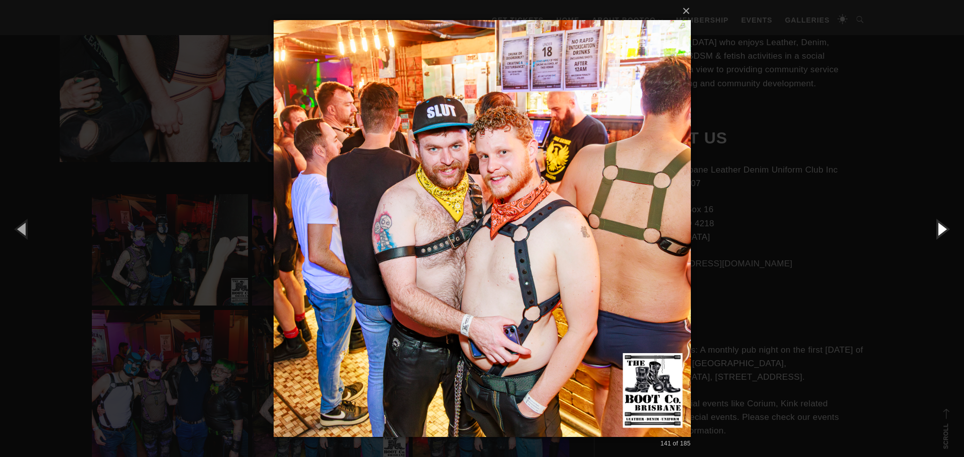
click at [939, 229] on button "button" at bounding box center [941, 228] width 45 height 55
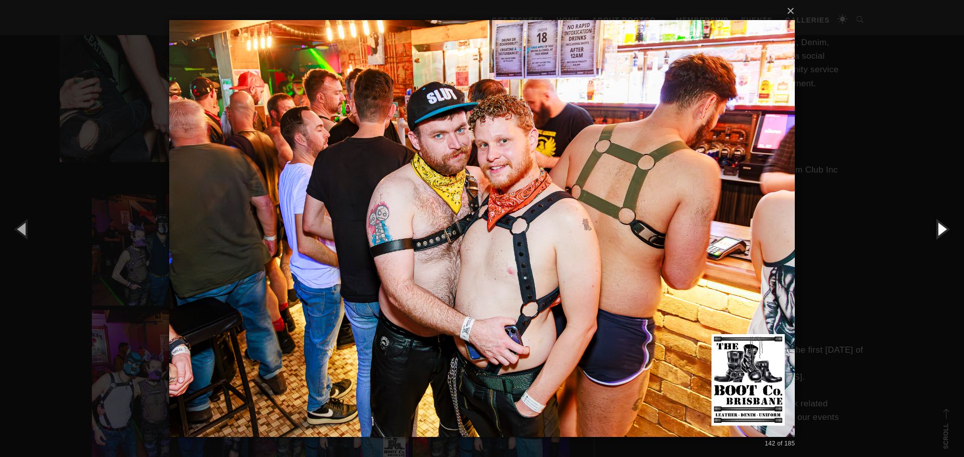
click at [939, 229] on button "button" at bounding box center [941, 228] width 45 height 55
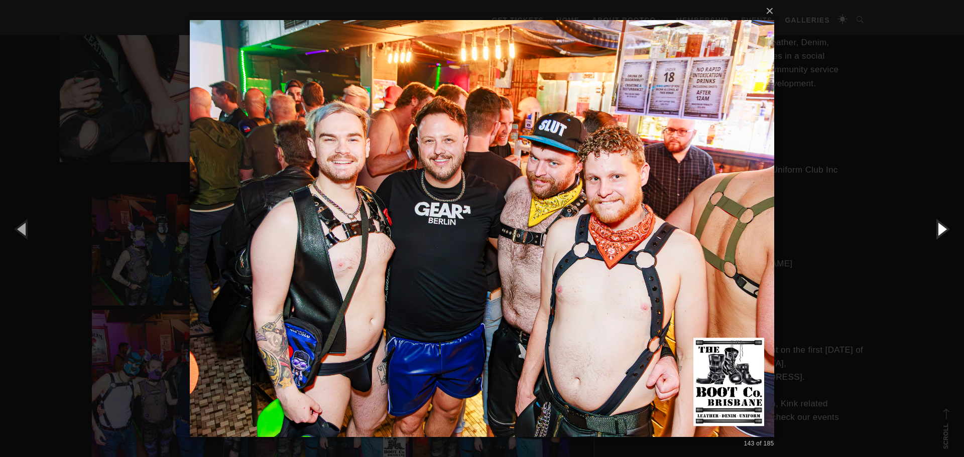
click at [939, 229] on button "button" at bounding box center [941, 228] width 45 height 55
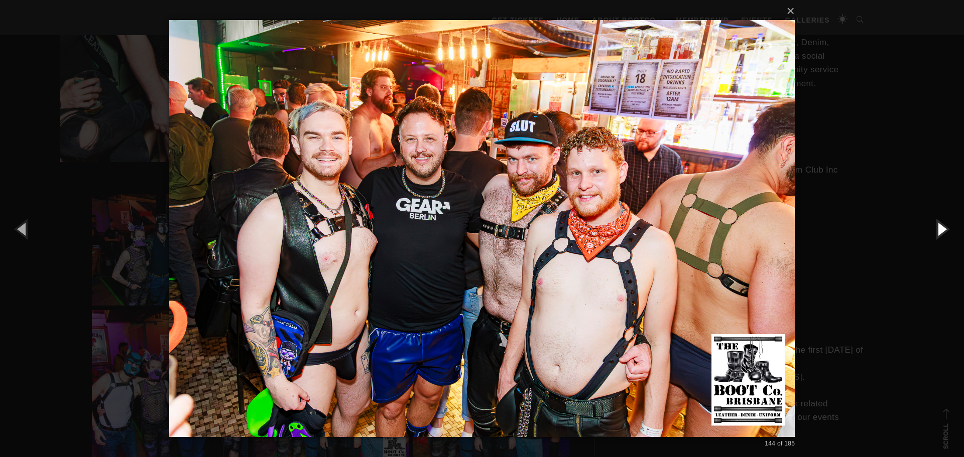
click at [939, 229] on button "button" at bounding box center [941, 228] width 45 height 55
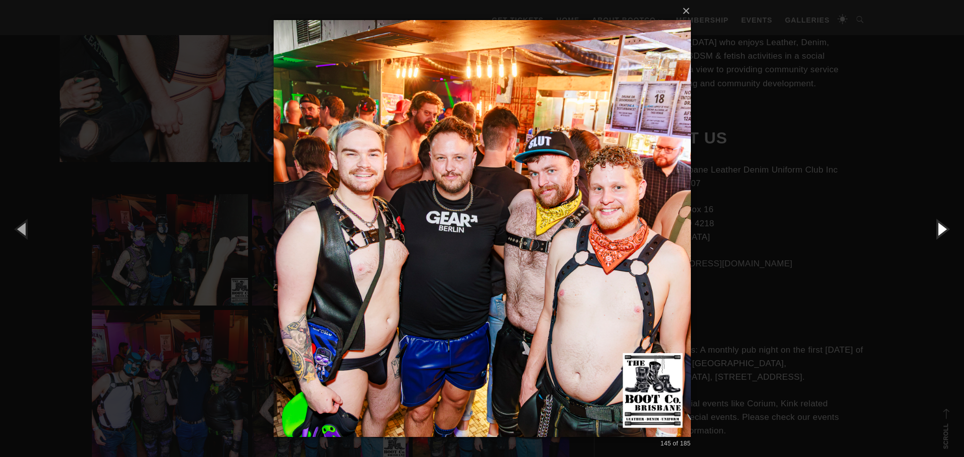
click at [939, 229] on button "button" at bounding box center [941, 228] width 45 height 55
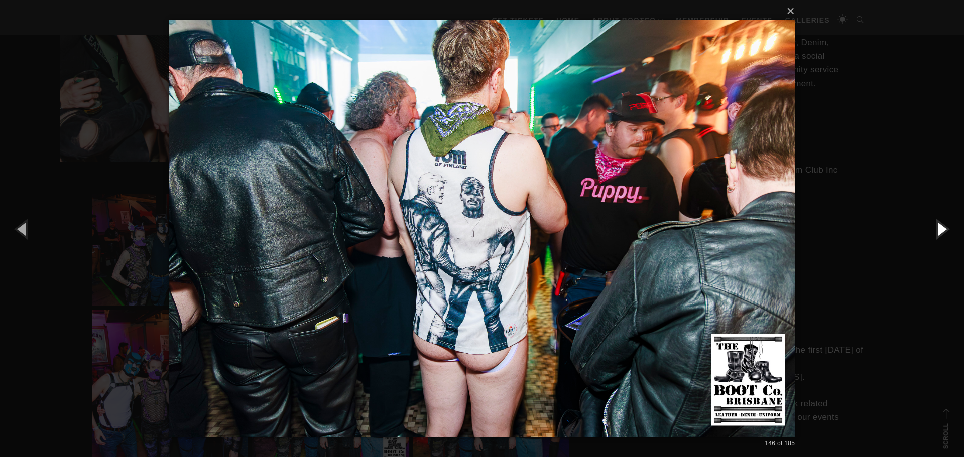
click at [939, 229] on button "button" at bounding box center [941, 228] width 45 height 55
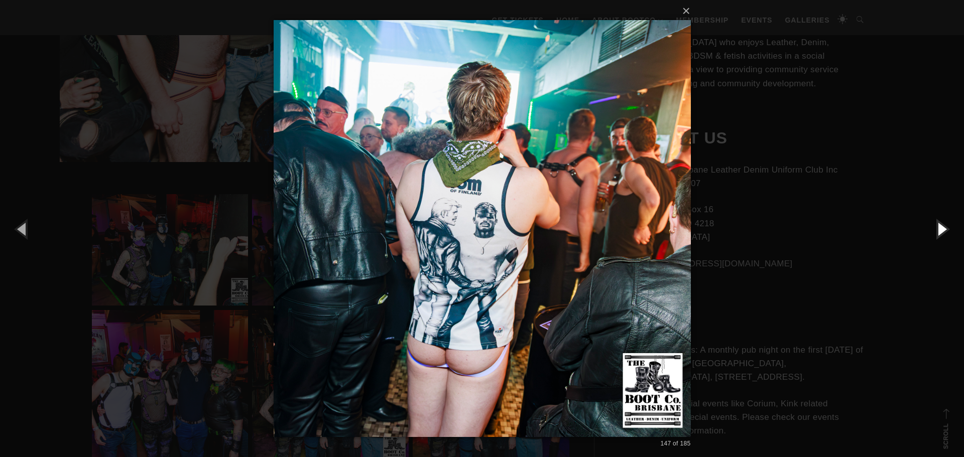
click at [939, 229] on button "button" at bounding box center [941, 228] width 45 height 55
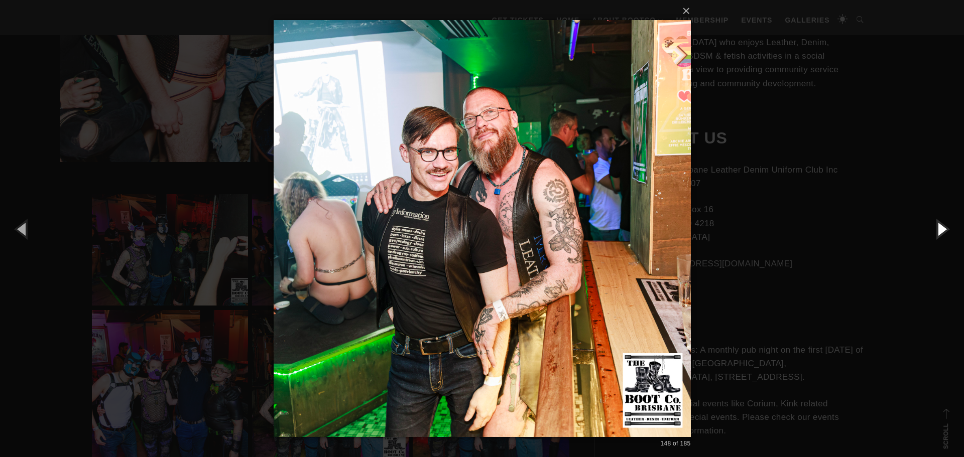
click at [939, 229] on button "button" at bounding box center [941, 228] width 45 height 55
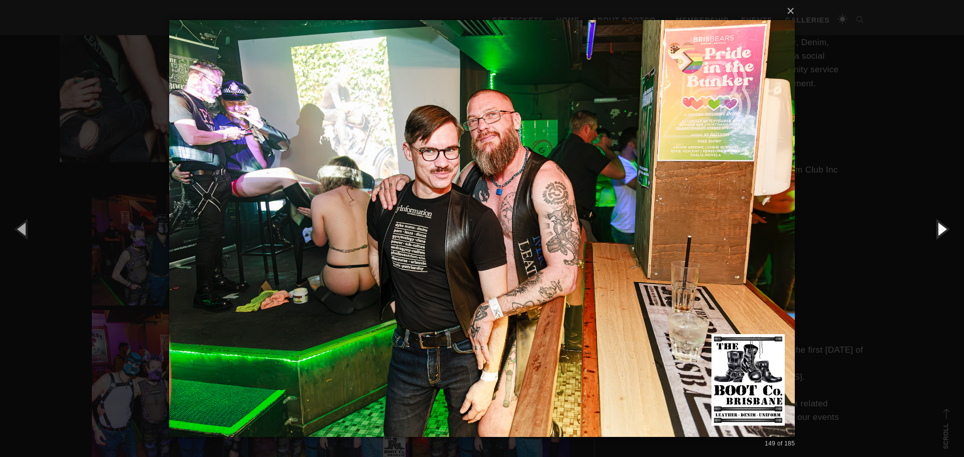
click at [939, 229] on button "button" at bounding box center [941, 228] width 45 height 55
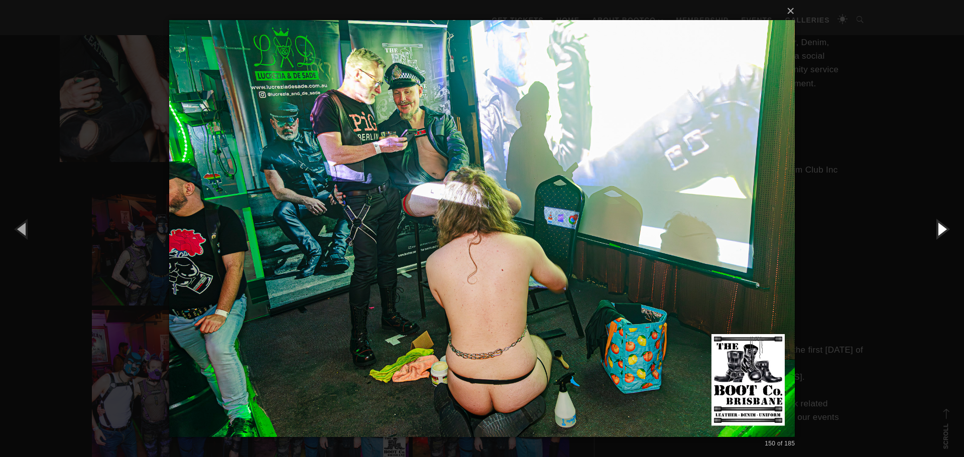
click at [939, 229] on button "button" at bounding box center [941, 228] width 45 height 55
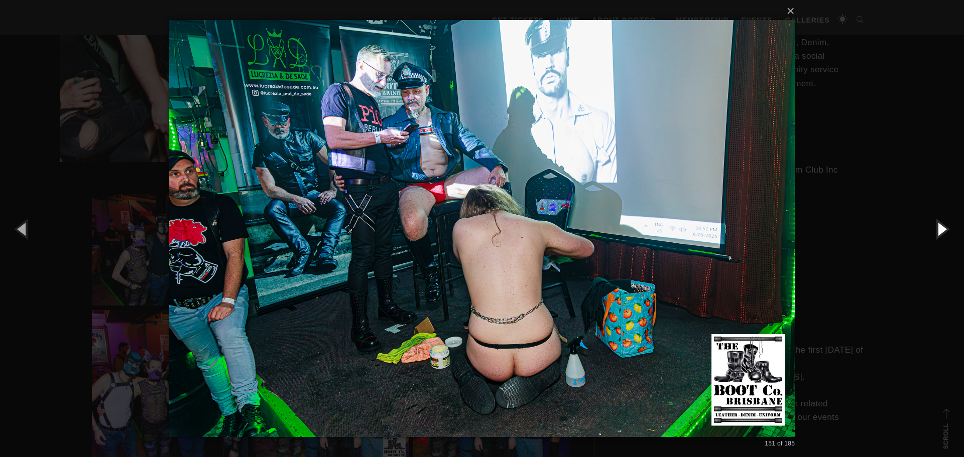
click at [939, 229] on button "button" at bounding box center [941, 228] width 45 height 55
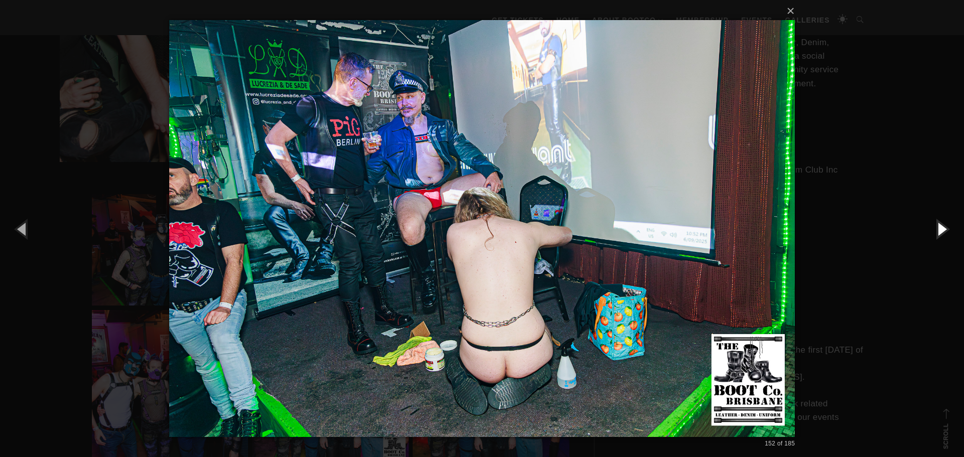
click at [939, 229] on button "button" at bounding box center [941, 228] width 45 height 55
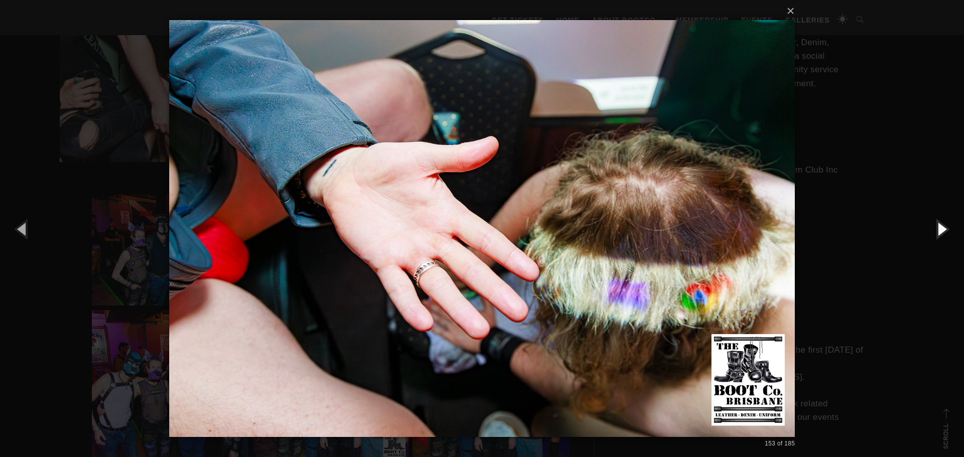
click at [939, 229] on button "button" at bounding box center [941, 228] width 45 height 55
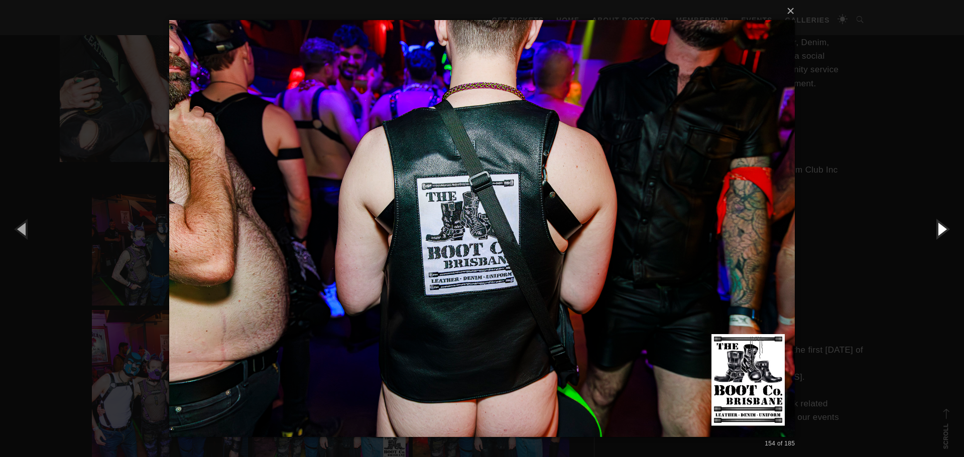
click at [939, 229] on button "button" at bounding box center [941, 228] width 45 height 55
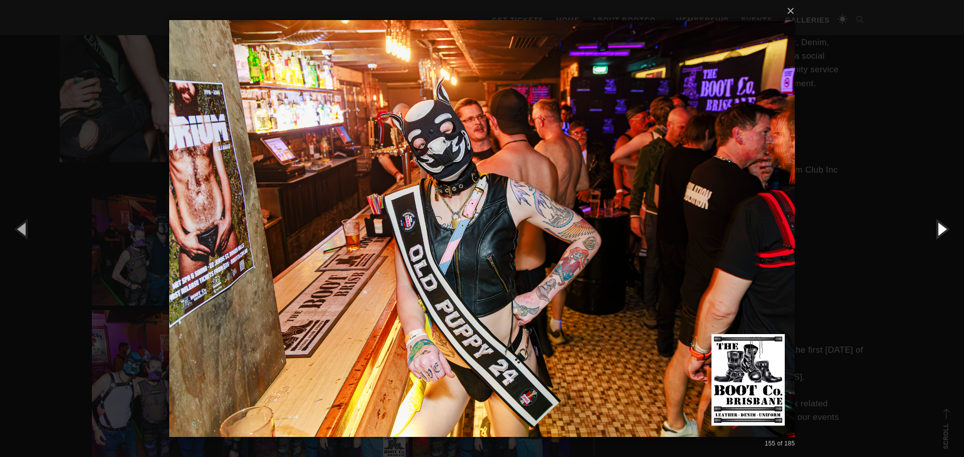
click at [939, 229] on button "button" at bounding box center [941, 228] width 45 height 55
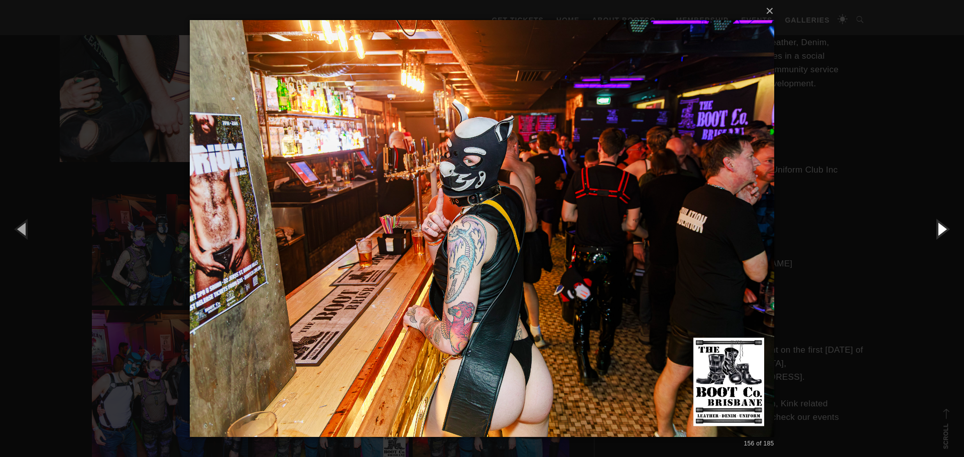
click at [939, 229] on button "button" at bounding box center [941, 228] width 45 height 55
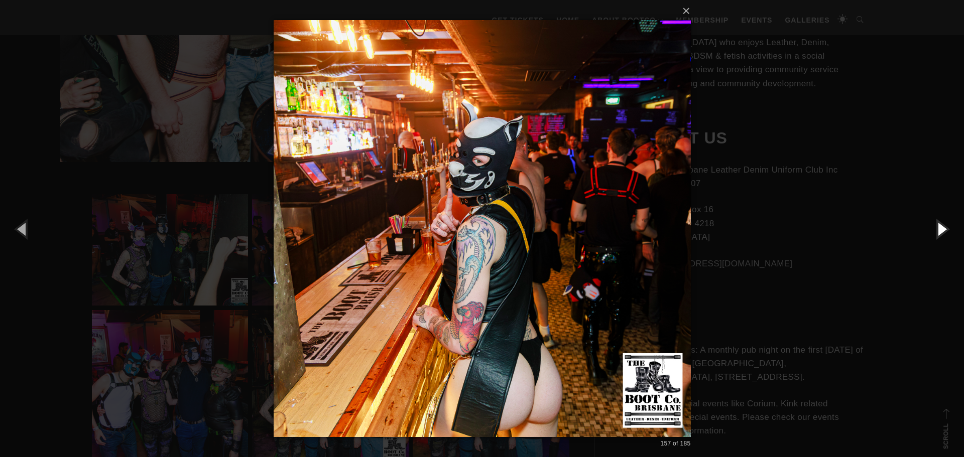
click at [939, 229] on button "button" at bounding box center [941, 228] width 45 height 55
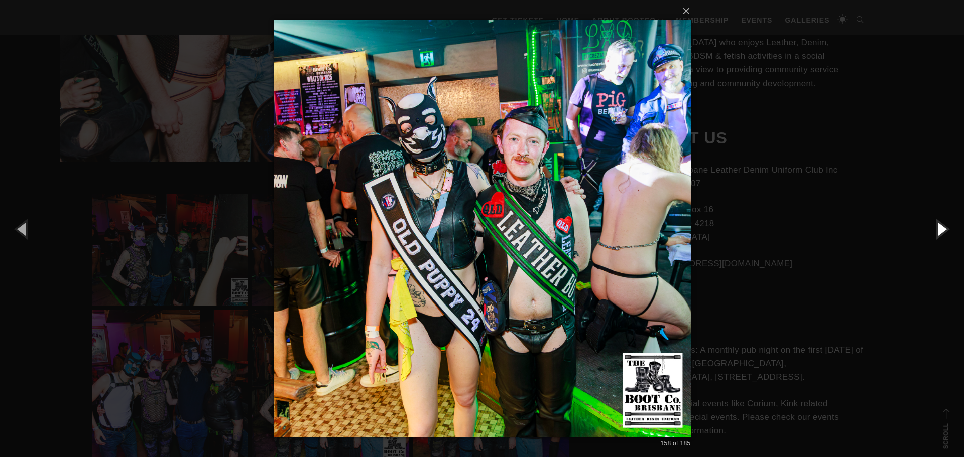
click at [939, 231] on button "button" at bounding box center [941, 228] width 45 height 55
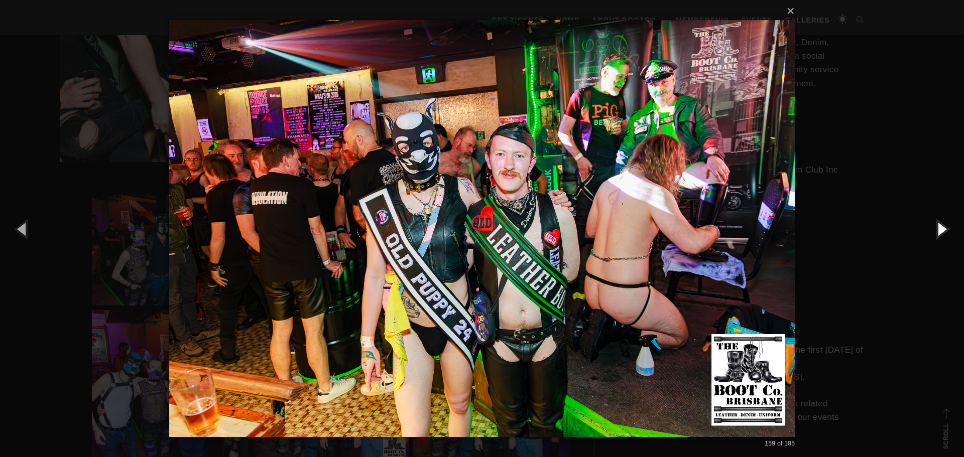
click at [939, 231] on button "button" at bounding box center [941, 228] width 45 height 55
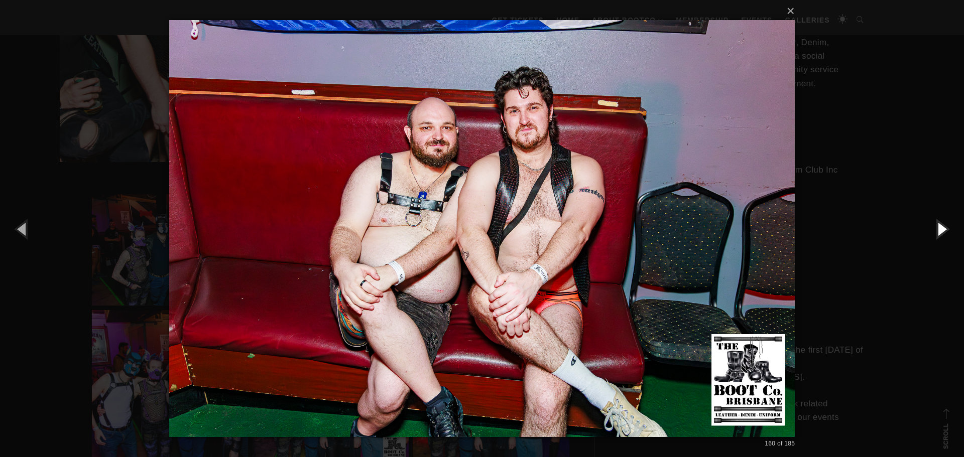
click at [939, 230] on button "button" at bounding box center [941, 228] width 45 height 55
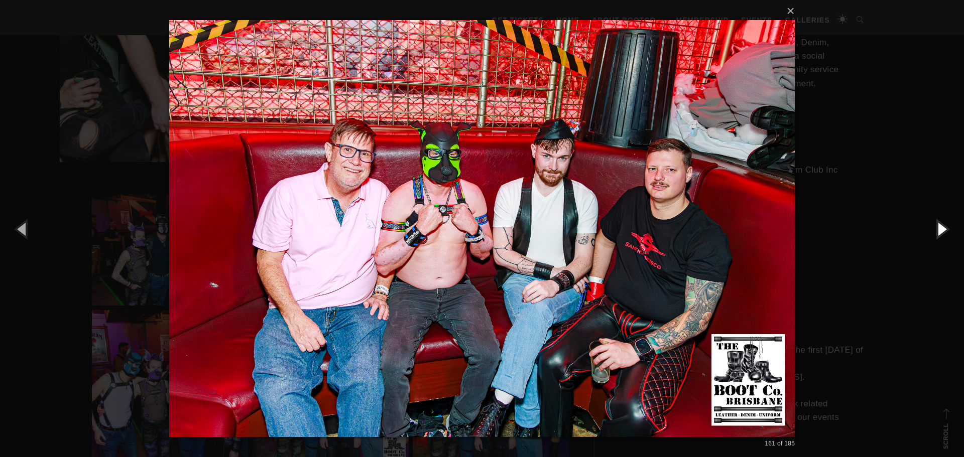
click at [939, 230] on button "button" at bounding box center [941, 228] width 45 height 55
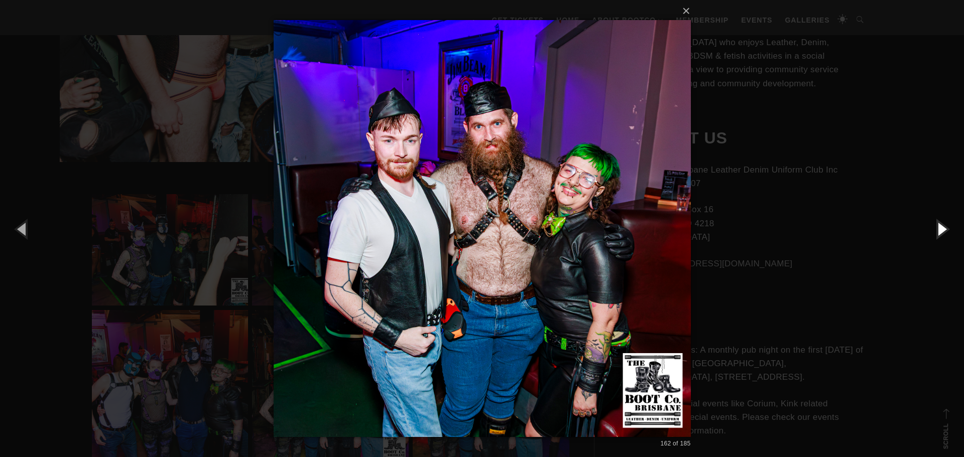
click at [939, 230] on button "button" at bounding box center [941, 228] width 45 height 55
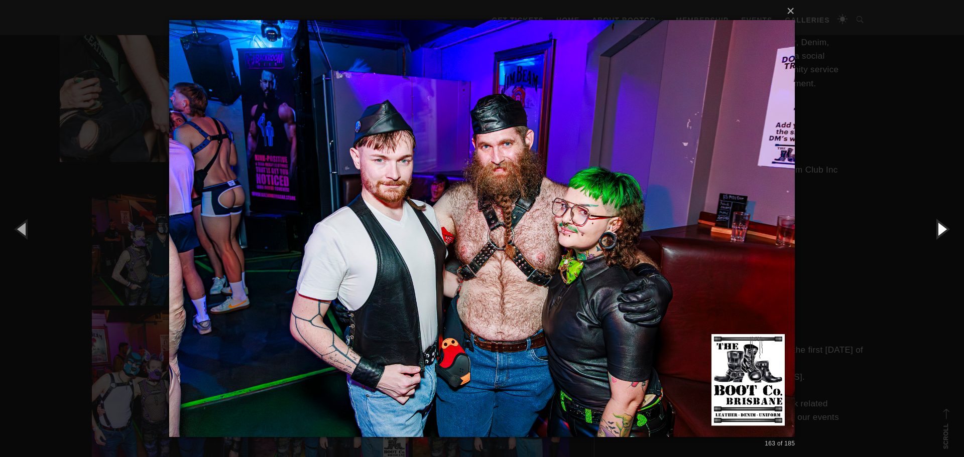
click at [939, 230] on button "button" at bounding box center [941, 228] width 45 height 55
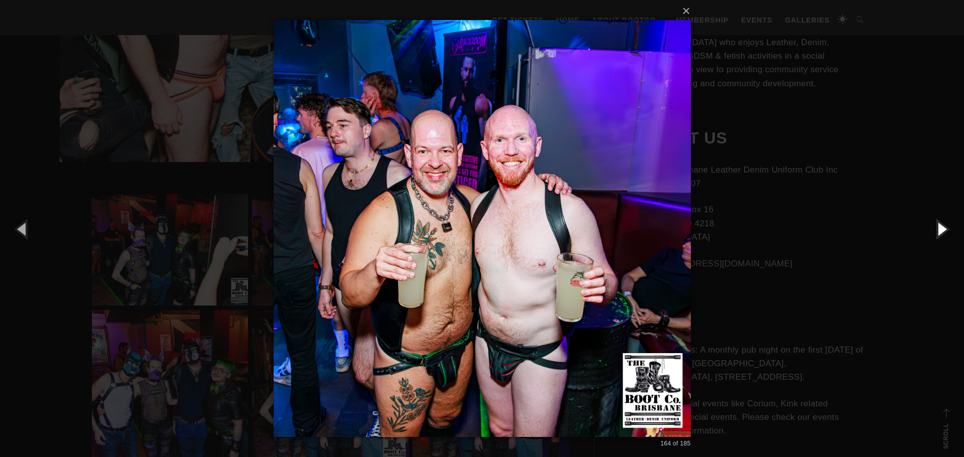
click at [939, 230] on button "button" at bounding box center [941, 228] width 45 height 55
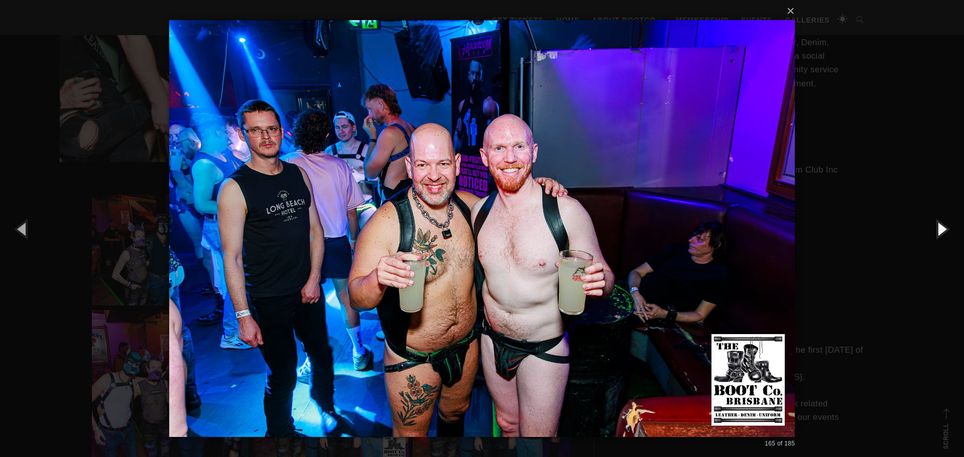
click at [939, 230] on button "button" at bounding box center [941, 228] width 45 height 55
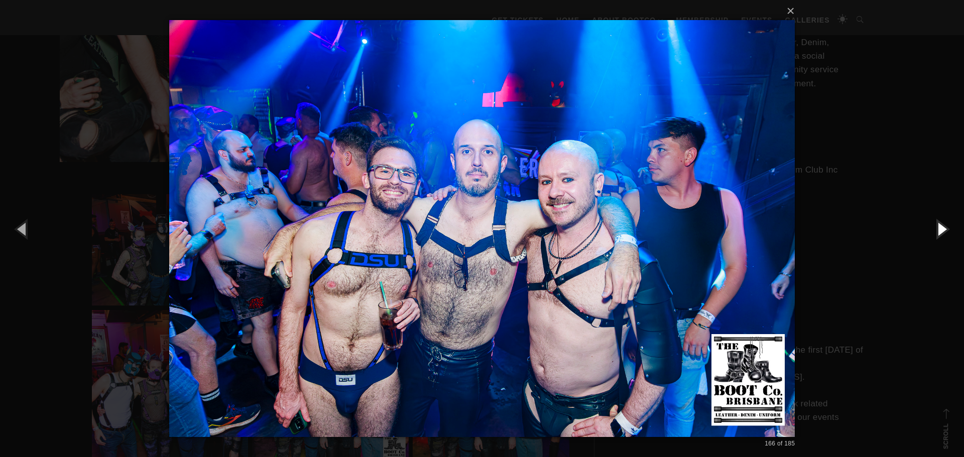
click at [939, 230] on button "button" at bounding box center [941, 228] width 45 height 55
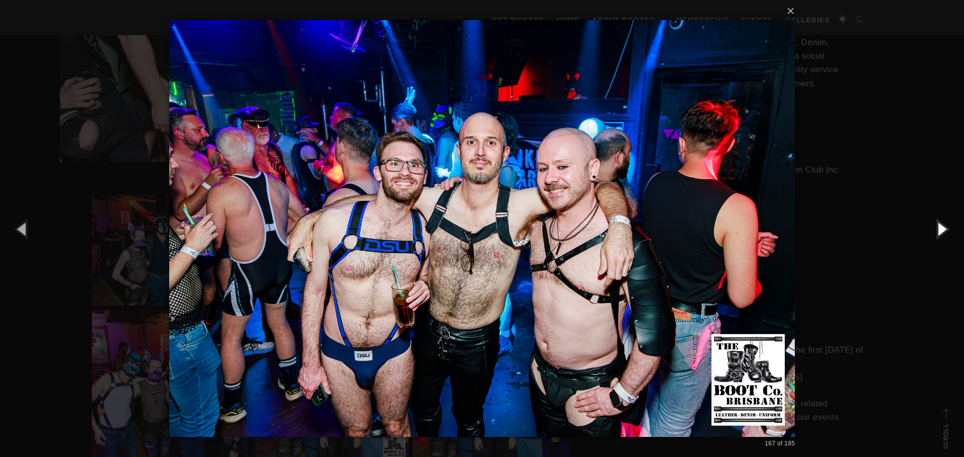
click at [939, 230] on button "button" at bounding box center [941, 228] width 45 height 55
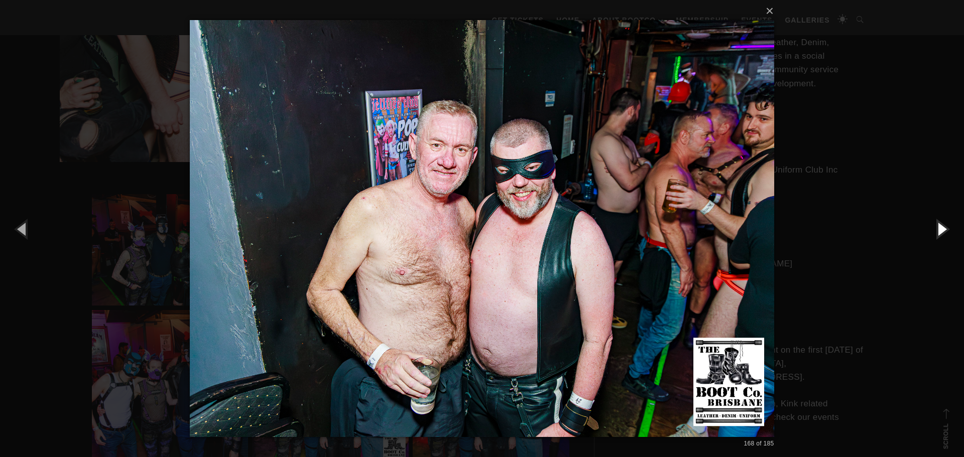
click at [939, 230] on button "button" at bounding box center [941, 228] width 45 height 55
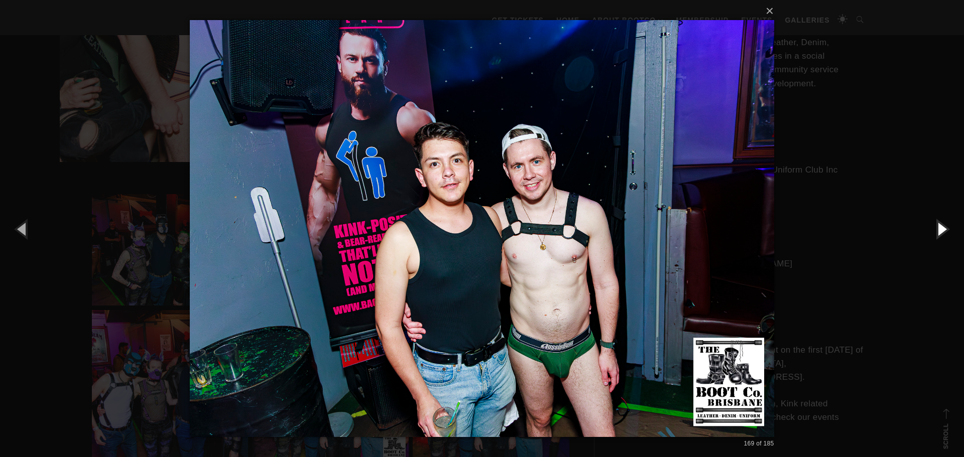
click at [939, 230] on button "button" at bounding box center [941, 228] width 45 height 55
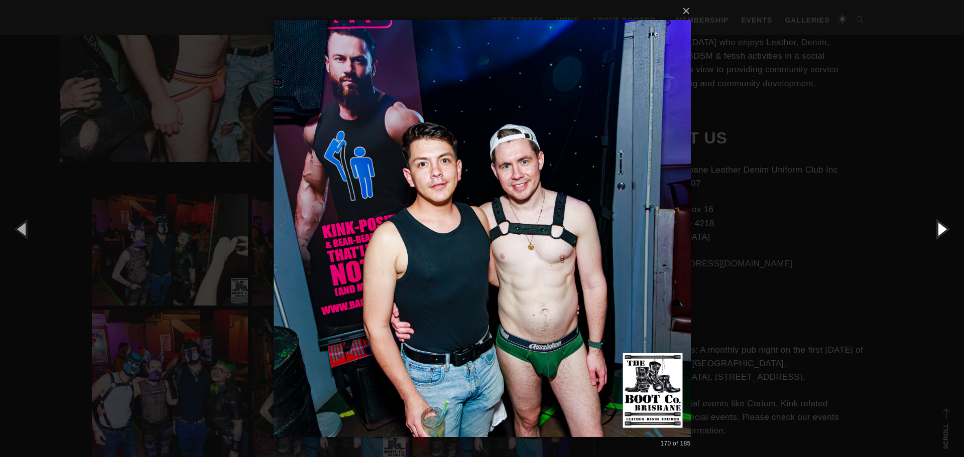
click at [939, 230] on button "button" at bounding box center [941, 228] width 45 height 55
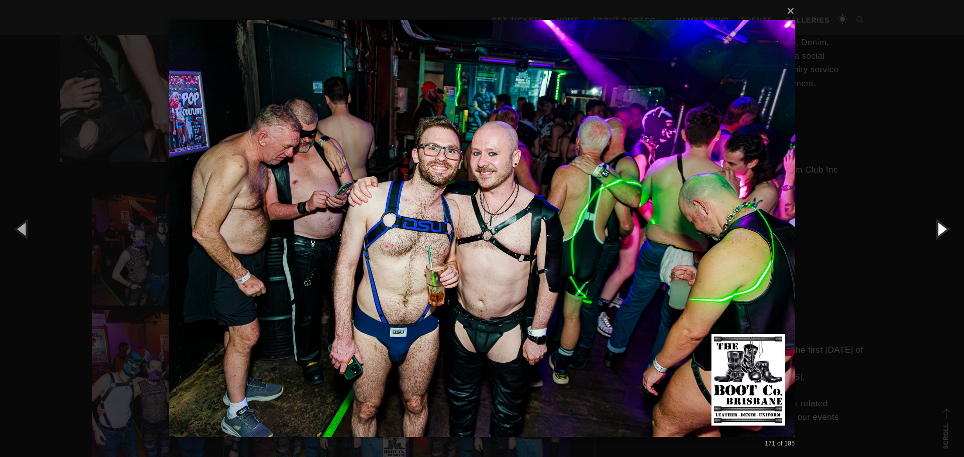
click at [939, 229] on button "button" at bounding box center [941, 228] width 45 height 55
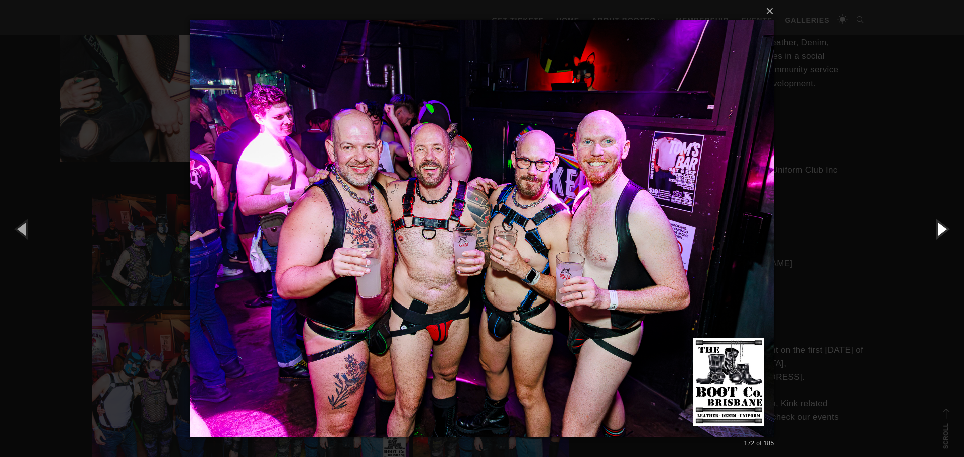
click at [939, 229] on button "button" at bounding box center [941, 228] width 45 height 55
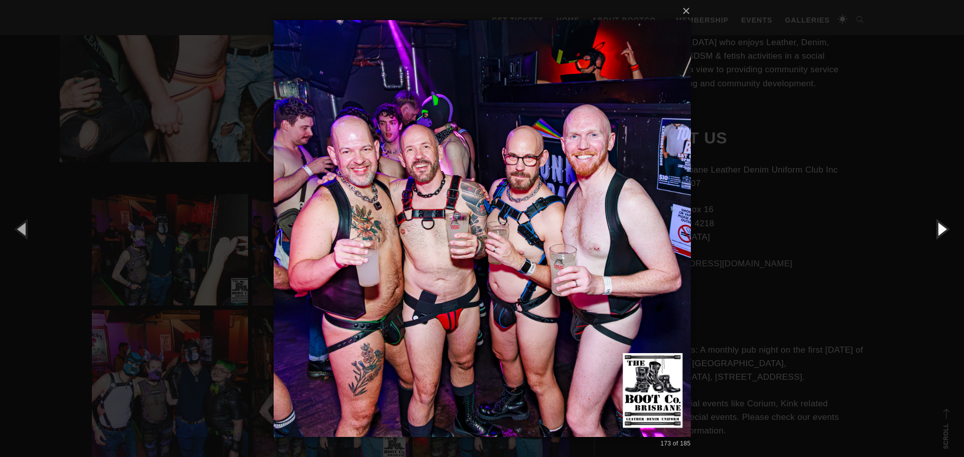
click at [939, 229] on button "button" at bounding box center [941, 228] width 45 height 55
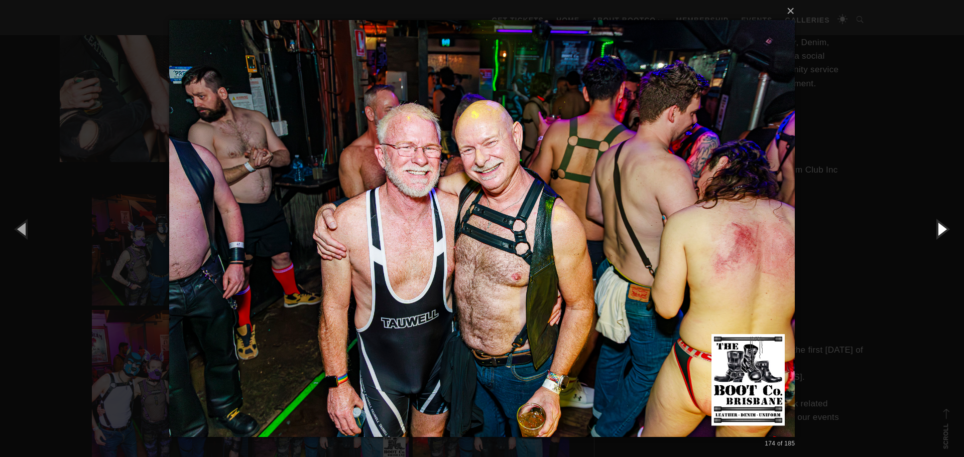
click at [939, 229] on button "button" at bounding box center [941, 228] width 45 height 55
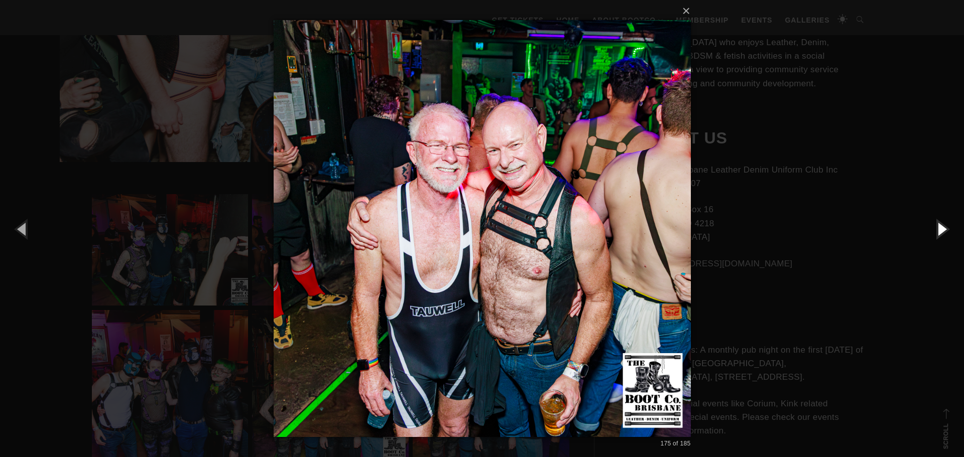
click at [939, 229] on button "button" at bounding box center [941, 228] width 45 height 55
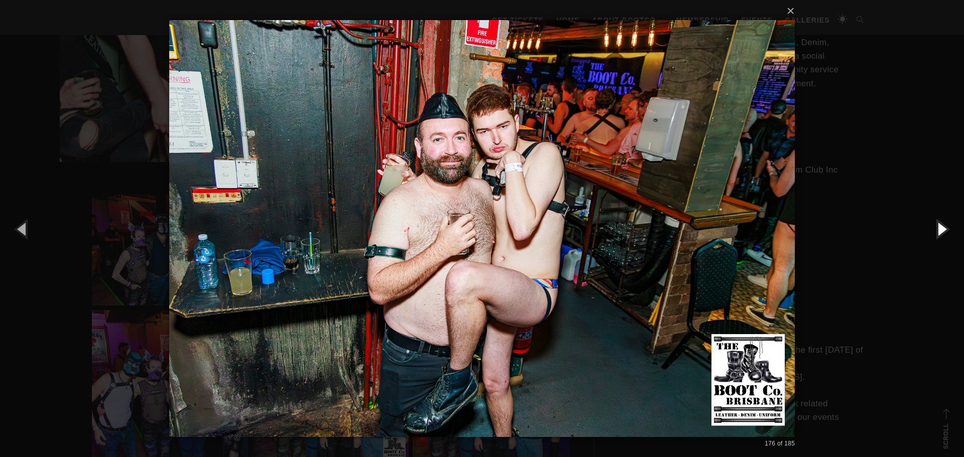
click at [939, 229] on button "button" at bounding box center [941, 228] width 45 height 55
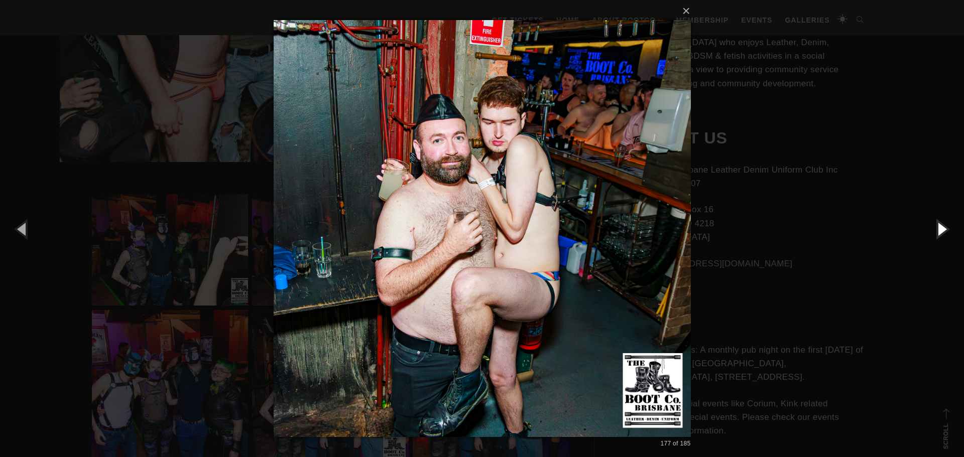
click at [939, 229] on button "button" at bounding box center [941, 228] width 45 height 55
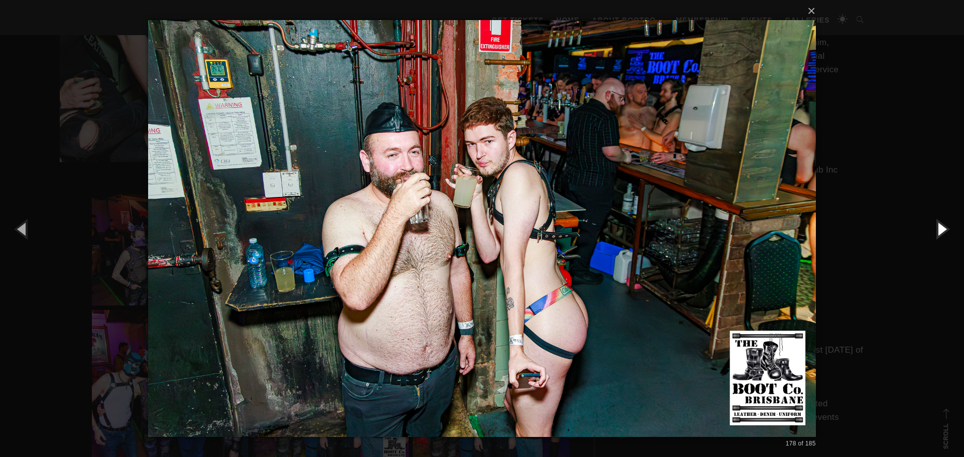
click at [939, 229] on button "button" at bounding box center [941, 228] width 45 height 55
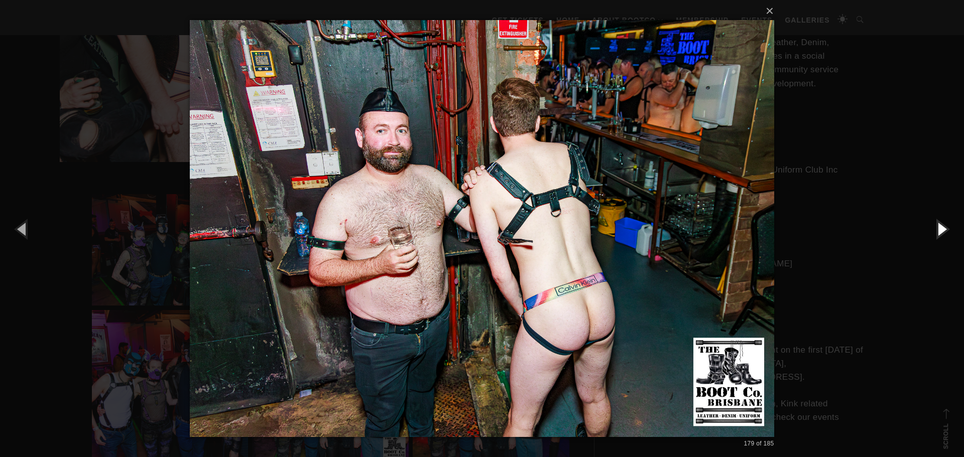
click at [939, 229] on button "button" at bounding box center [941, 228] width 45 height 55
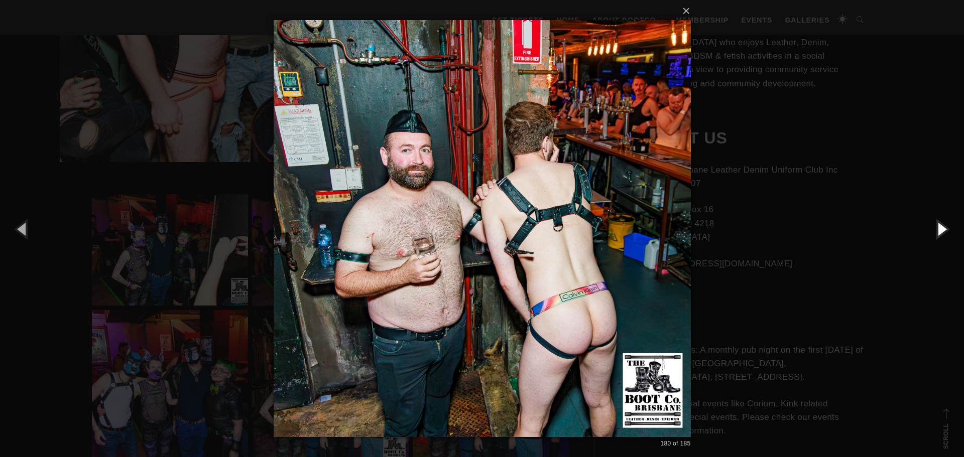
click at [939, 229] on button "button" at bounding box center [941, 228] width 45 height 55
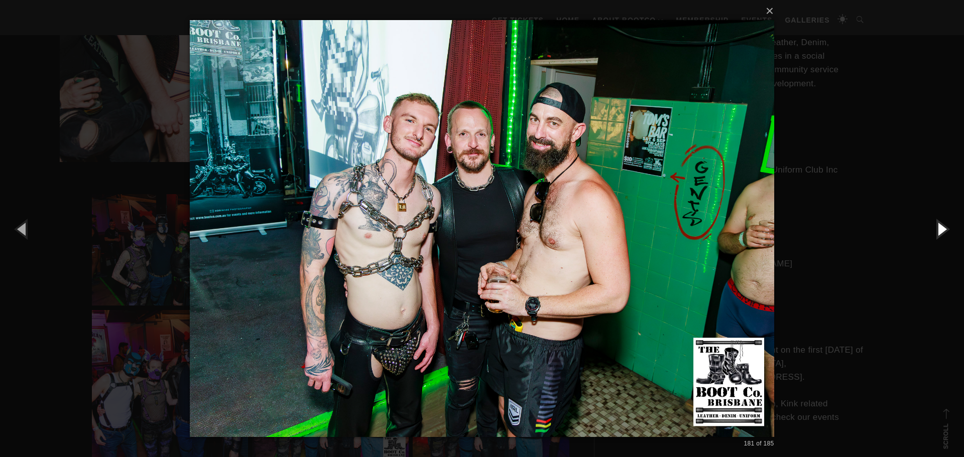
click at [939, 229] on button "button" at bounding box center [941, 228] width 45 height 55
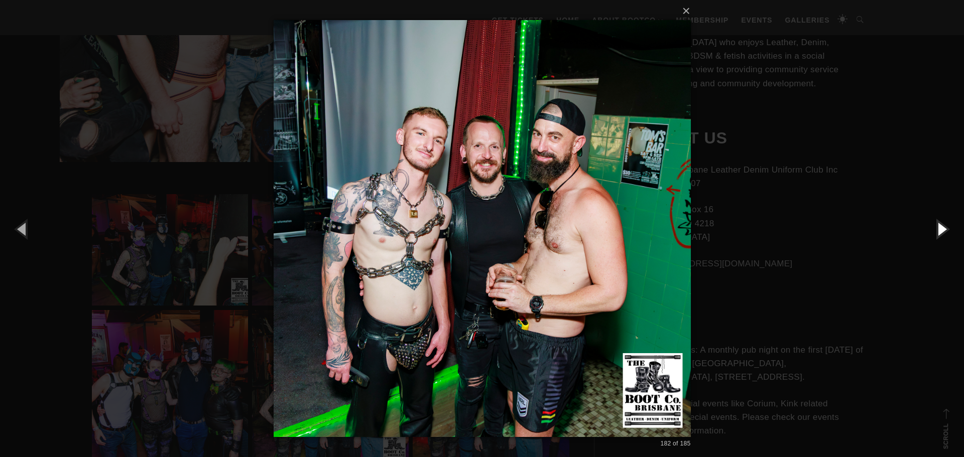
click at [939, 229] on button "button" at bounding box center [941, 228] width 45 height 55
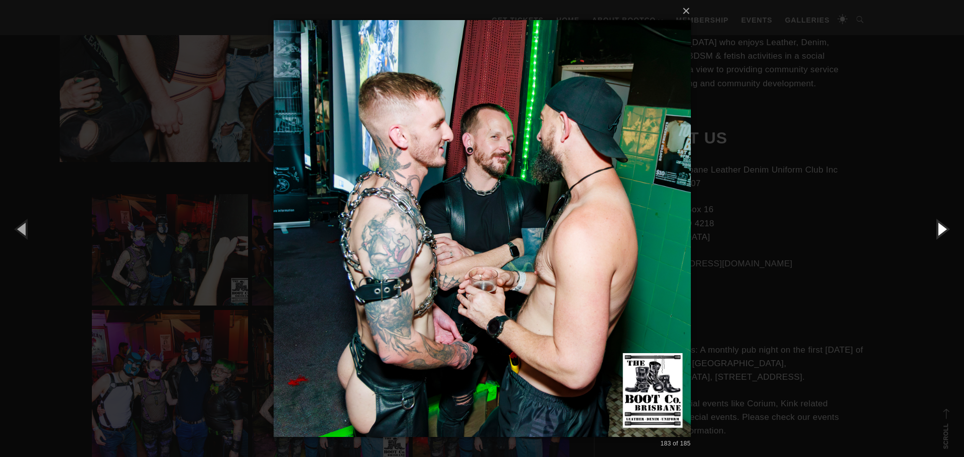
click at [939, 229] on button "button" at bounding box center [941, 228] width 45 height 55
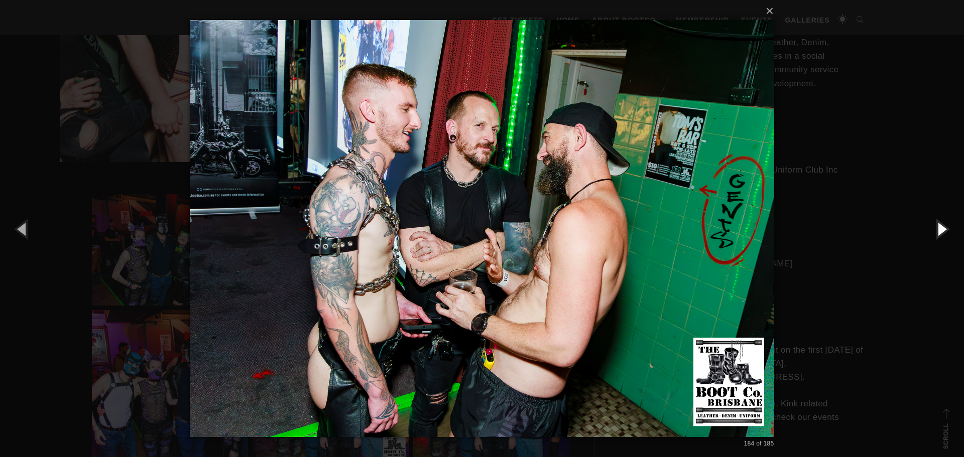
click at [939, 229] on button "button" at bounding box center [941, 228] width 45 height 55
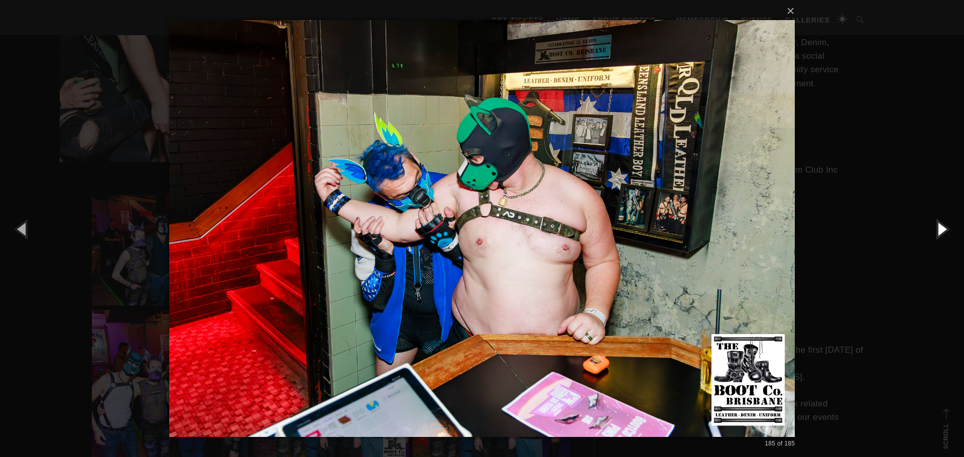
click at [939, 229] on button "button" at bounding box center [941, 228] width 45 height 55
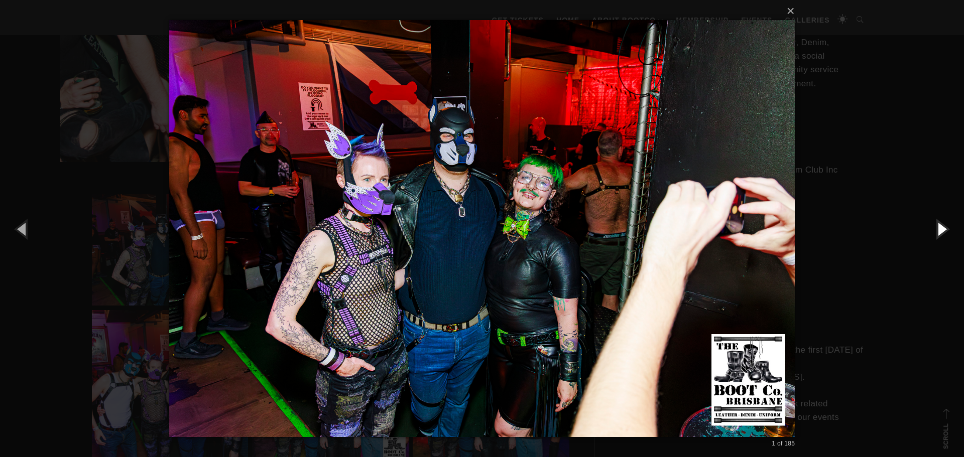
click at [939, 229] on button "button" at bounding box center [941, 228] width 45 height 55
